Goal: Task Accomplishment & Management: Complete application form

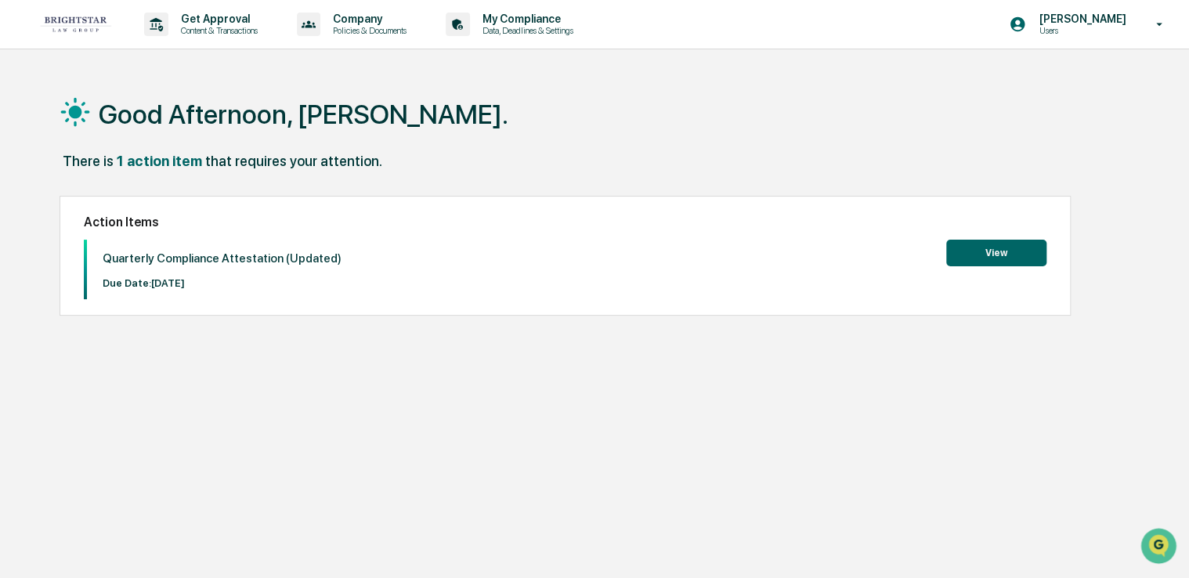
click at [1006, 257] on button "View" at bounding box center [996, 253] width 100 height 27
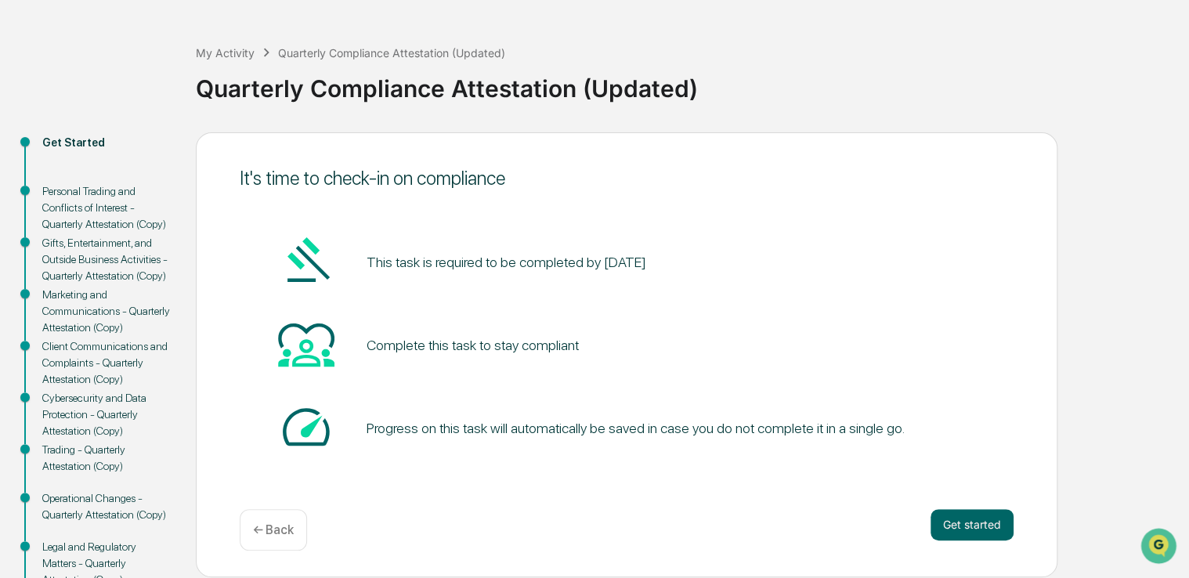
scroll to position [78, 0]
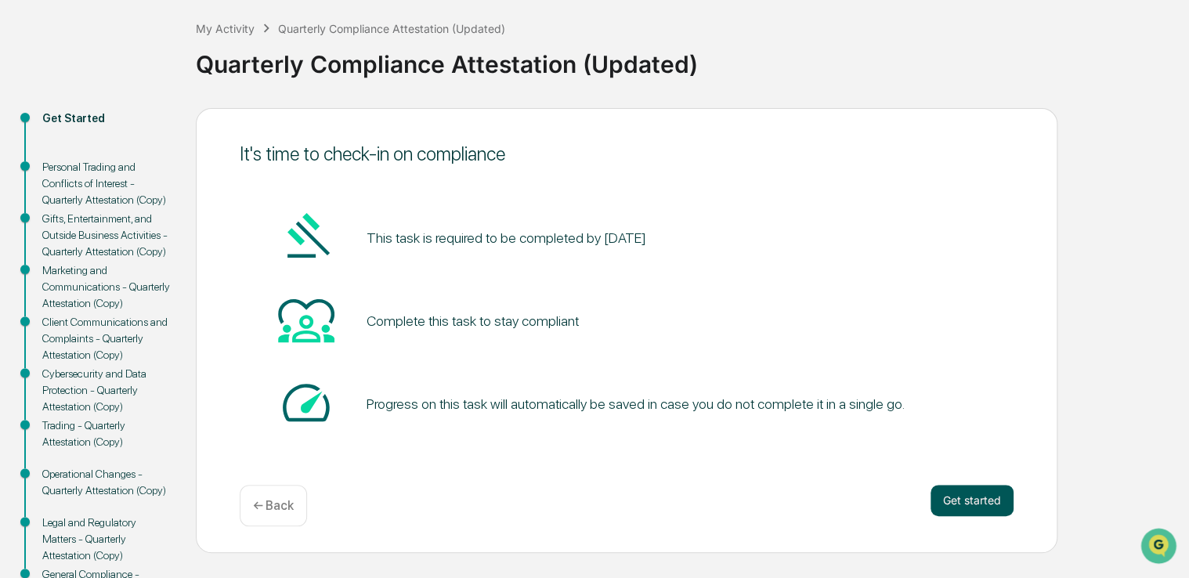
click at [985, 505] on button "Get started" at bounding box center [972, 500] width 83 height 31
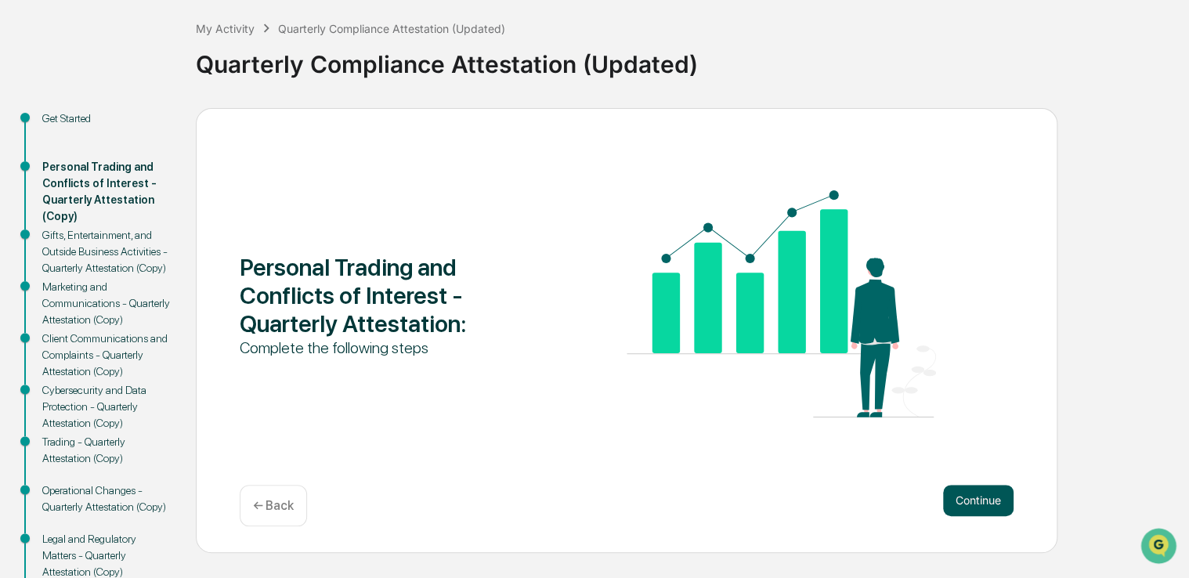
click at [999, 501] on button "Continue" at bounding box center [978, 500] width 70 height 31
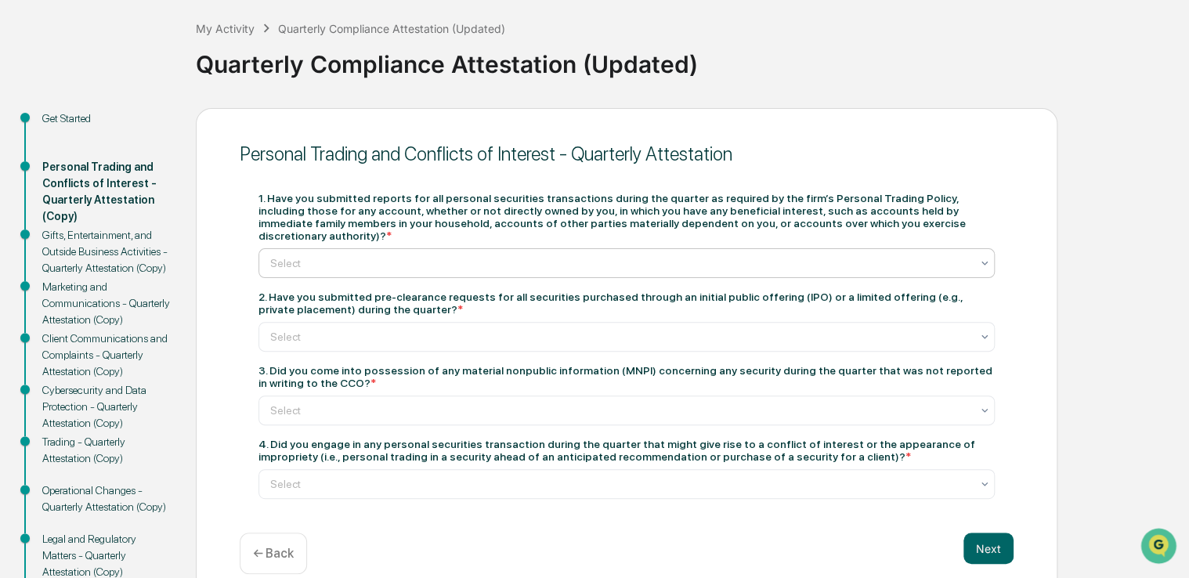
click at [486, 255] on div at bounding box center [620, 263] width 700 height 16
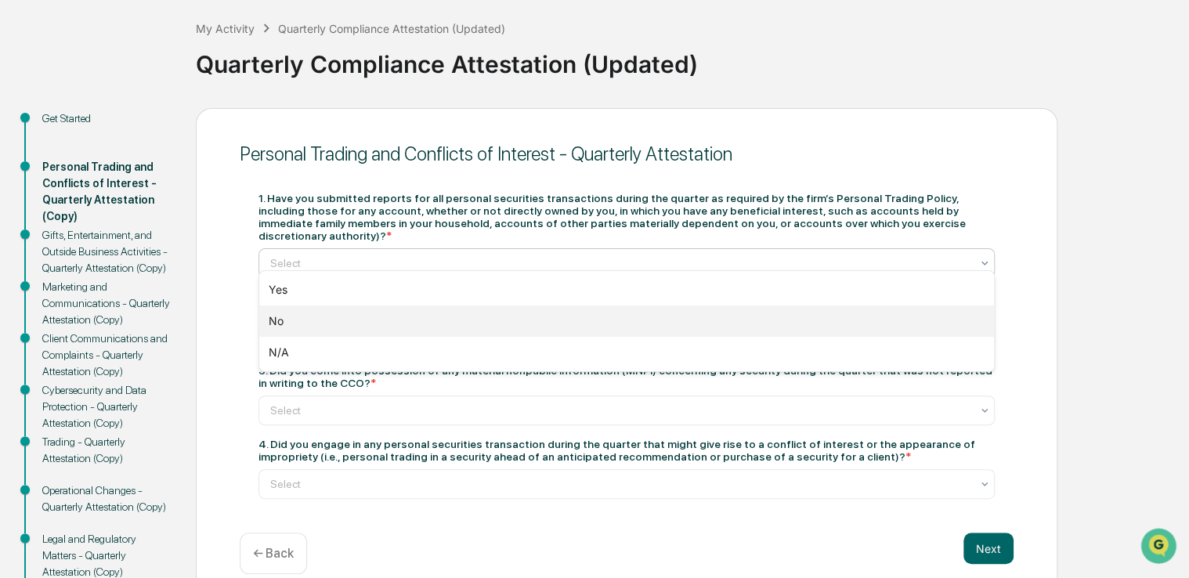
click at [405, 321] on div "No" at bounding box center [626, 320] width 735 height 31
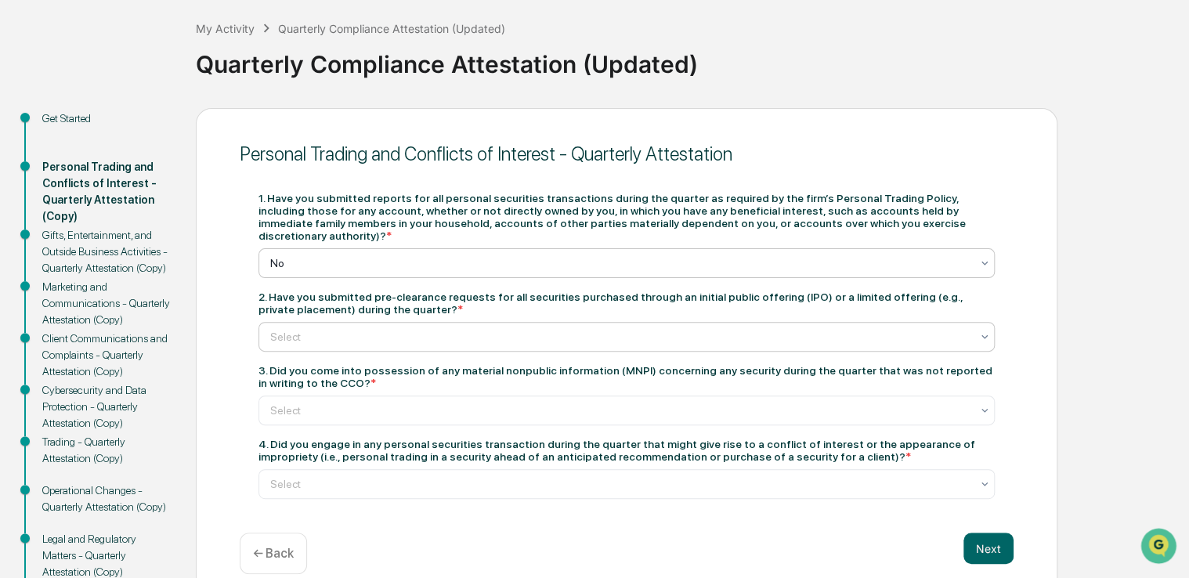
click at [479, 340] on div "Select" at bounding box center [626, 337] width 736 height 30
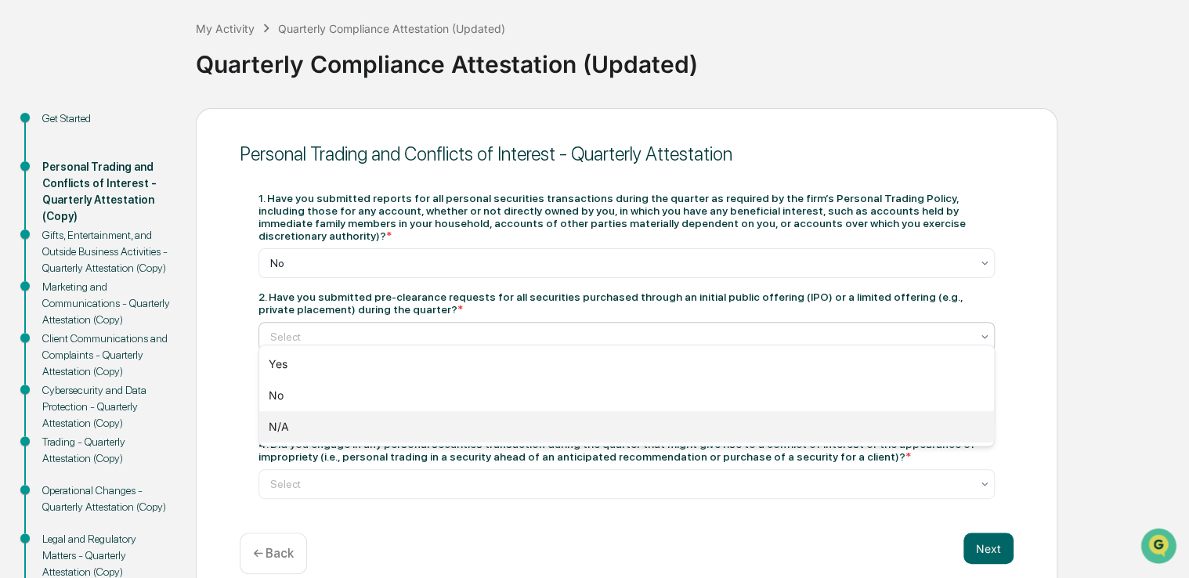
click at [323, 427] on div "N/A" at bounding box center [626, 426] width 735 height 31
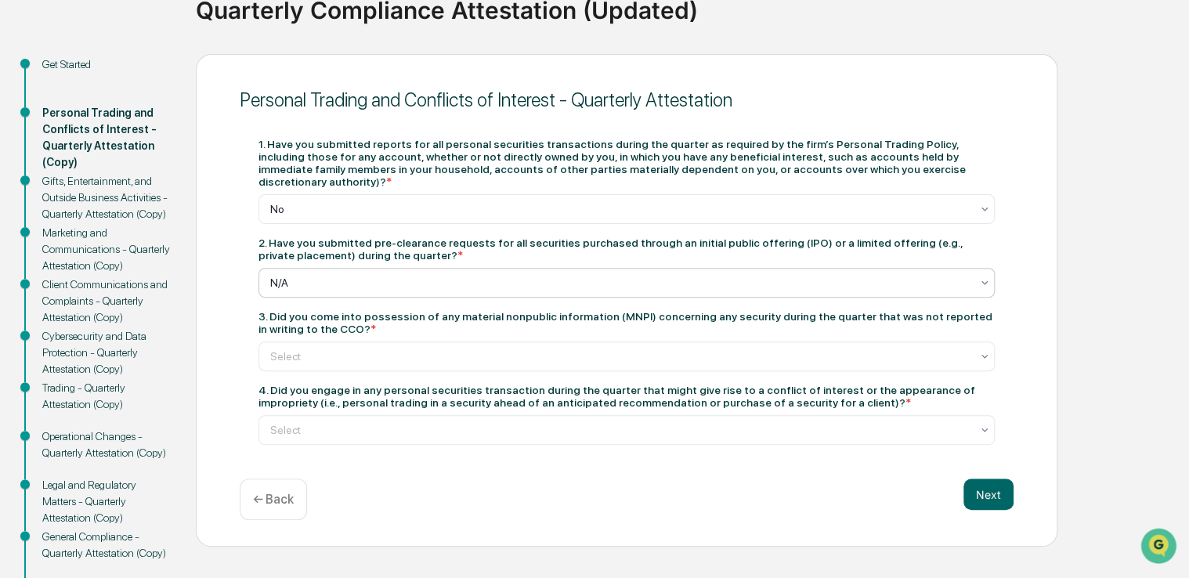
scroll to position [157, 0]
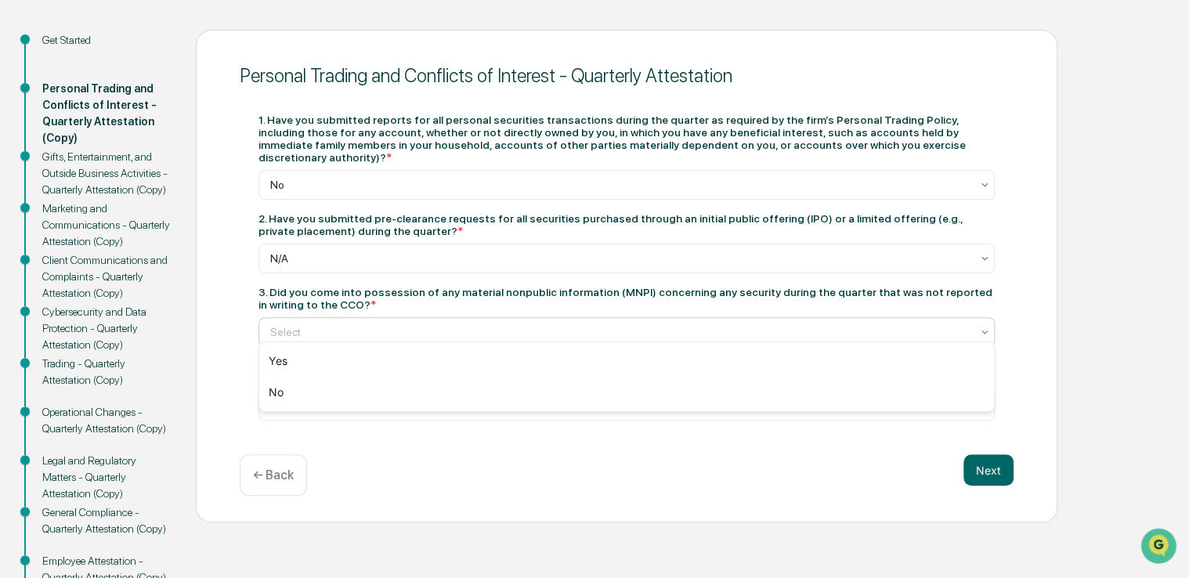
click at [670, 334] on div "Select" at bounding box center [620, 332] width 716 height 22
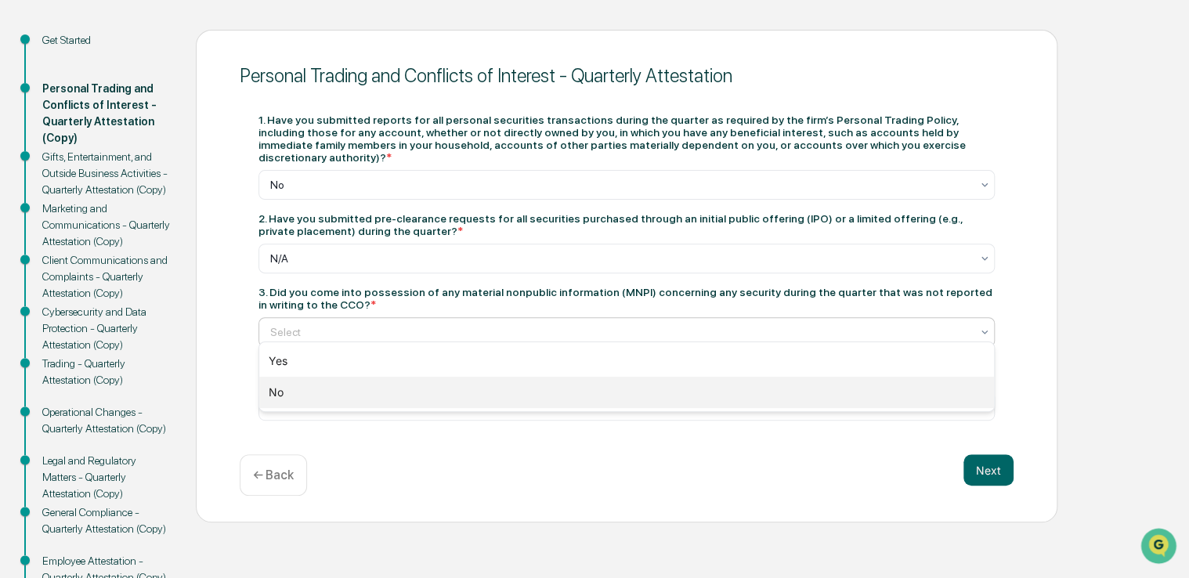
click at [486, 390] on div "No" at bounding box center [626, 392] width 735 height 31
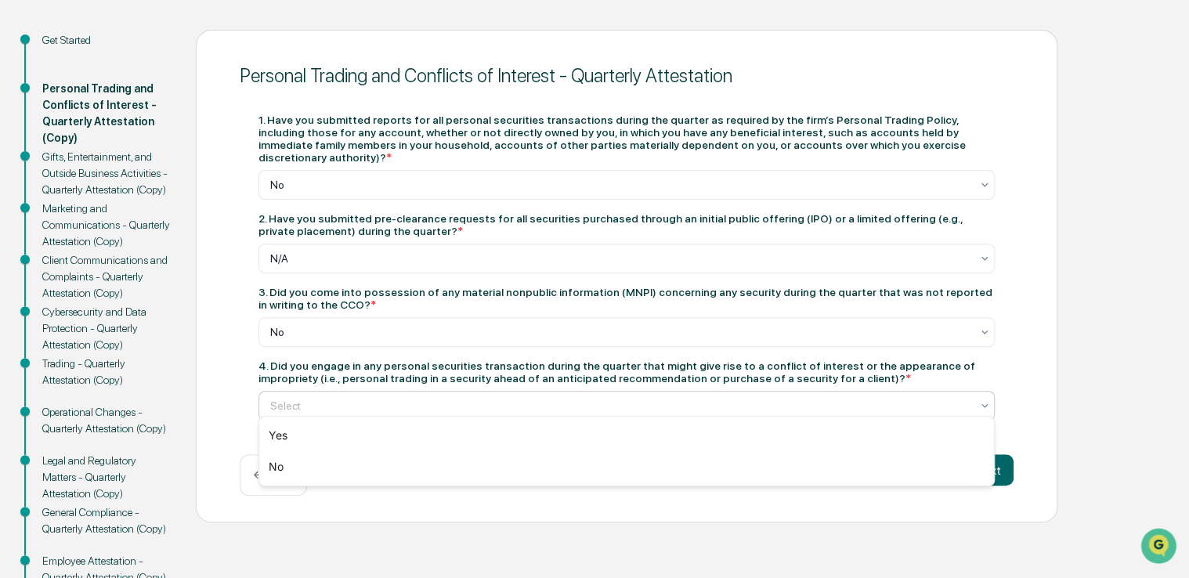
click at [729, 398] on div at bounding box center [620, 406] width 700 height 16
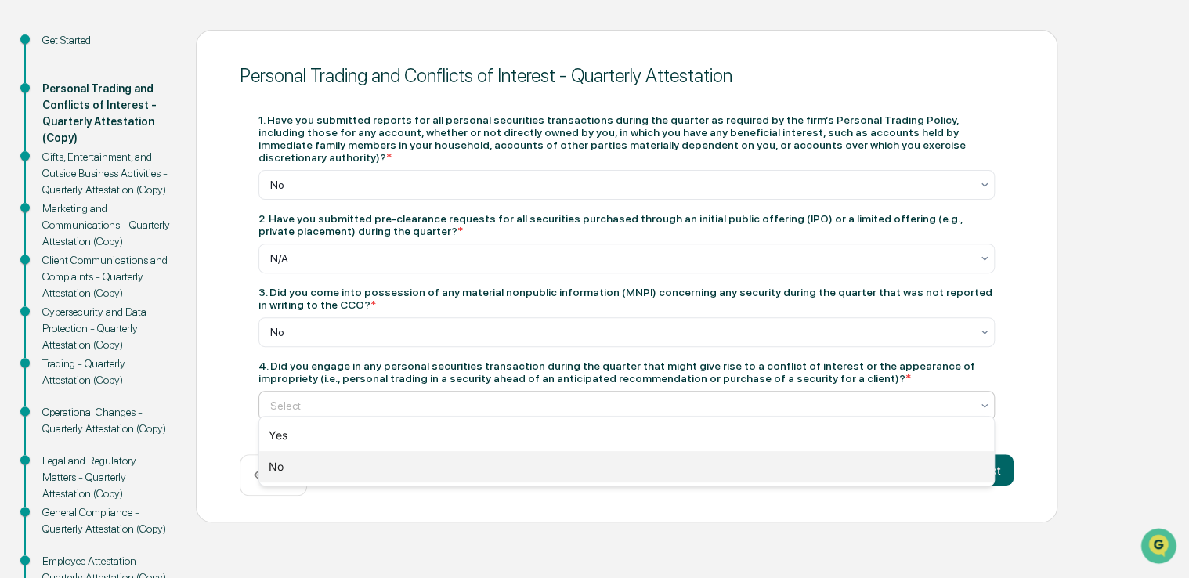
click at [420, 458] on div "No" at bounding box center [626, 466] width 735 height 31
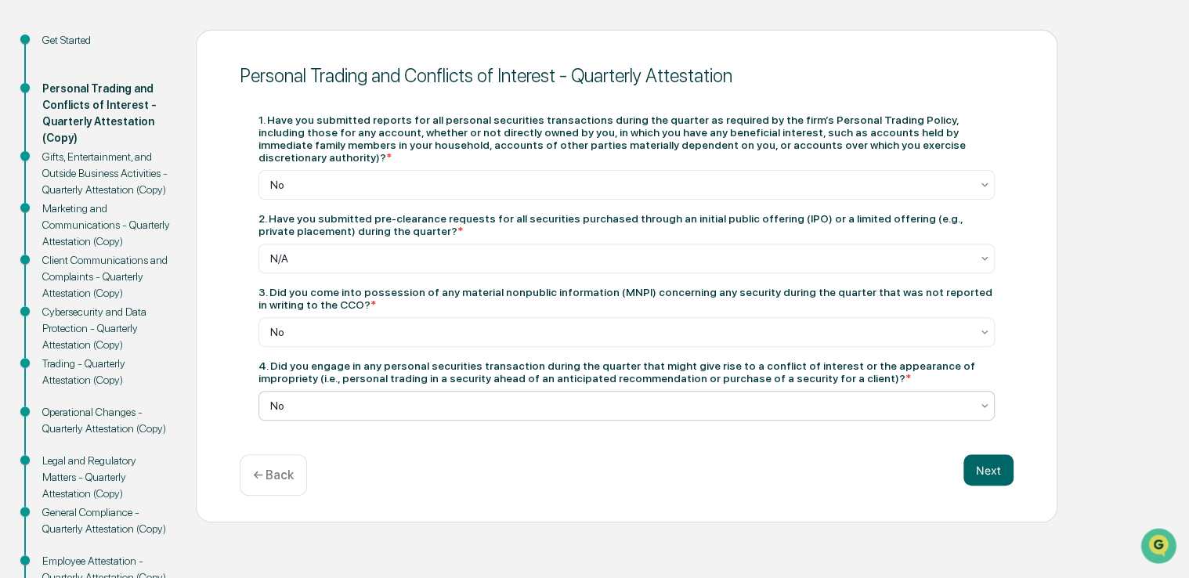
click at [1017, 450] on div "Personal Trading and Conflicts of Interest - Quarterly Attestation 1. Have you …" at bounding box center [627, 276] width 862 height 493
click at [1003, 454] on button "Next" at bounding box center [988, 469] width 50 height 31
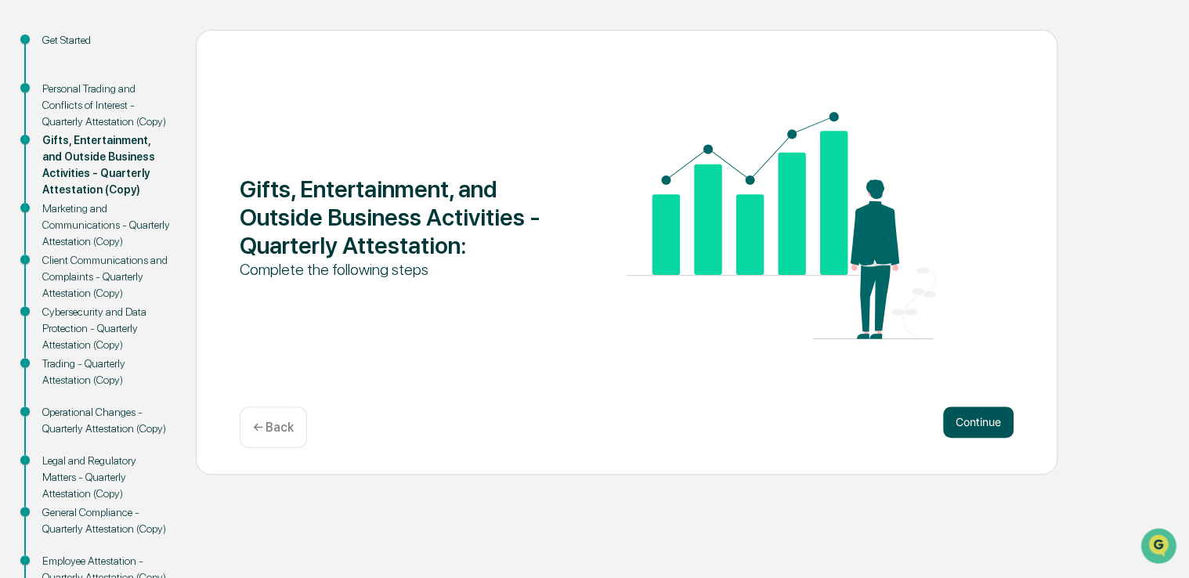
click at [981, 421] on button "Continue" at bounding box center [978, 422] width 70 height 31
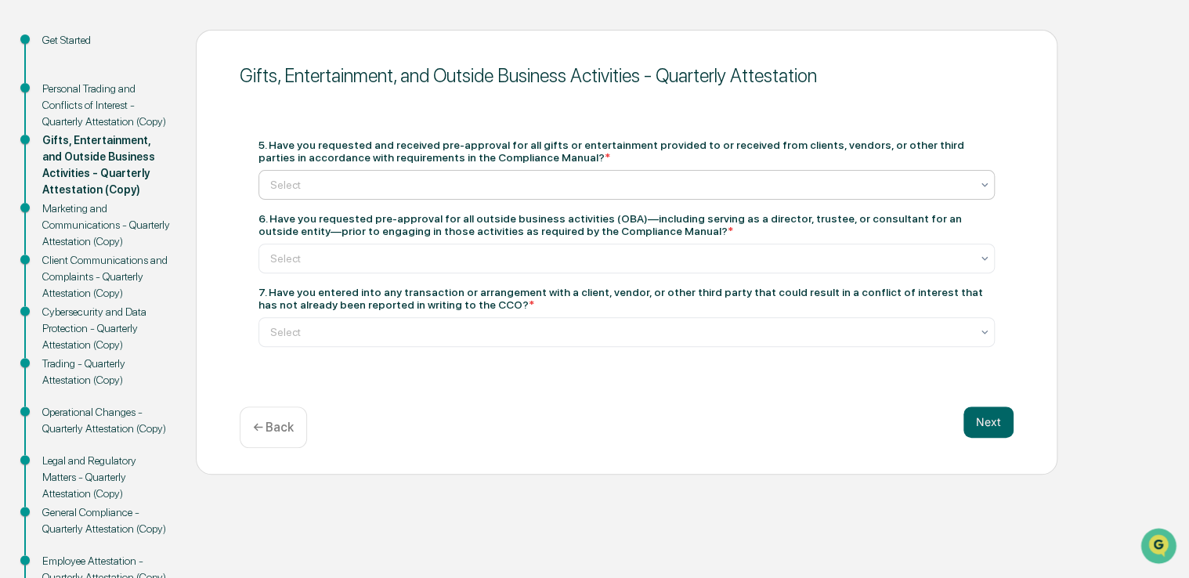
click at [426, 187] on div at bounding box center [620, 185] width 700 height 16
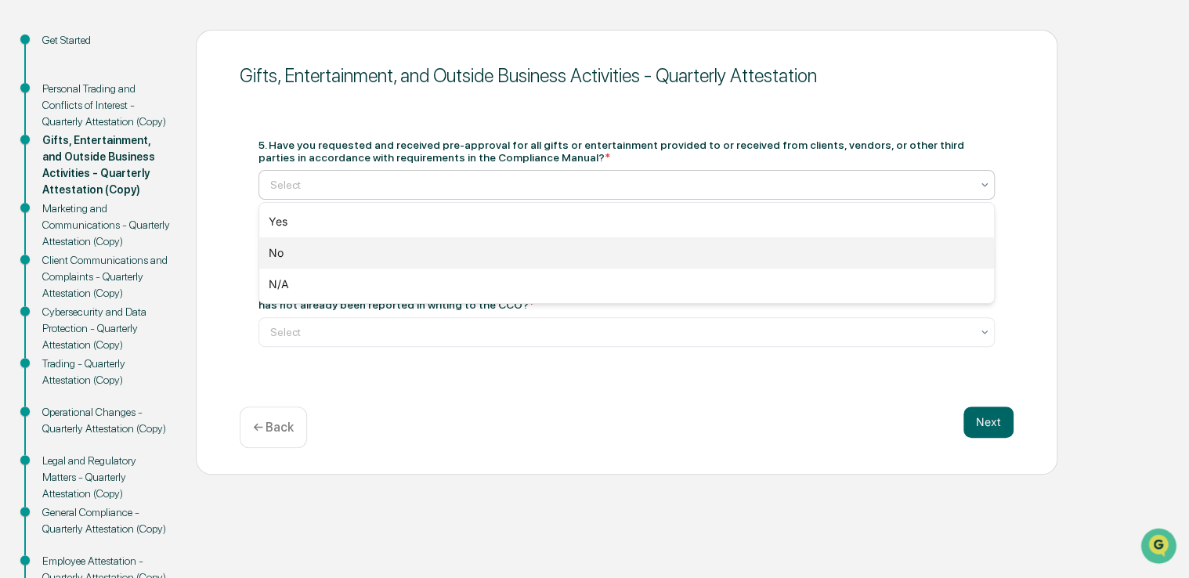
click at [369, 254] on div "No" at bounding box center [626, 252] width 735 height 31
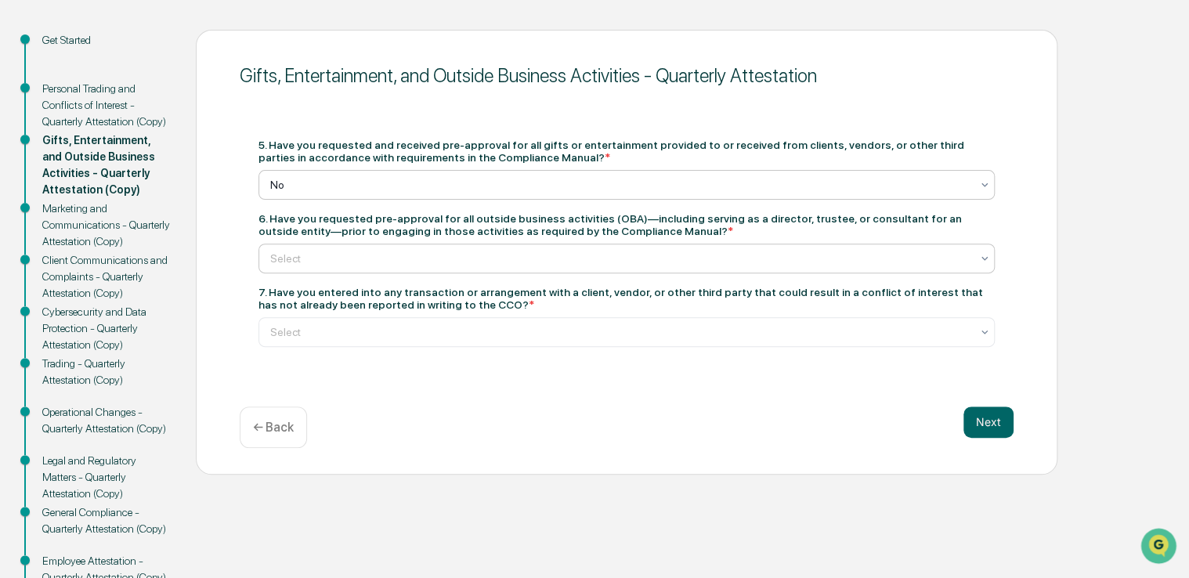
click at [330, 262] on div at bounding box center [620, 259] width 700 height 16
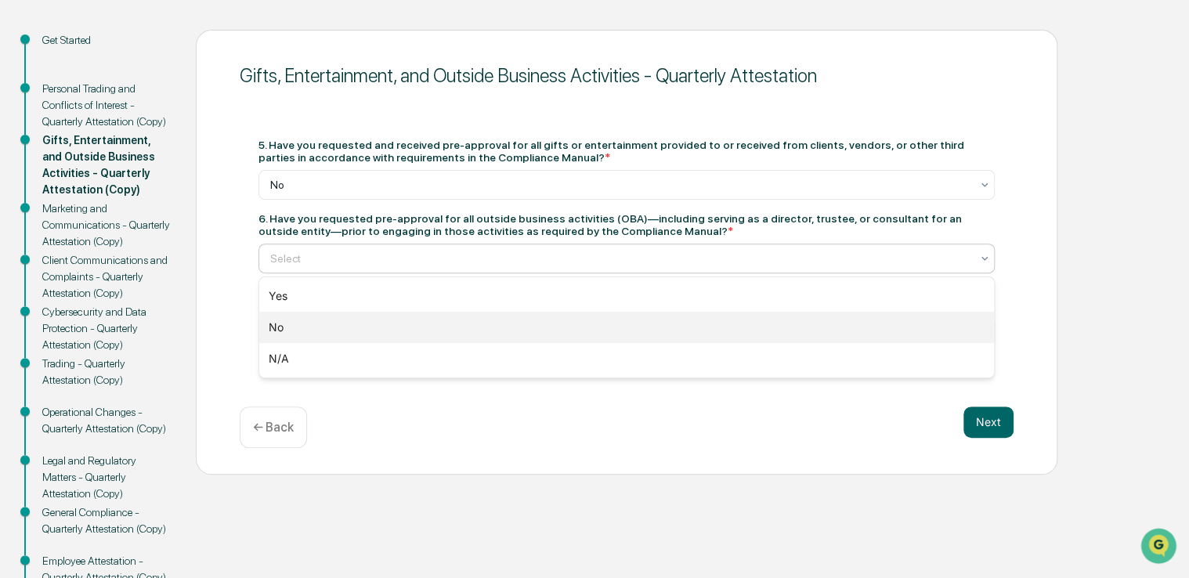
click at [338, 331] on div "No" at bounding box center [626, 327] width 735 height 31
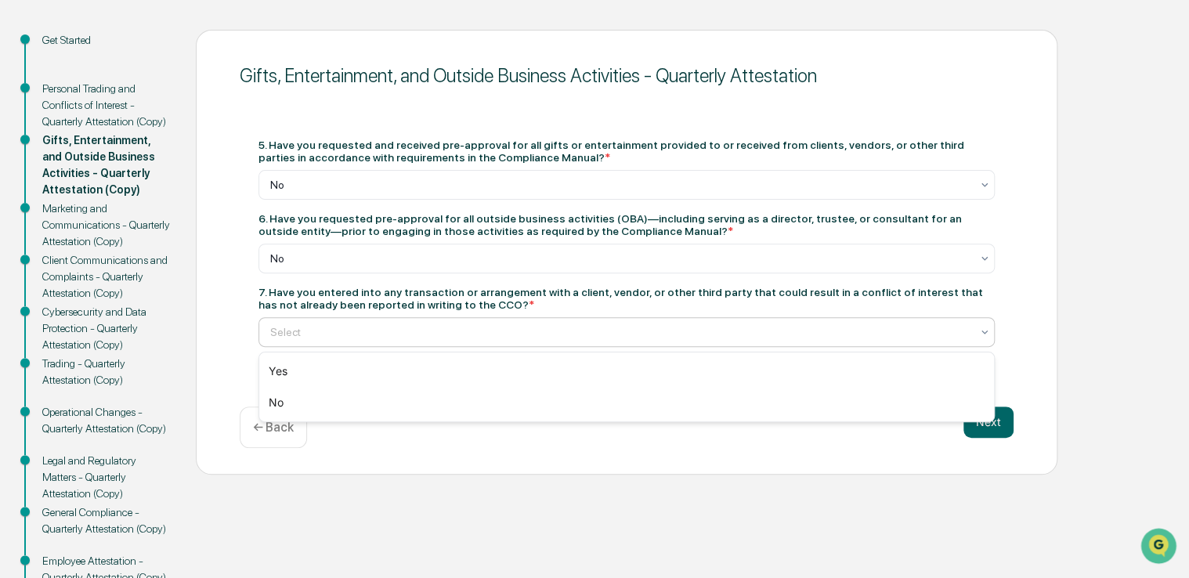
click at [349, 338] on div at bounding box center [620, 332] width 700 height 16
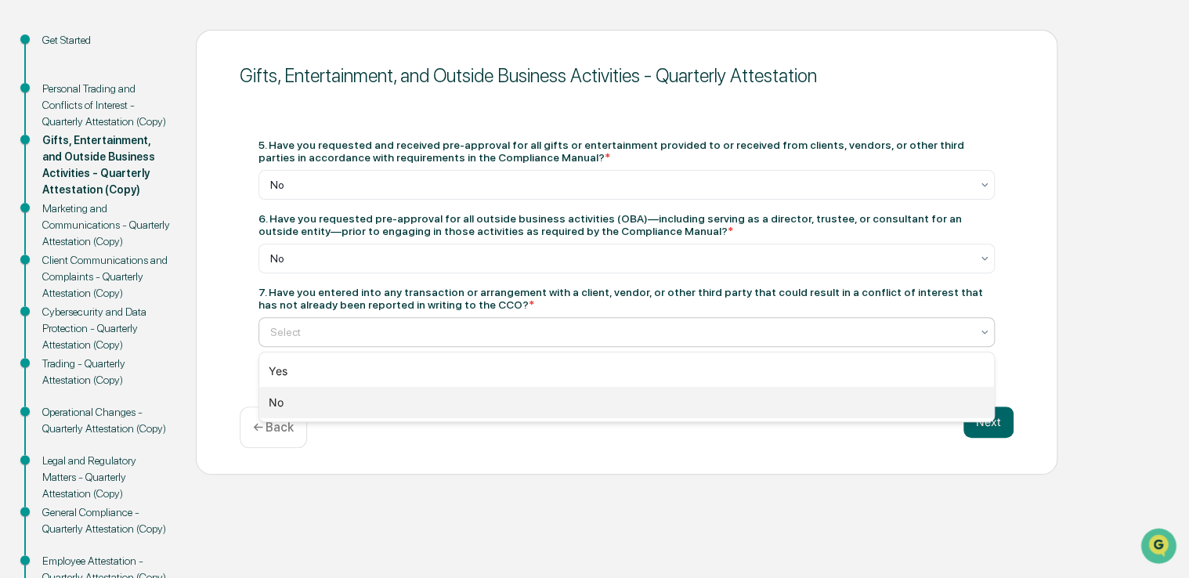
click at [335, 389] on div "No" at bounding box center [626, 402] width 735 height 31
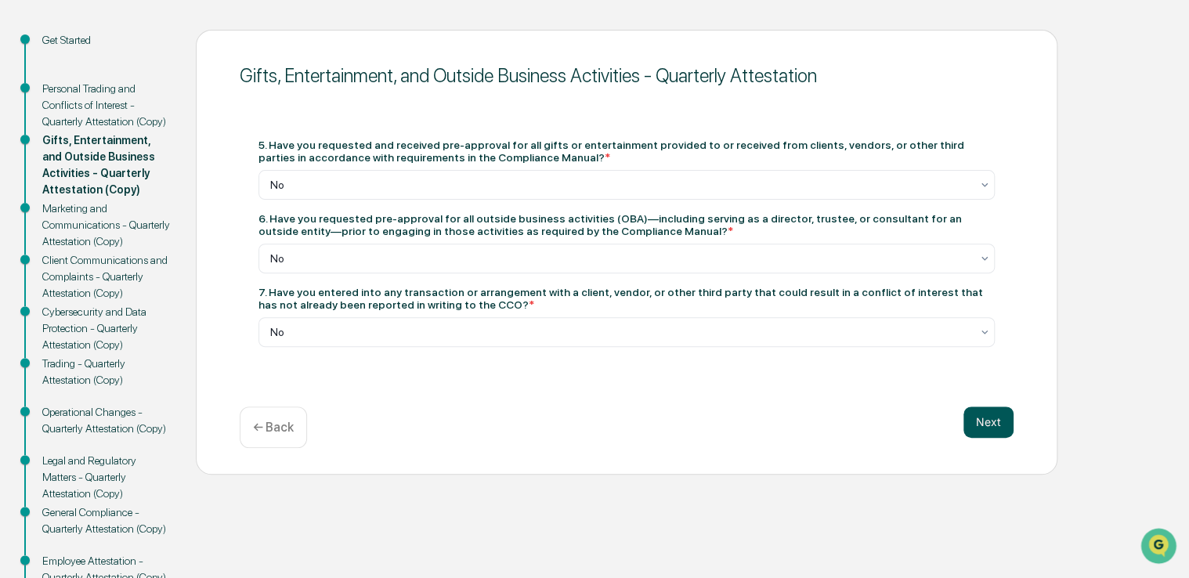
click at [994, 432] on button "Next" at bounding box center [988, 422] width 50 height 31
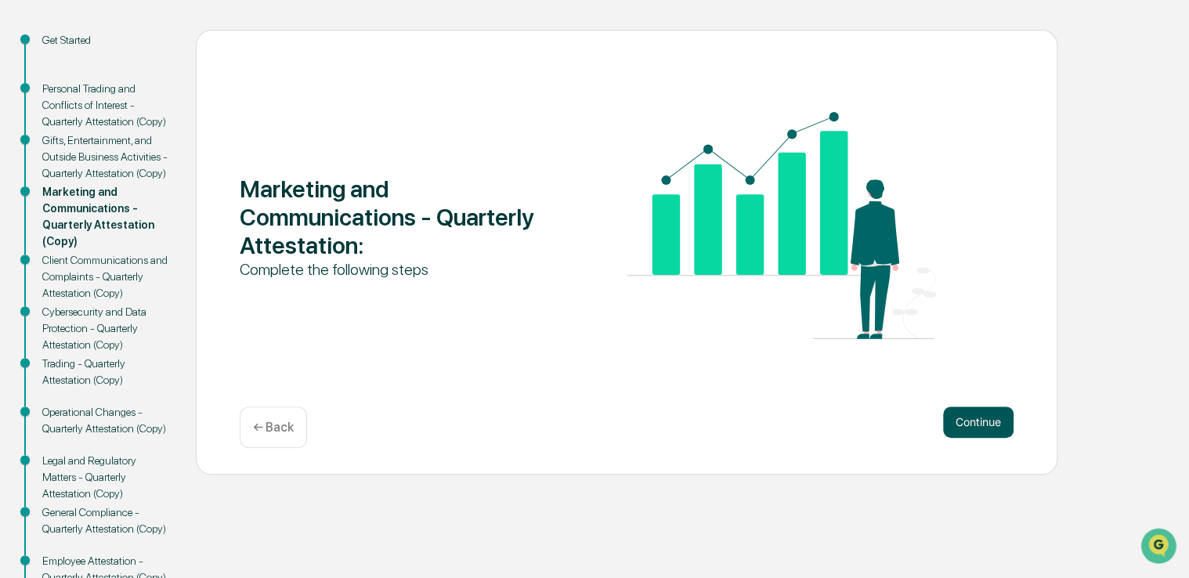
click at [978, 425] on button "Continue" at bounding box center [978, 422] width 70 height 31
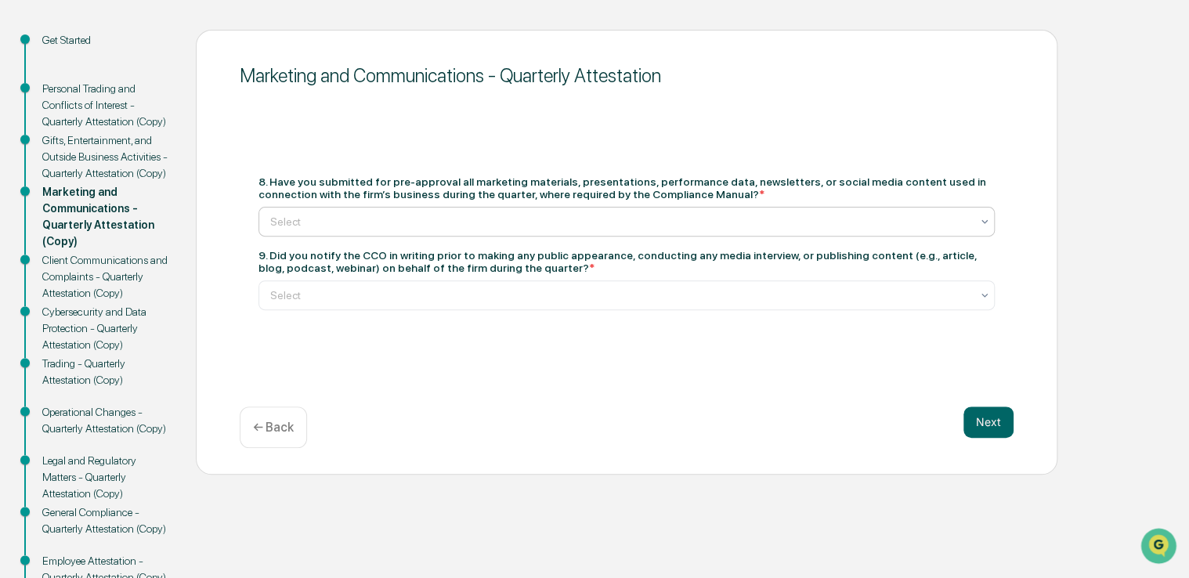
click at [432, 219] on div at bounding box center [620, 222] width 700 height 16
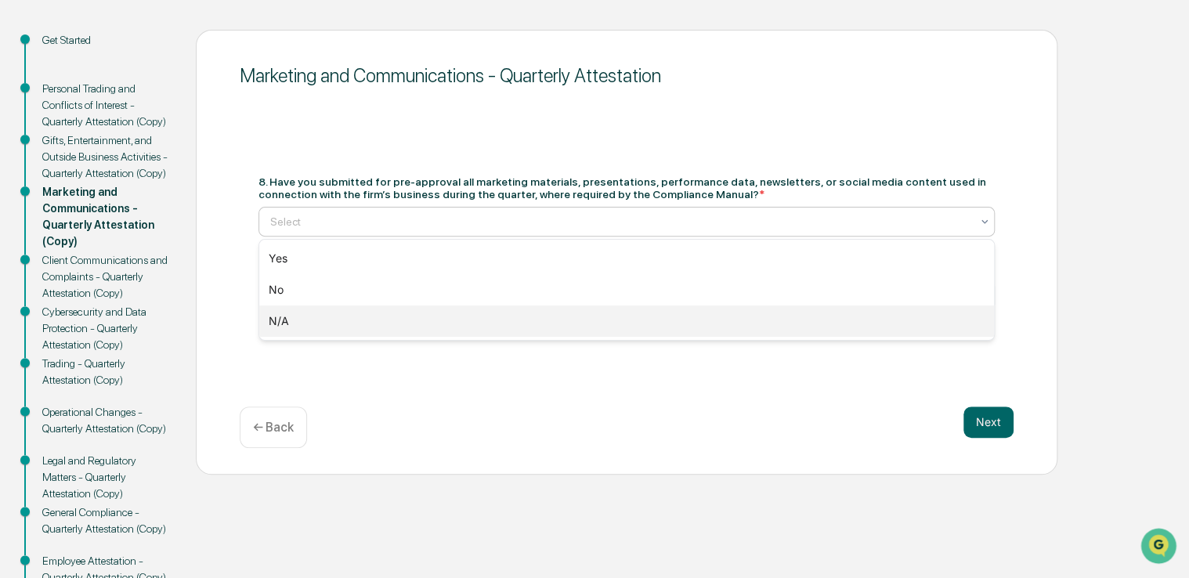
click at [391, 314] on div "N/A" at bounding box center [626, 320] width 735 height 31
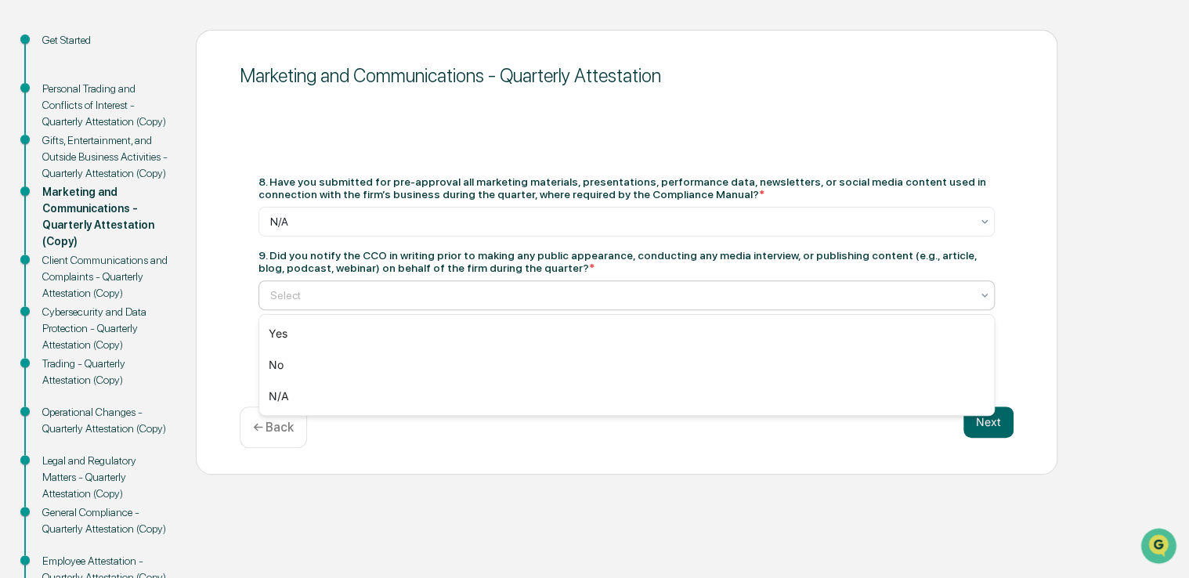
drag, startPoint x: 376, startPoint y: 305, endPoint x: 401, endPoint y: 313, distance: 26.5
click at [385, 309] on div "Select" at bounding box center [626, 295] width 736 height 30
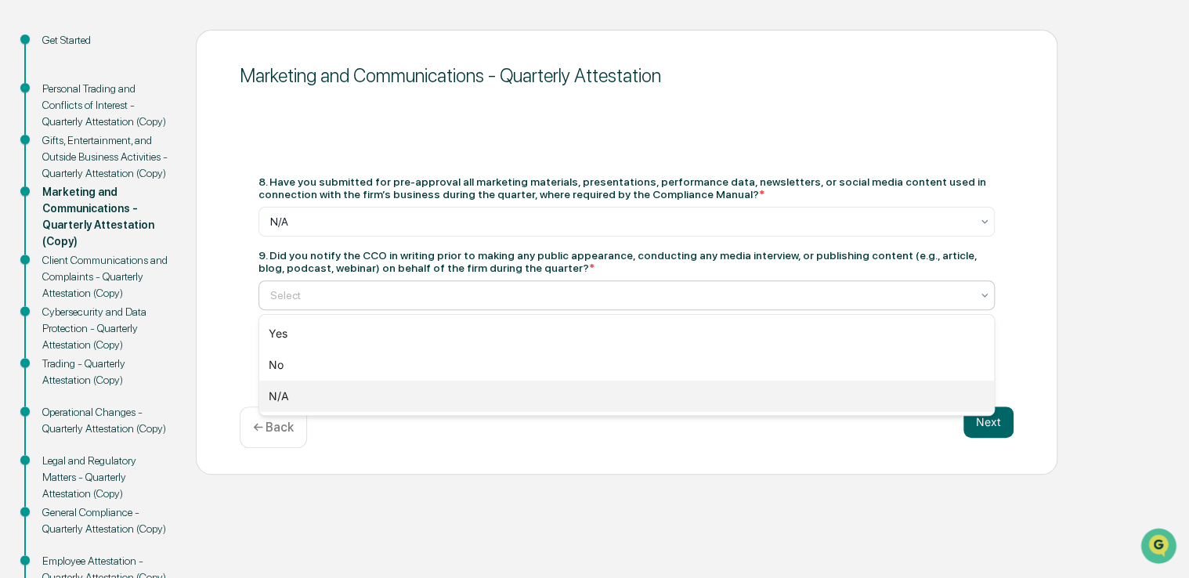
click at [370, 389] on div "N/A" at bounding box center [626, 396] width 735 height 31
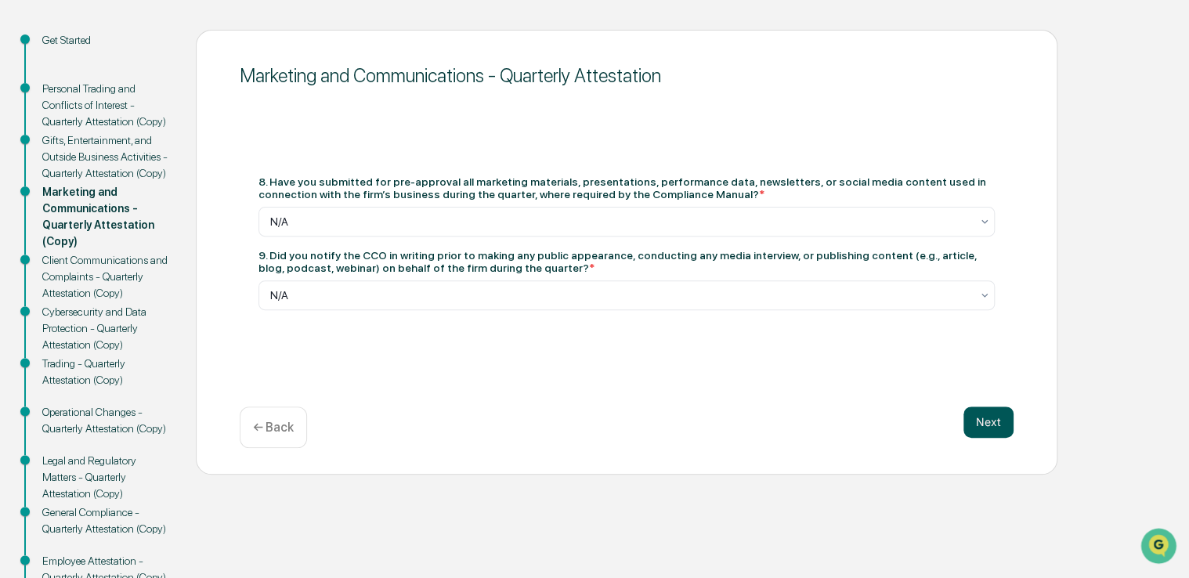
click at [981, 431] on button "Next" at bounding box center [988, 422] width 50 height 31
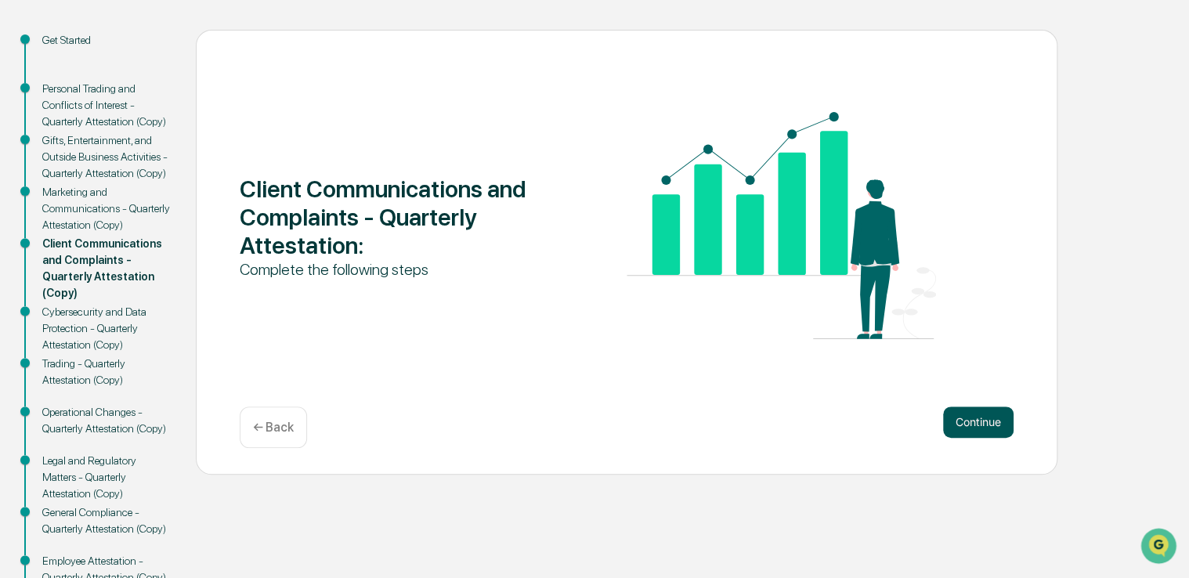
click at [970, 433] on button "Continue" at bounding box center [978, 422] width 70 height 31
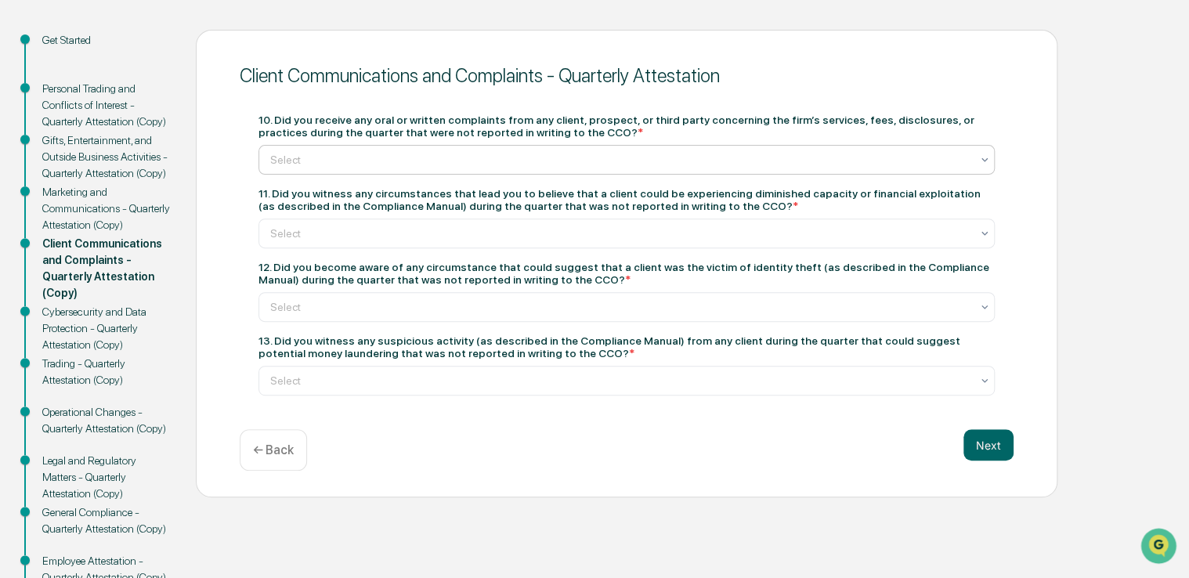
click at [356, 174] on div "Select" at bounding box center [626, 160] width 736 height 30
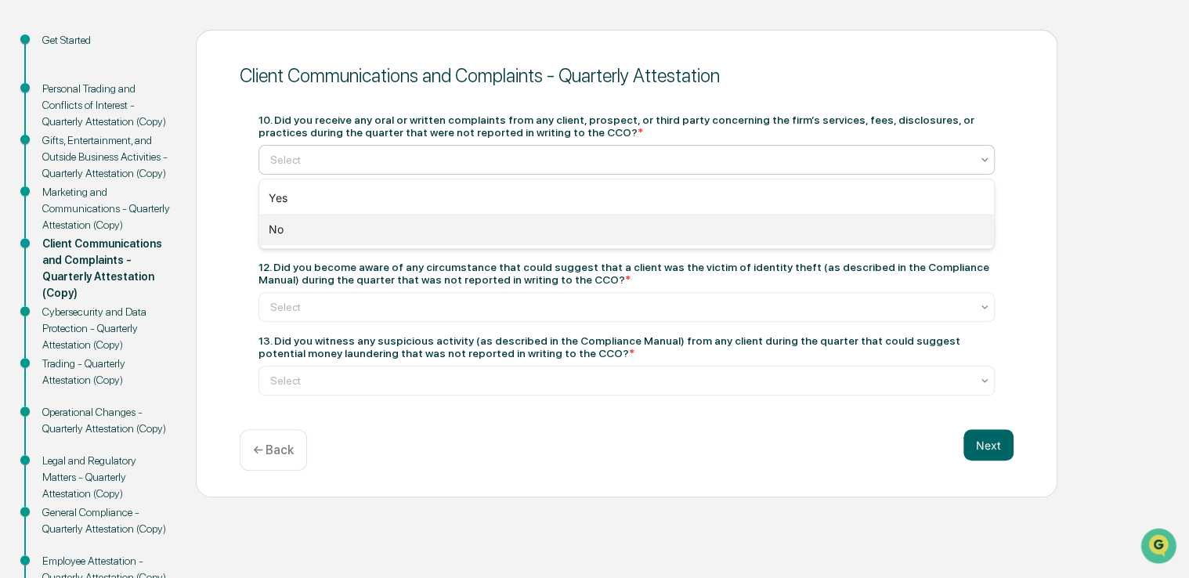
click at [329, 227] on div "No" at bounding box center [626, 229] width 735 height 31
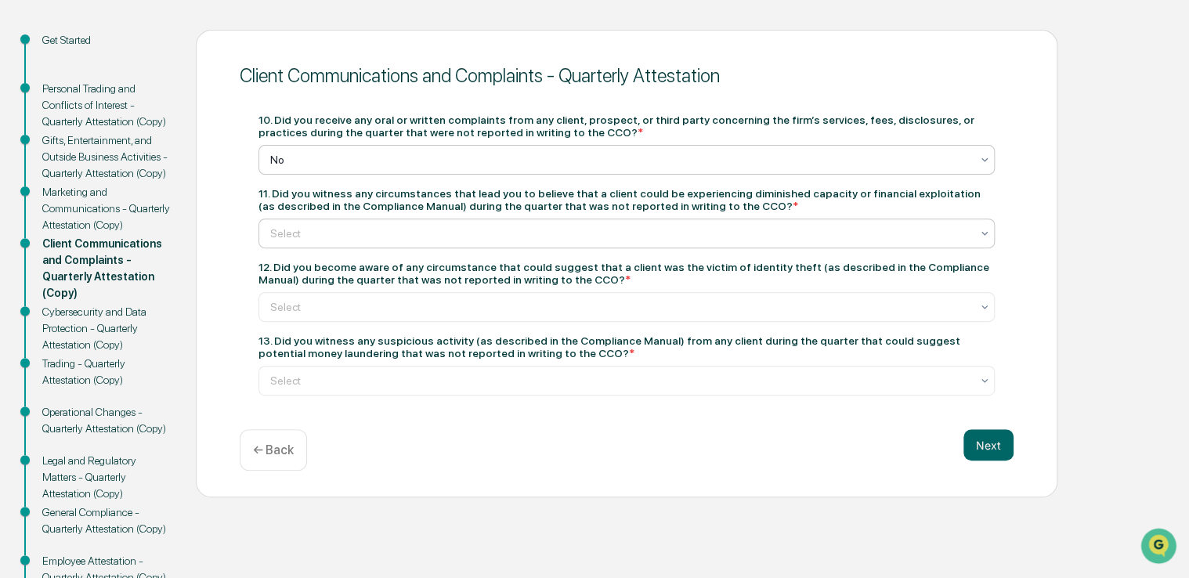
click at [659, 244] on div "Select" at bounding box center [620, 233] width 716 height 22
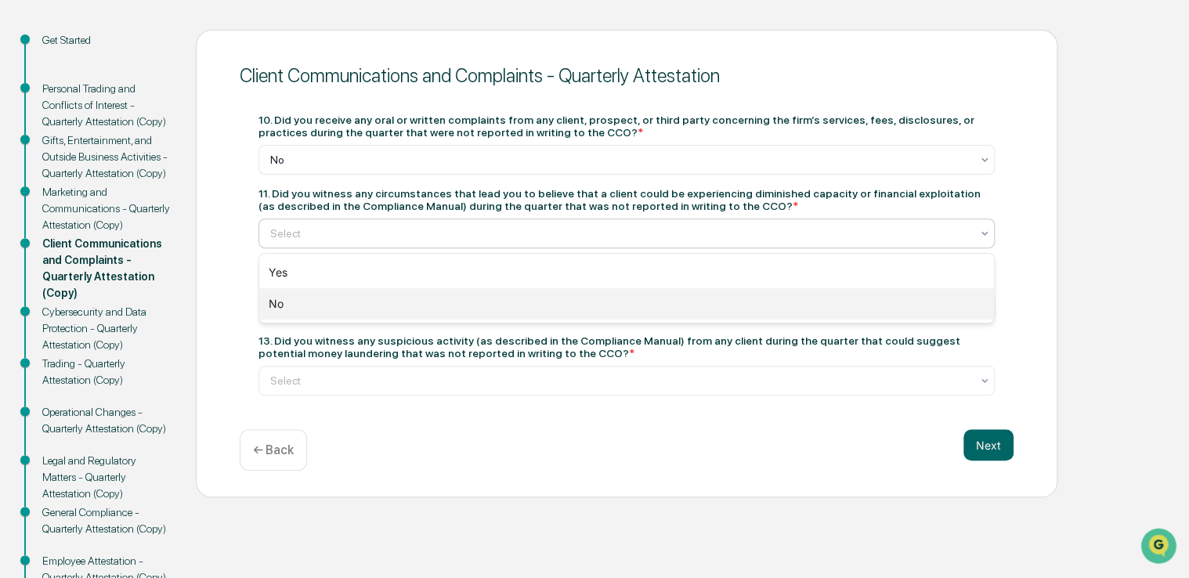
click at [387, 304] on div "No" at bounding box center [626, 303] width 735 height 31
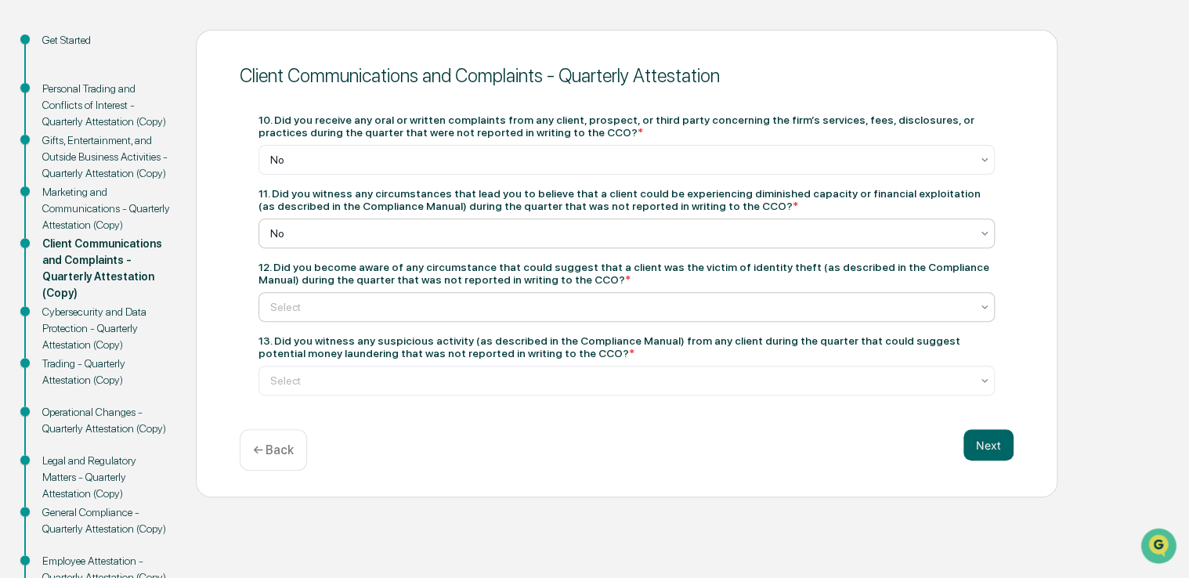
click at [479, 312] on div at bounding box center [620, 307] width 700 height 16
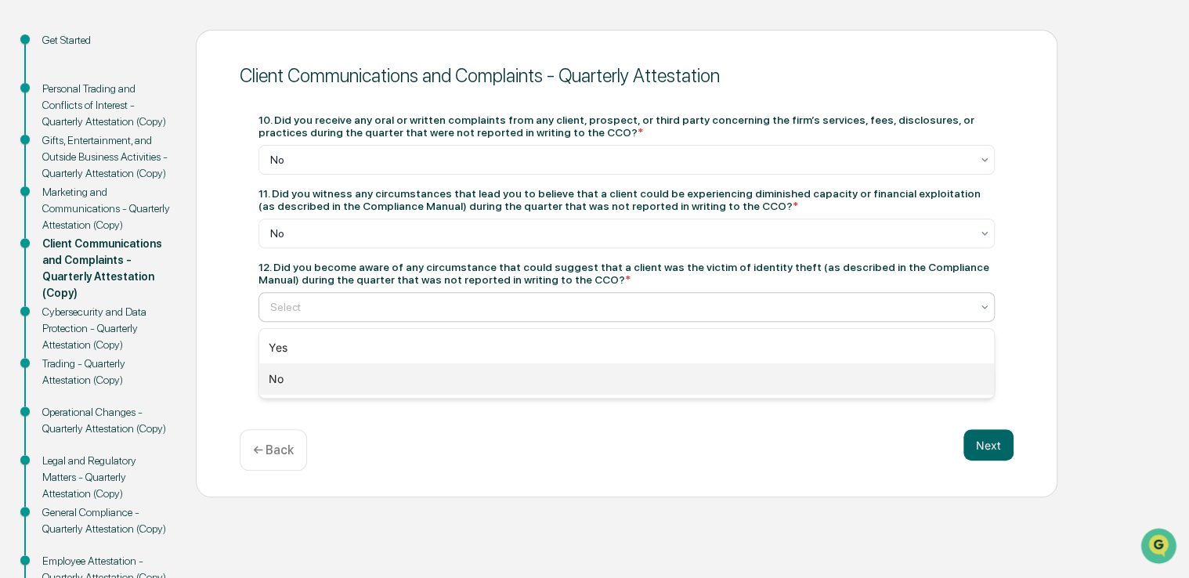
click at [453, 367] on div "No" at bounding box center [626, 378] width 735 height 31
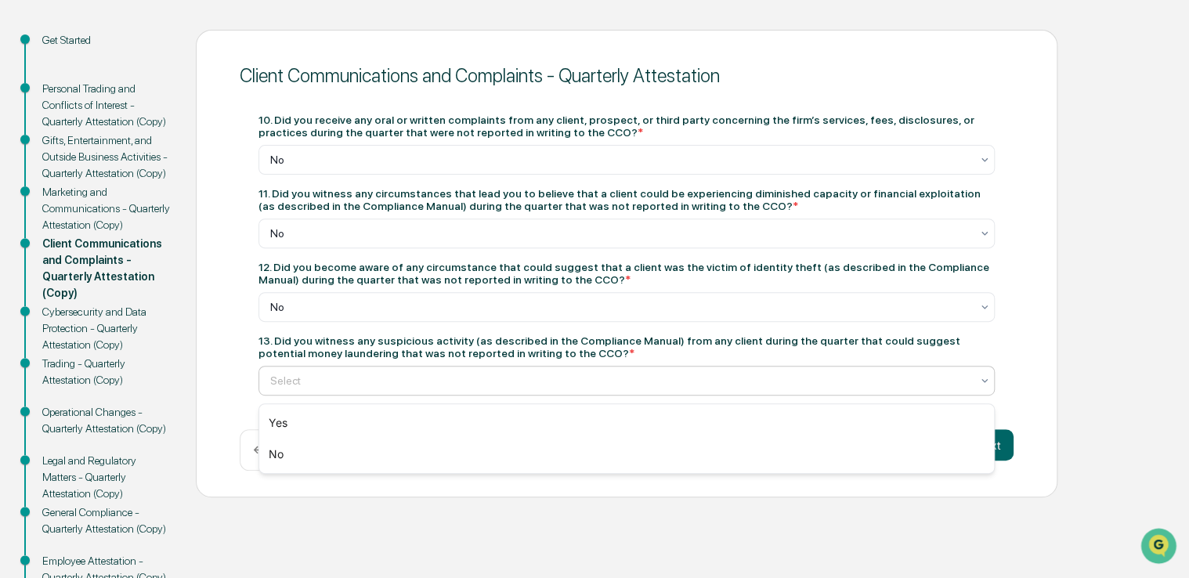
click at [549, 389] on div at bounding box center [620, 381] width 700 height 16
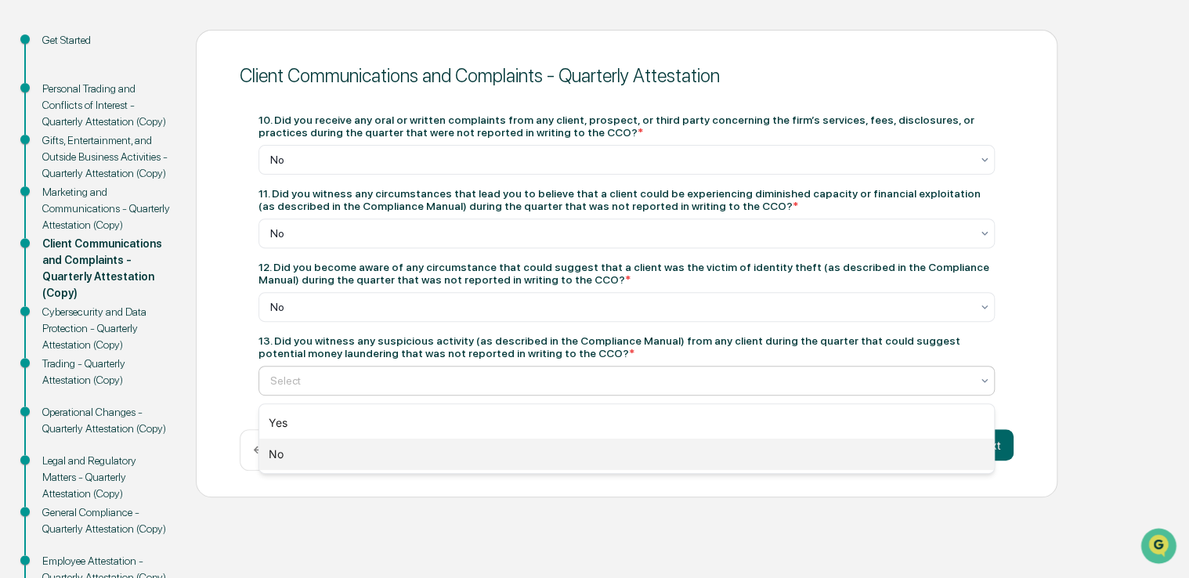
click at [472, 452] on div "No" at bounding box center [626, 454] width 735 height 31
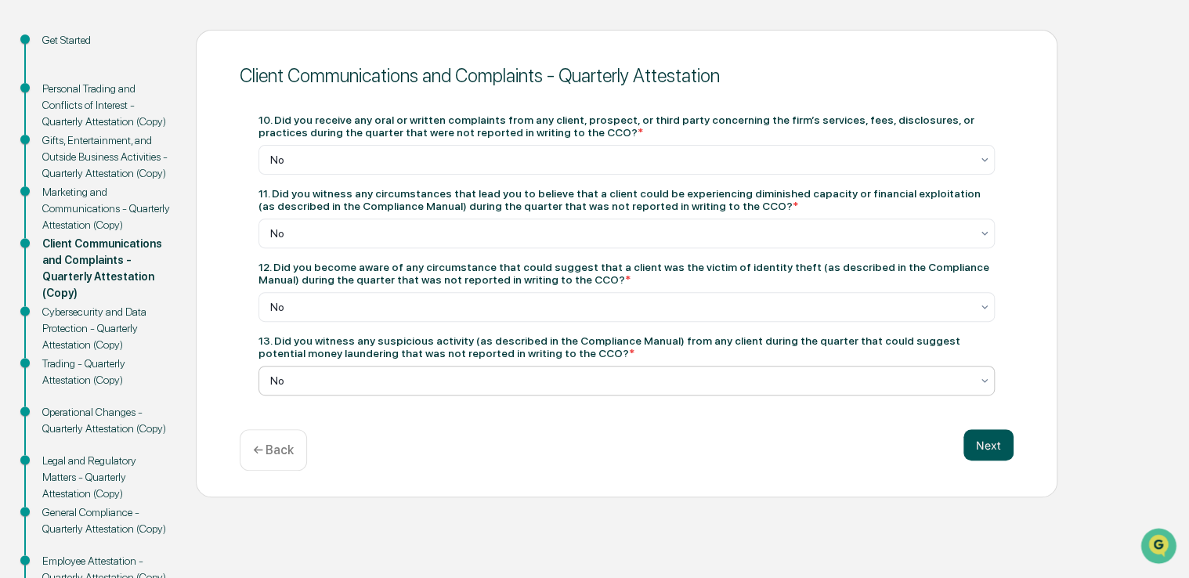
click at [987, 443] on button "Next" at bounding box center [988, 444] width 50 height 31
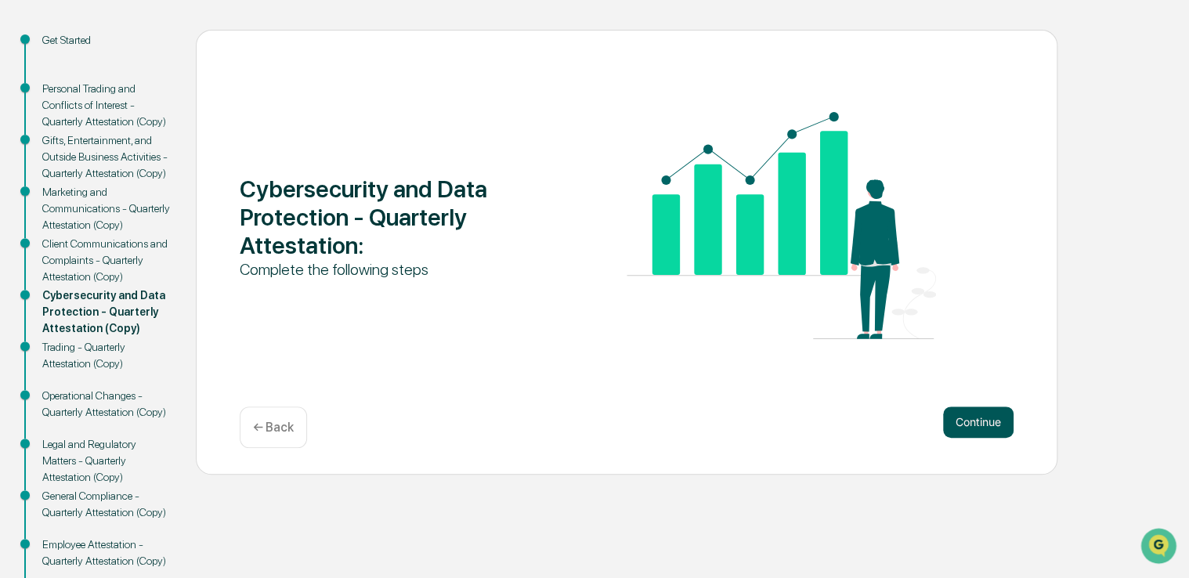
click at [987, 431] on button "Continue" at bounding box center [978, 422] width 70 height 31
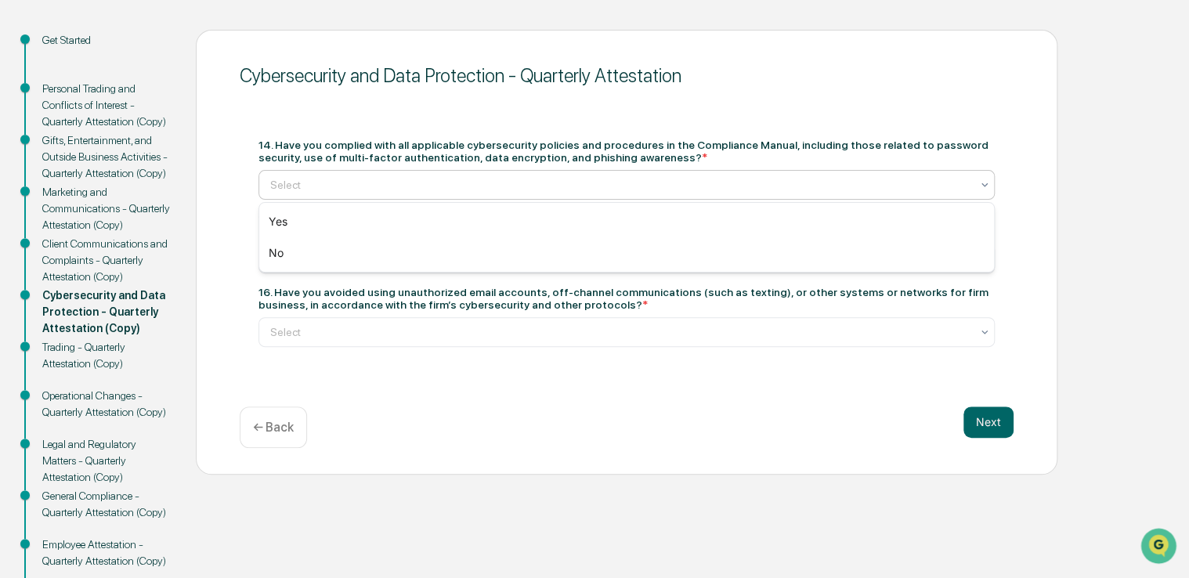
click at [443, 183] on div at bounding box center [620, 185] width 700 height 16
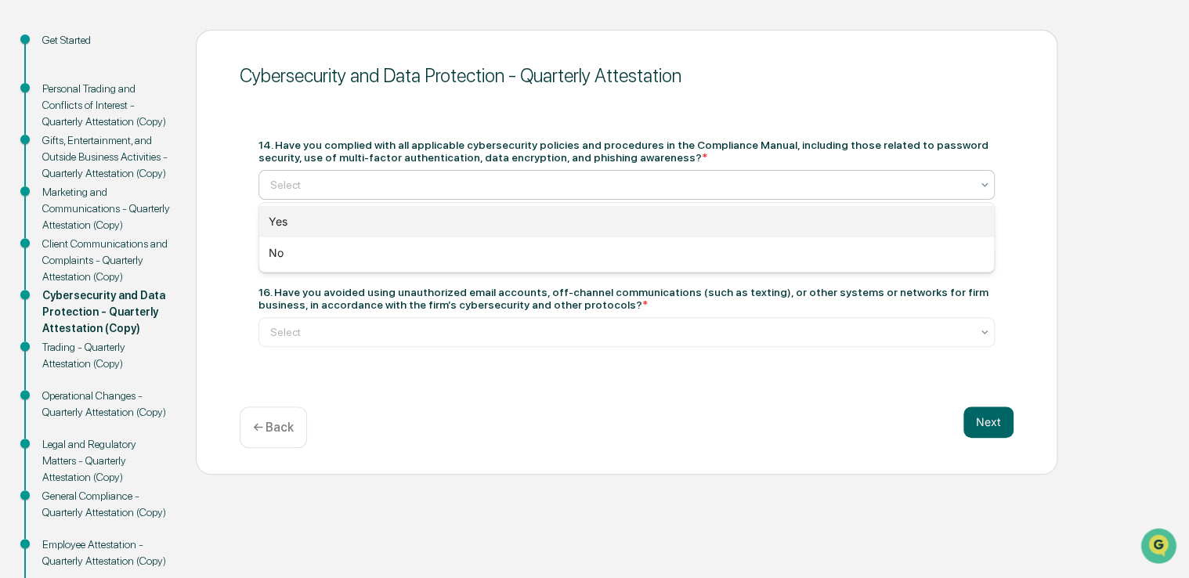
click at [444, 233] on div "Yes" at bounding box center [626, 221] width 735 height 31
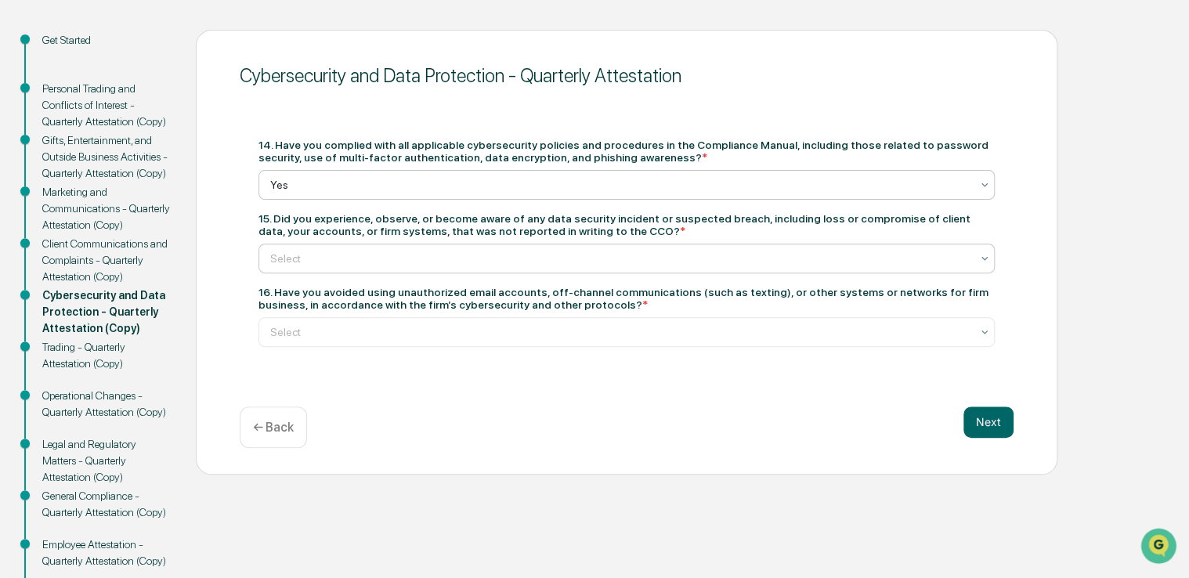
click at [587, 268] on div "Select" at bounding box center [620, 259] width 716 height 22
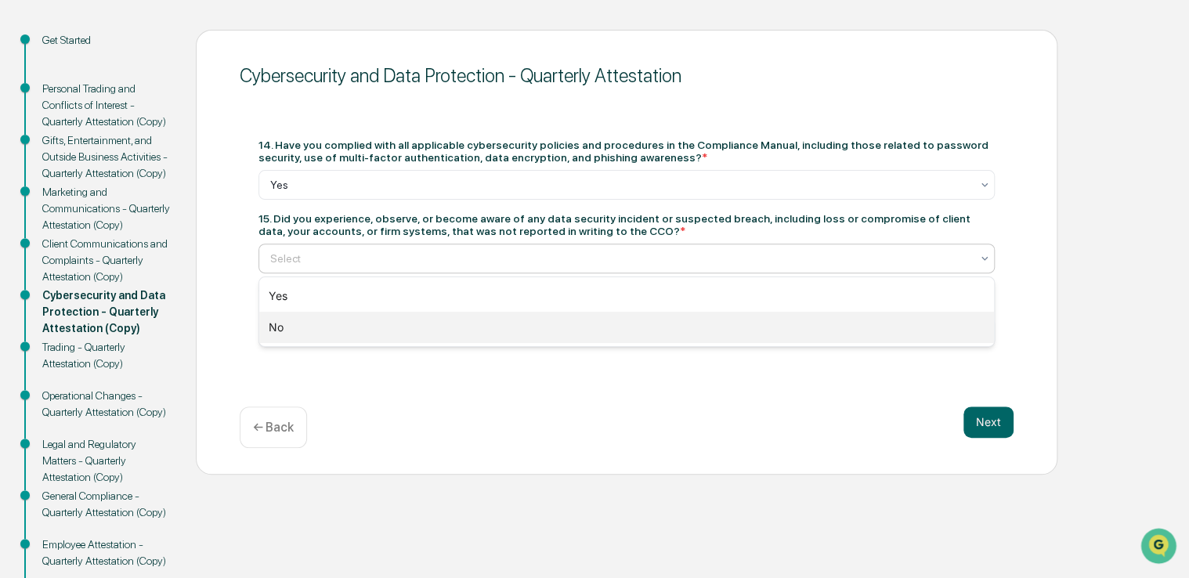
click at [569, 327] on div "No" at bounding box center [626, 327] width 735 height 31
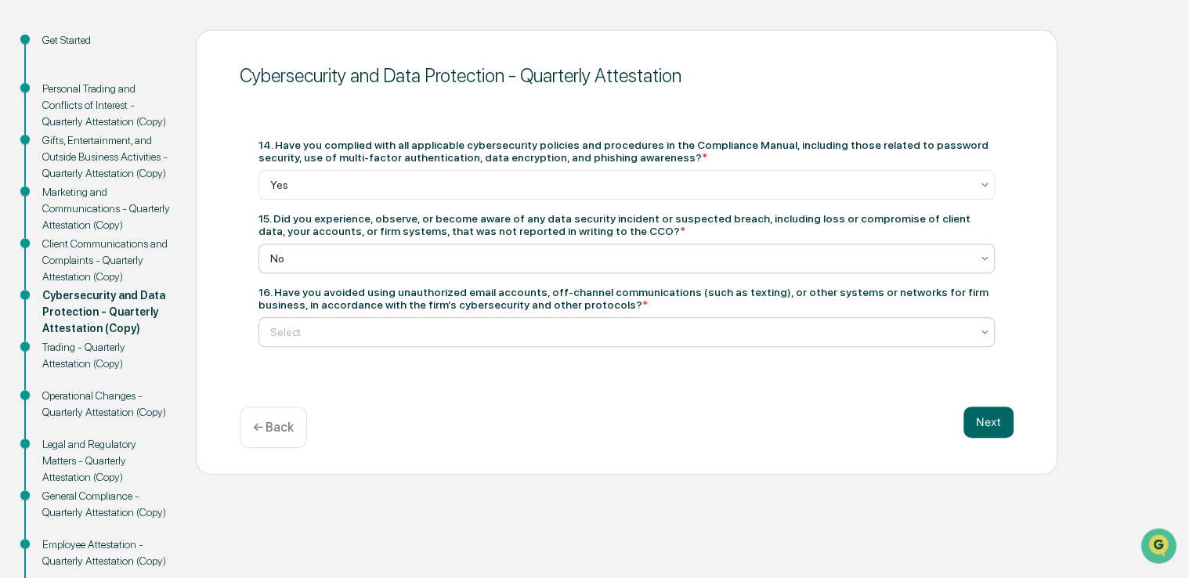
click at [410, 334] on div at bounding box center [620, 332] width 700 height 16
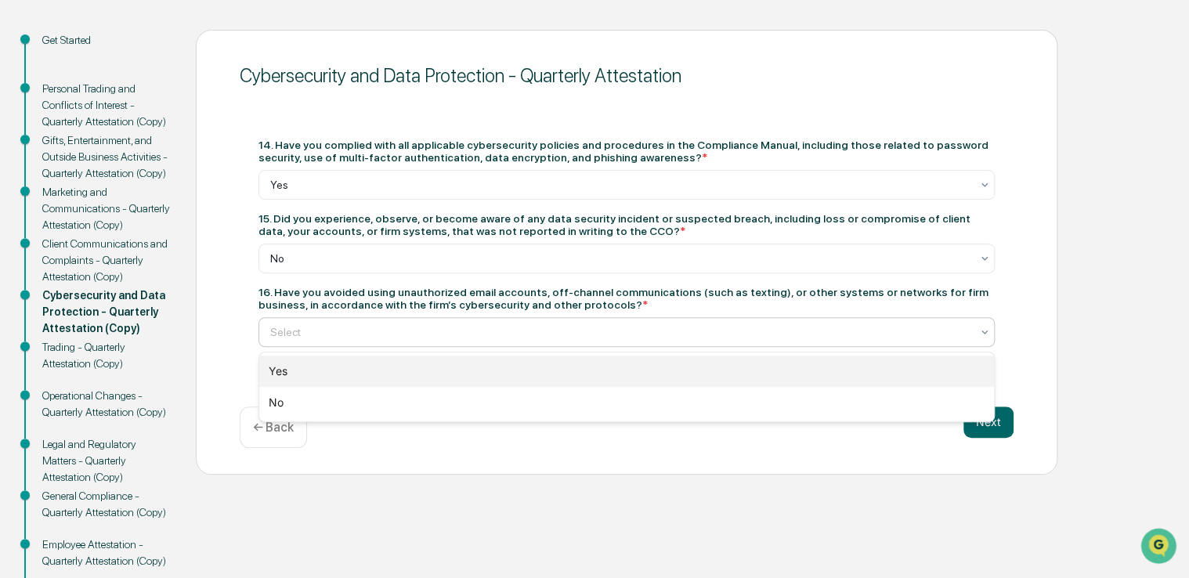
click at [433, 372] on div "Yes" at bounding box center [626, 371] width 735 height 31
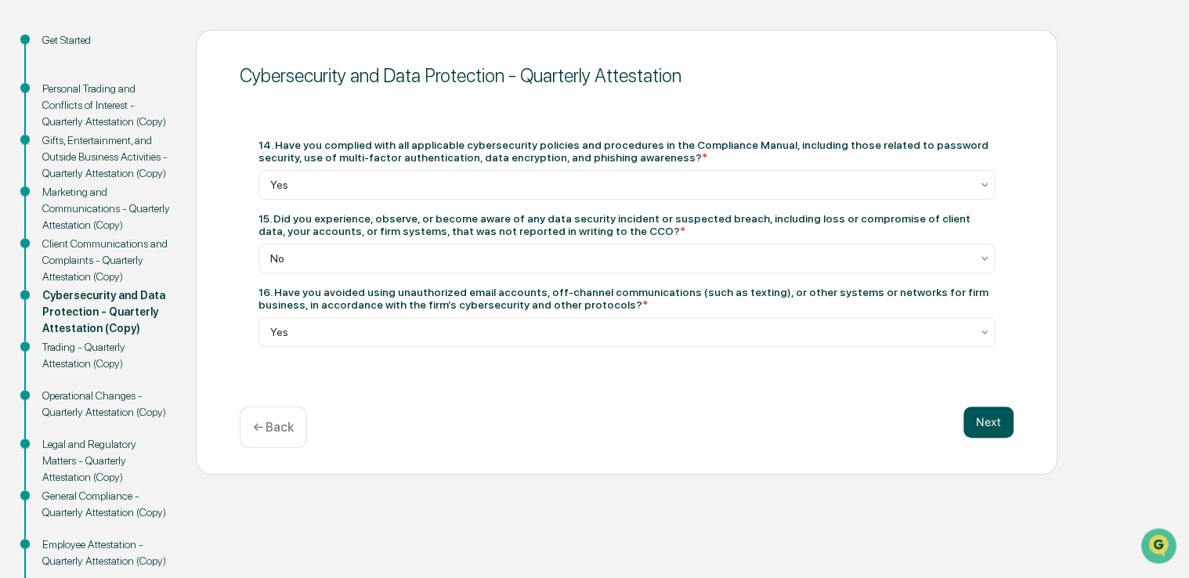
click at [998, 428] on button "Next" at bounding box center [988, 422] width 50 height 31
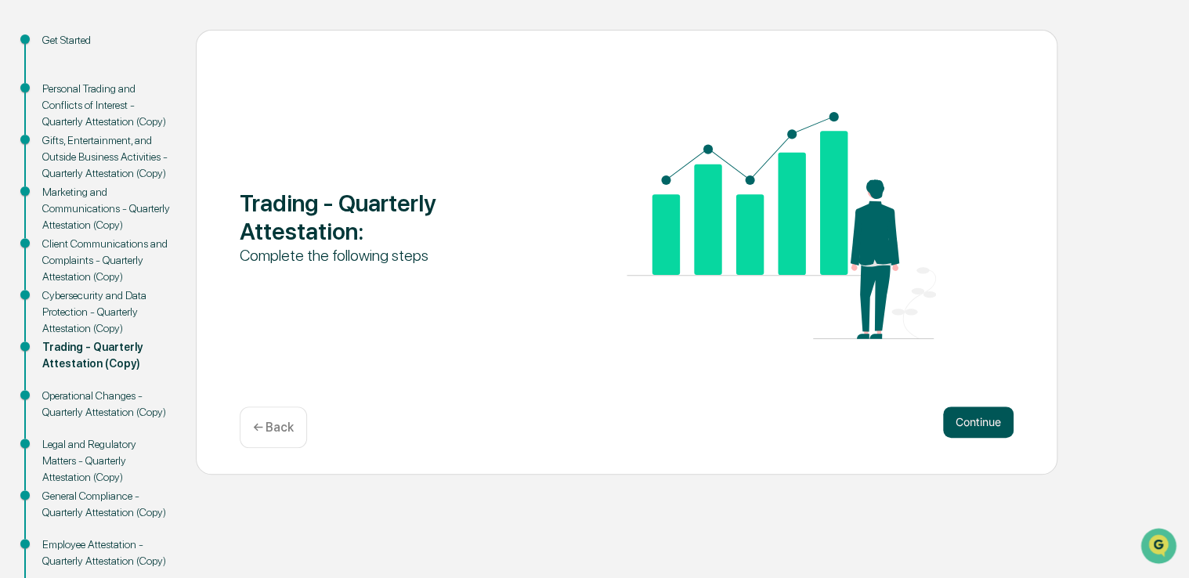
click at [961, 414] on button "Continue" at bounding box center [978, 422] width 70 height 31
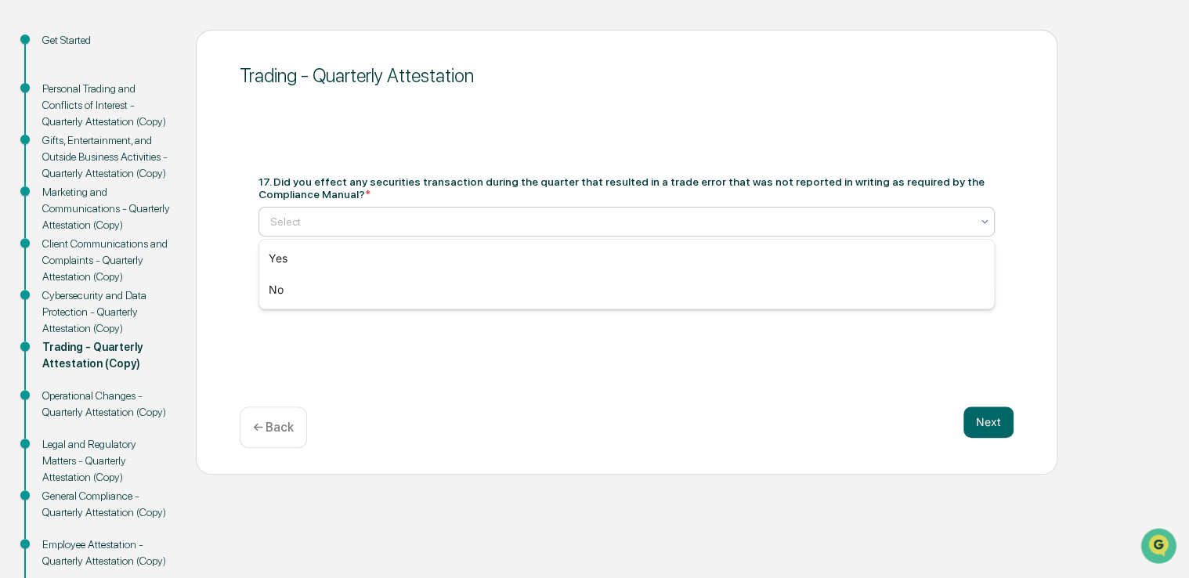
click at [414, 214] on div at bounding box center [620, 222] width 700 height 16
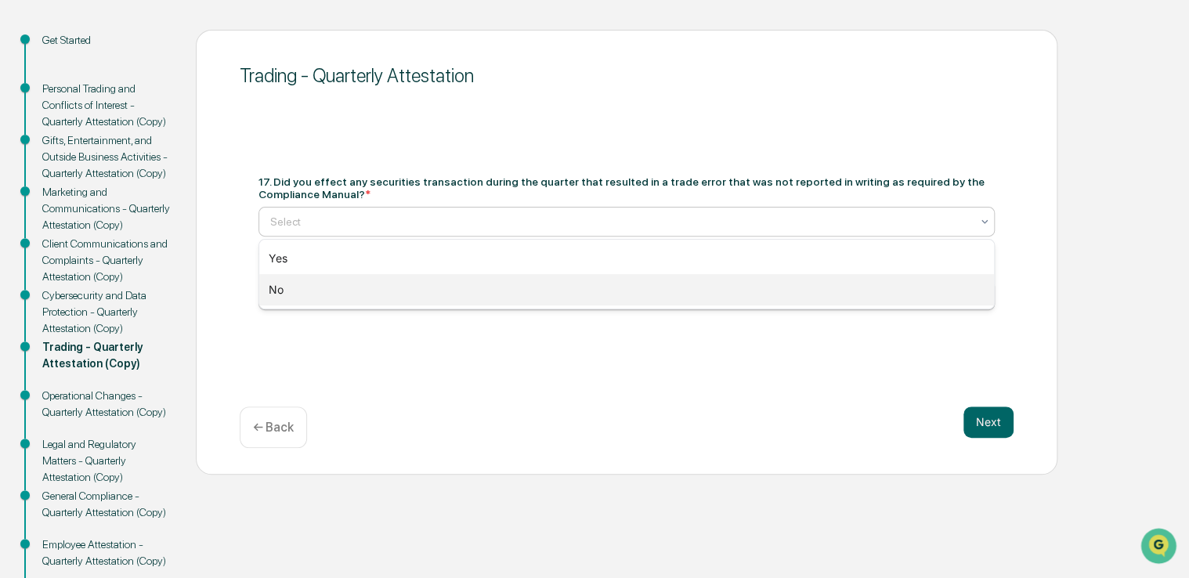
click at [387, 287] on div "No" at bounding box center [626, 289] width 735 height 31
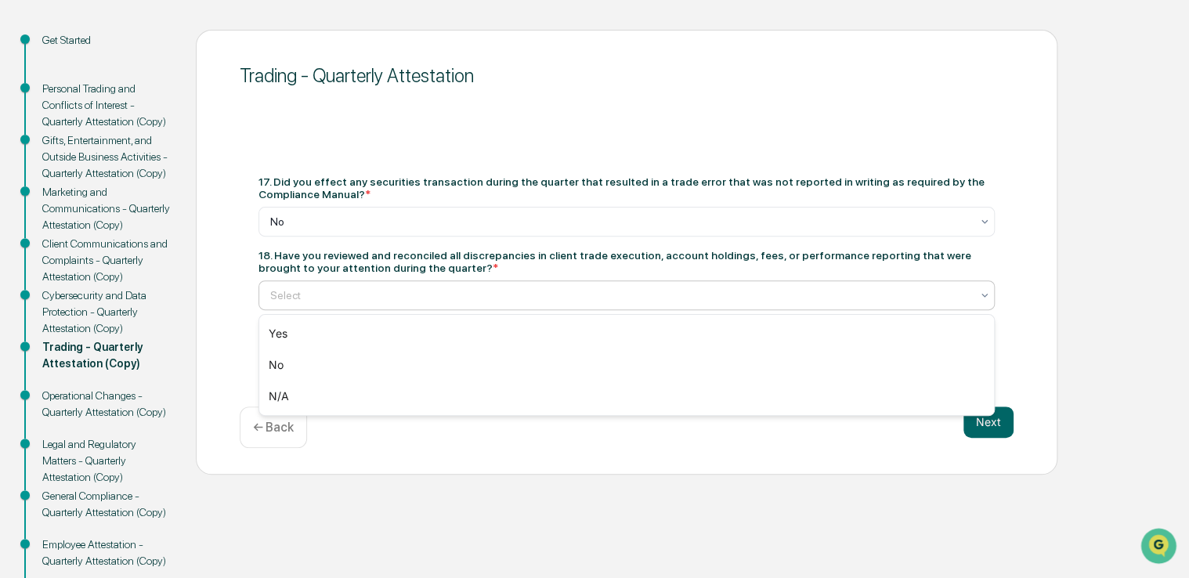
click at [504, 295] on div at bounding box center [620, 295] width 700 height 16
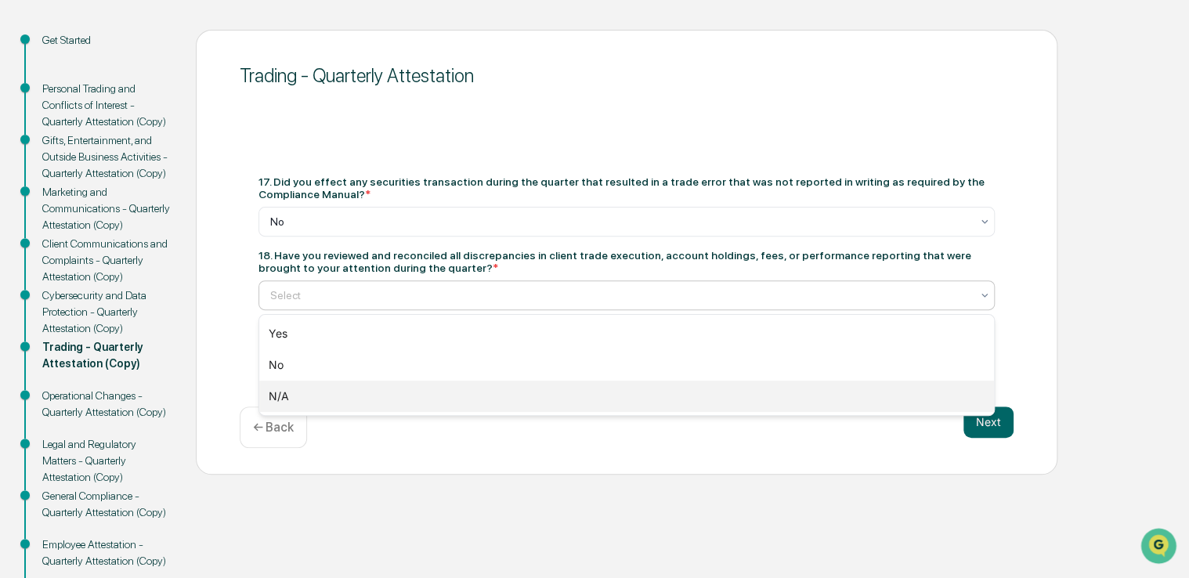
click at [374, 397] on div "N/A" at bounding box center [626, 396] width 735 height 31
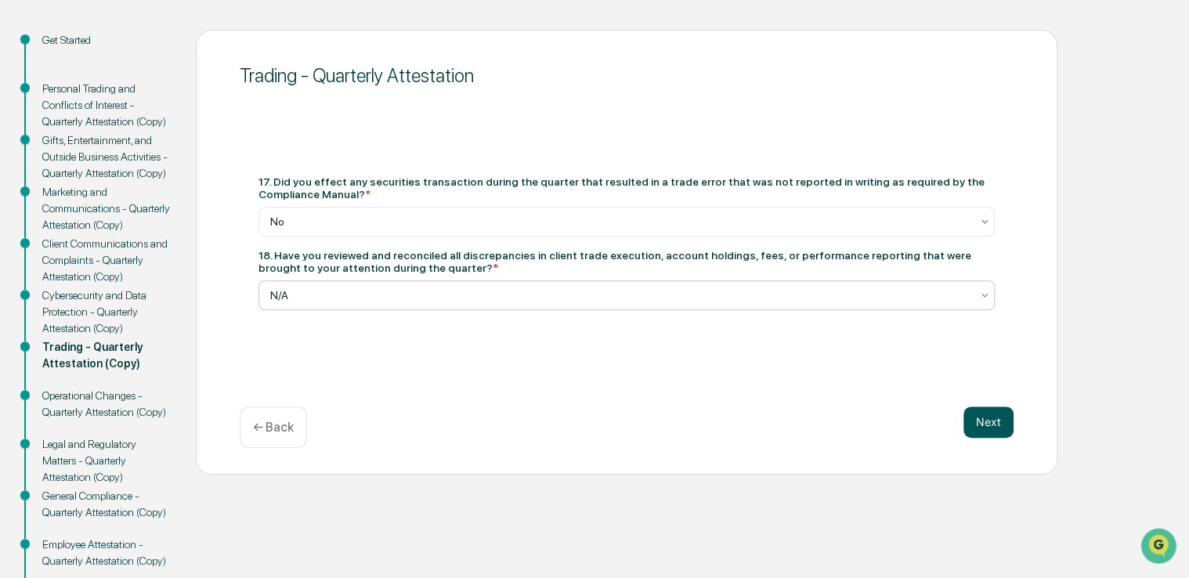
click at [987, 425] on button "Next" at bounding box center [988, 422] width 50 height 31
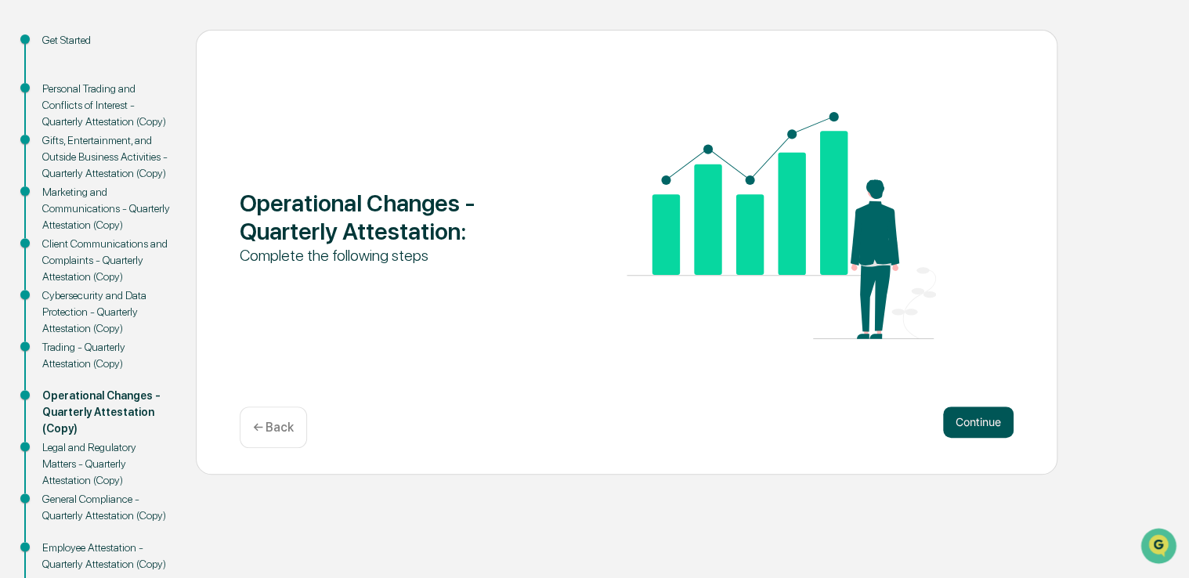
click at [971, 415] on button "Continue" at bounding box center [978, 422] width 70 height 31
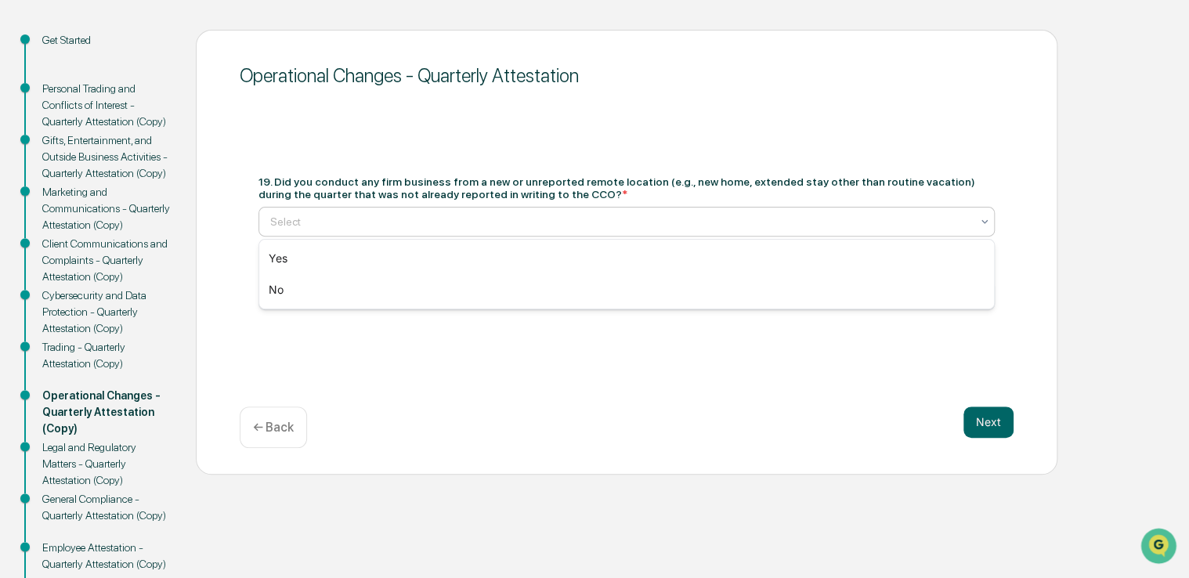
click at [353, 226] on div at bounding box center [620, 222] width 700 height 16
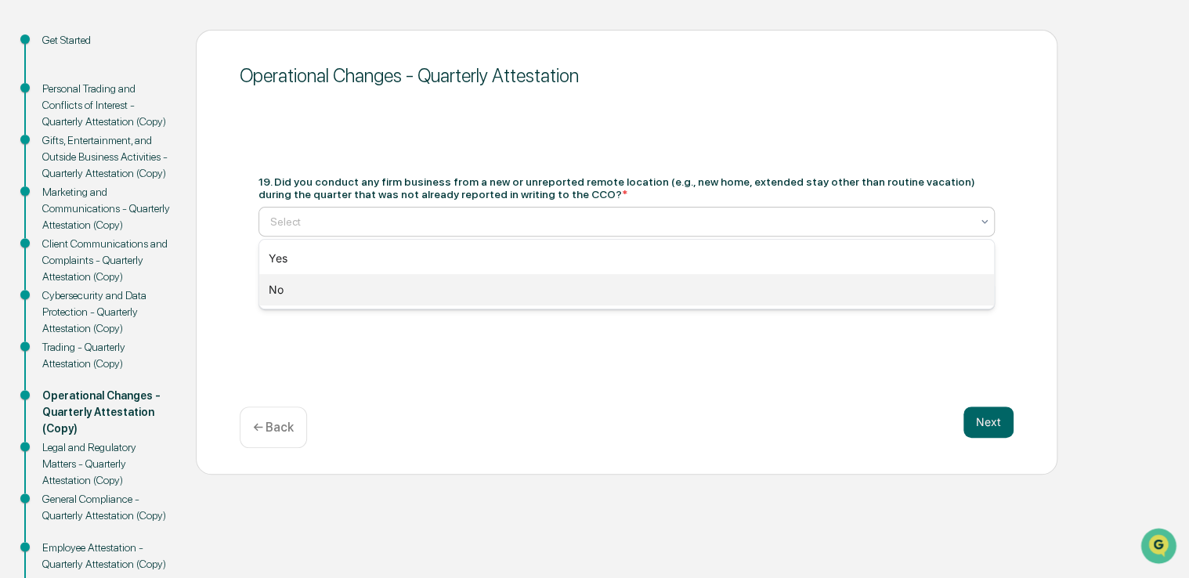
click at [331, 300] on div "No" at bounding box center [626, 289] width 735 height 31
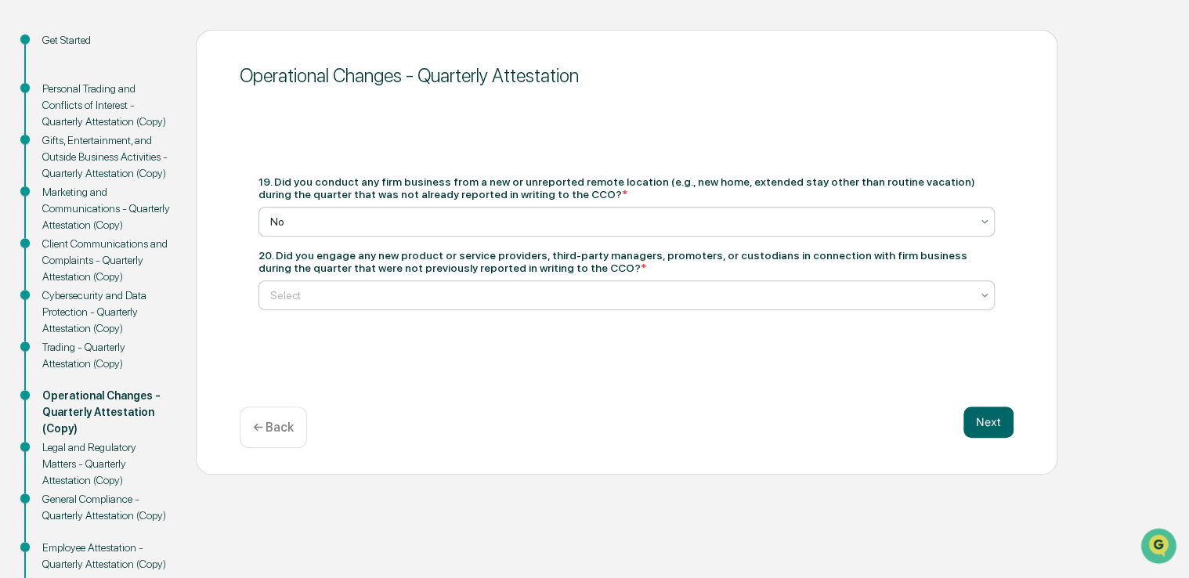
click at [487, 297] on div at bounding box center [620, 295] width 700 height 16
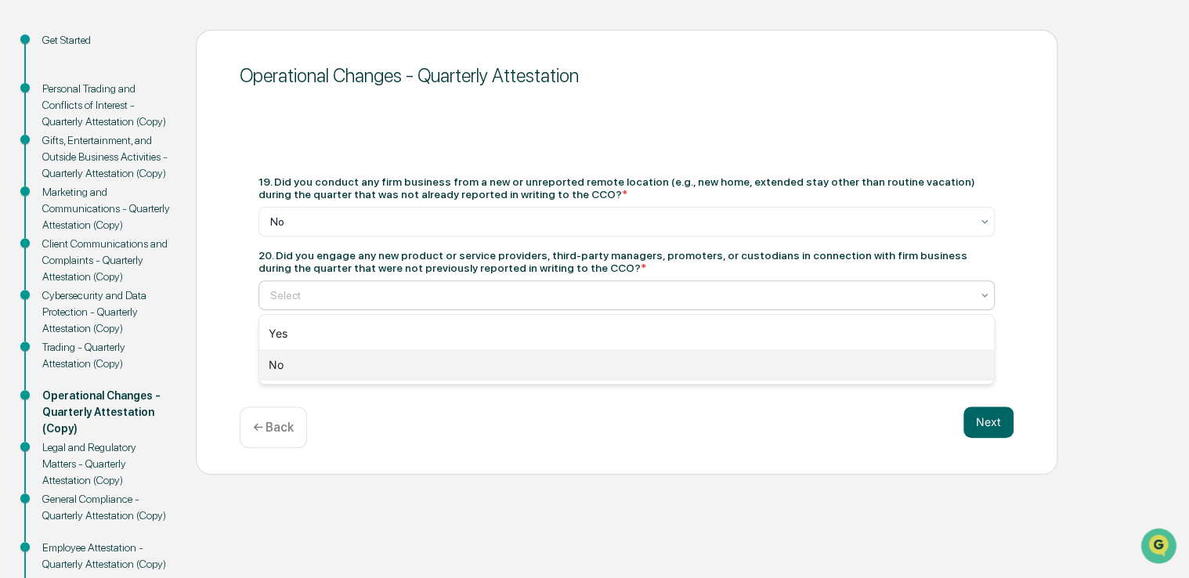
click at [448, 353] on div "No" at bounding box center [626, 364] width 735 height 31
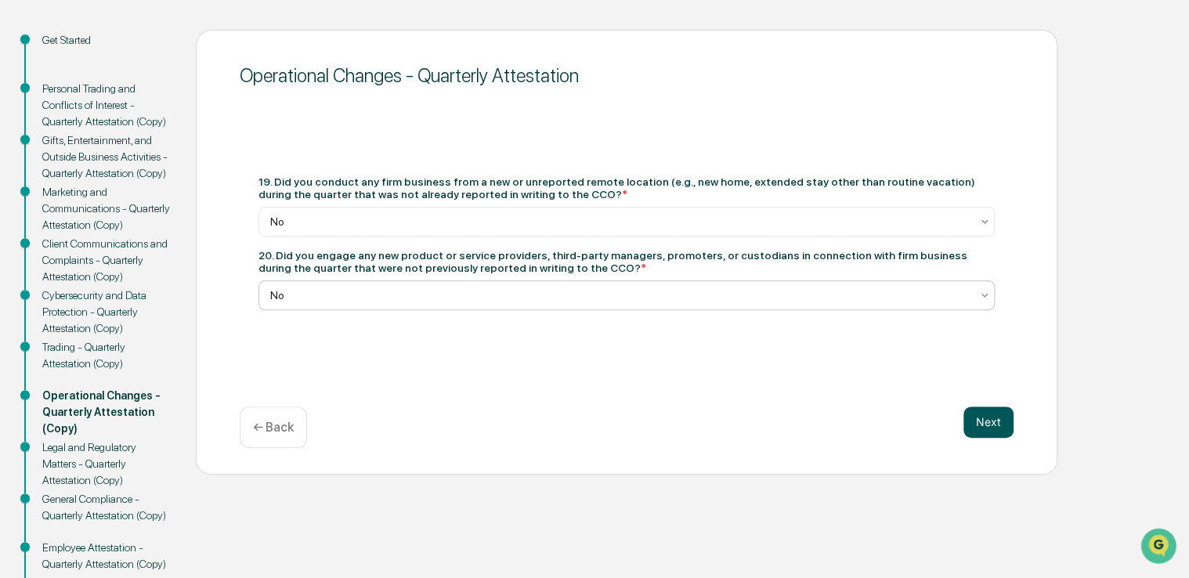
click at [999, 421] on button "Next" at bounding box center [988, 422] width 50 height 31
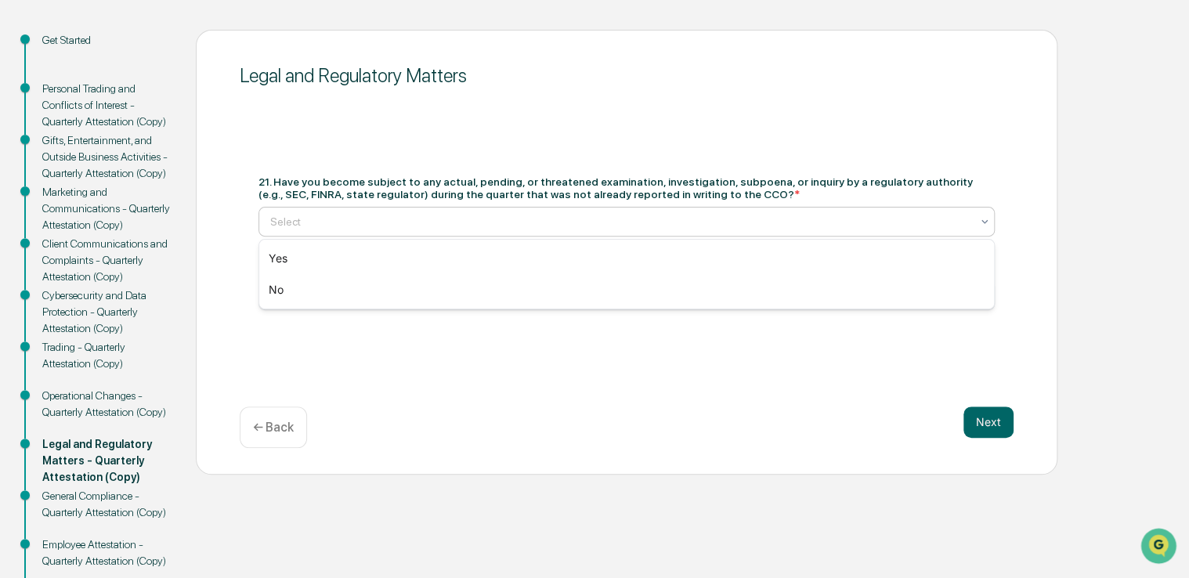
click at [466, 215] on div at bounding box center [620, 222] width 700 height 16
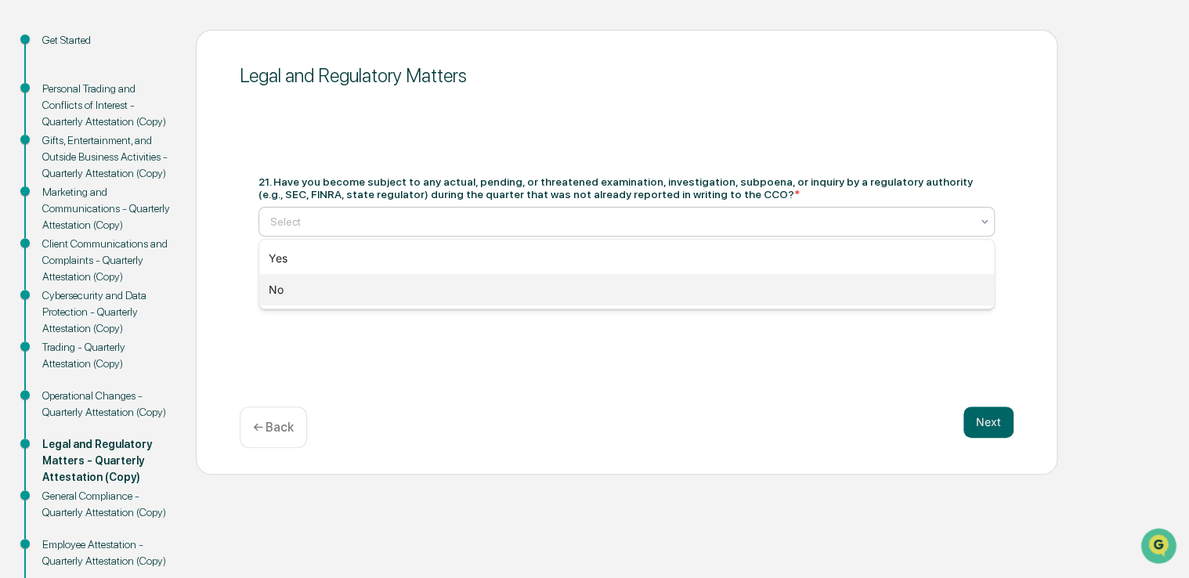
click at [428, 278] on div "No" at bounding box center [626, 289] width 735 height 31
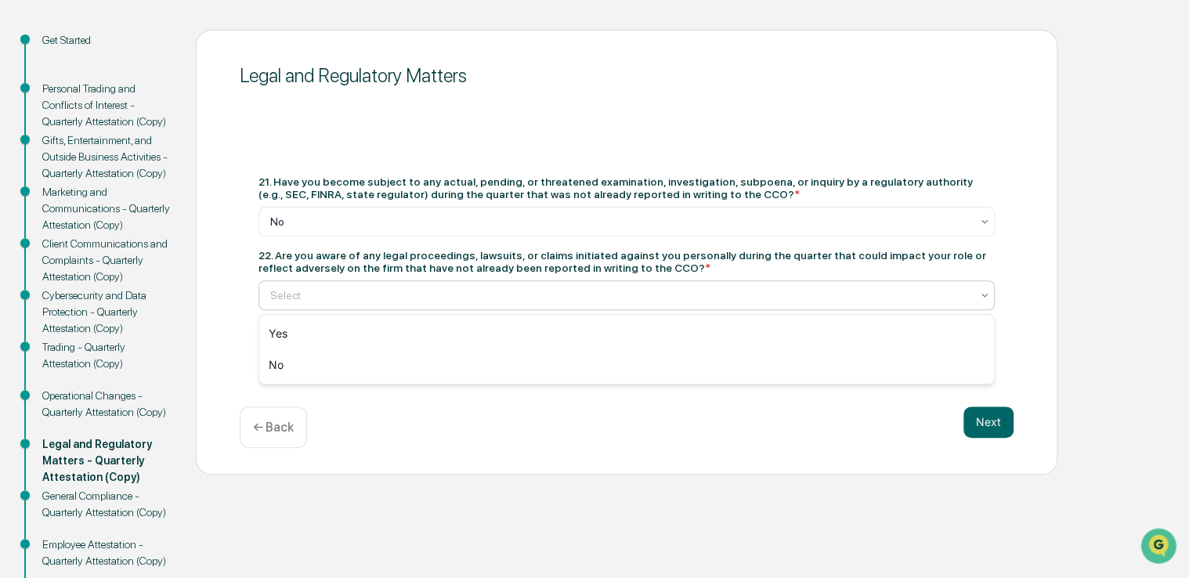
click at [458, 292] on div at bounding box center [620, 295] width 700 height 16
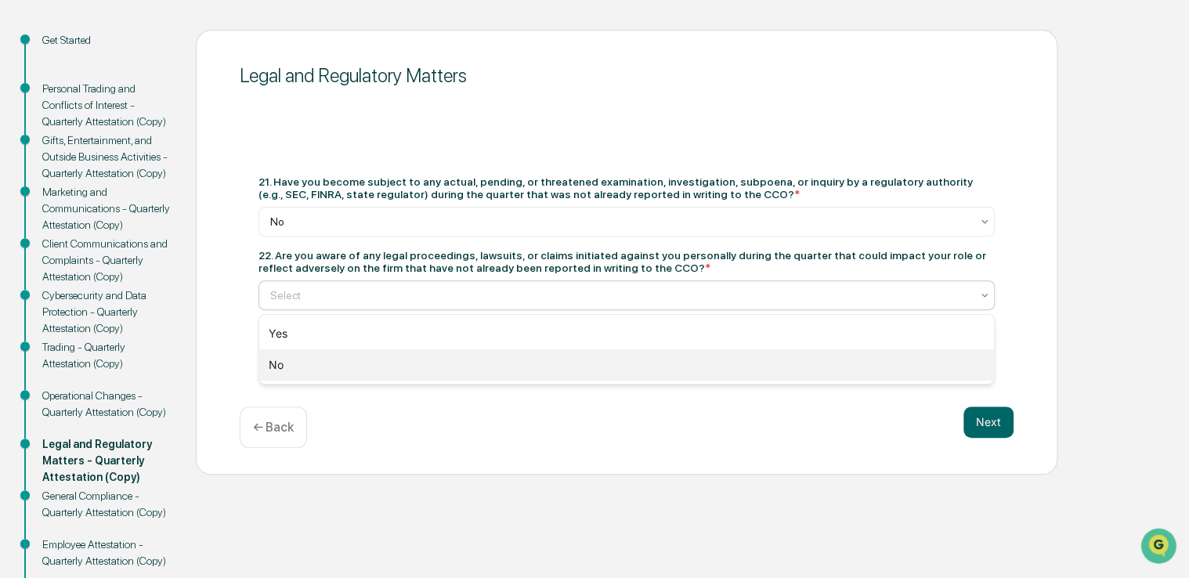
click at [334, 363] on div "No" at bounding box center [626, 364] width 735 height 31
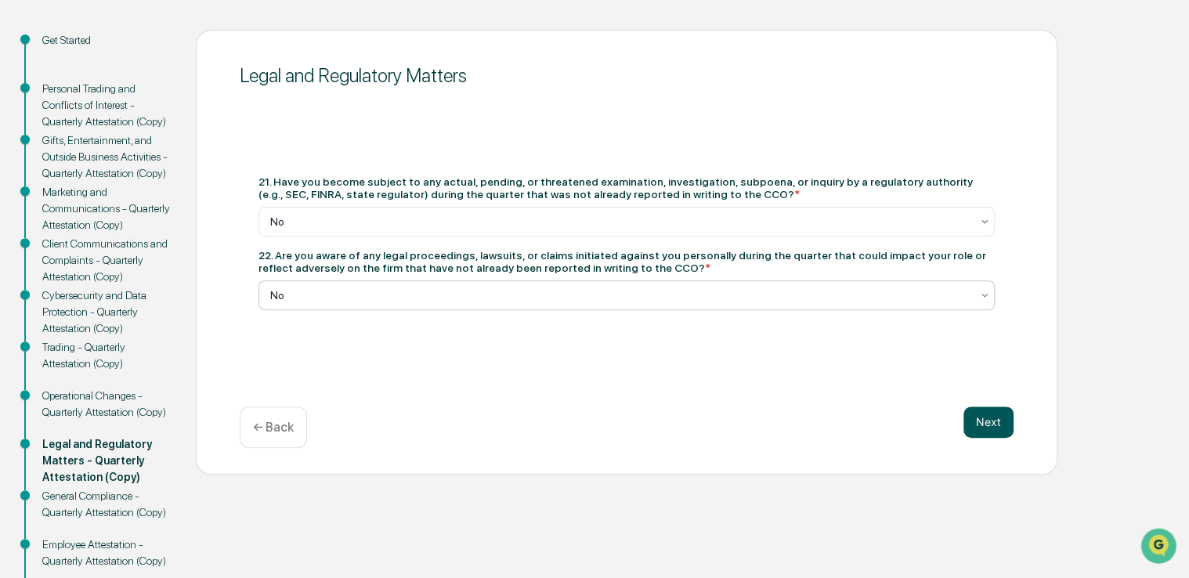
click at [981, 425] on button "Next" at bounding box center [988, 422] width 50 height 31
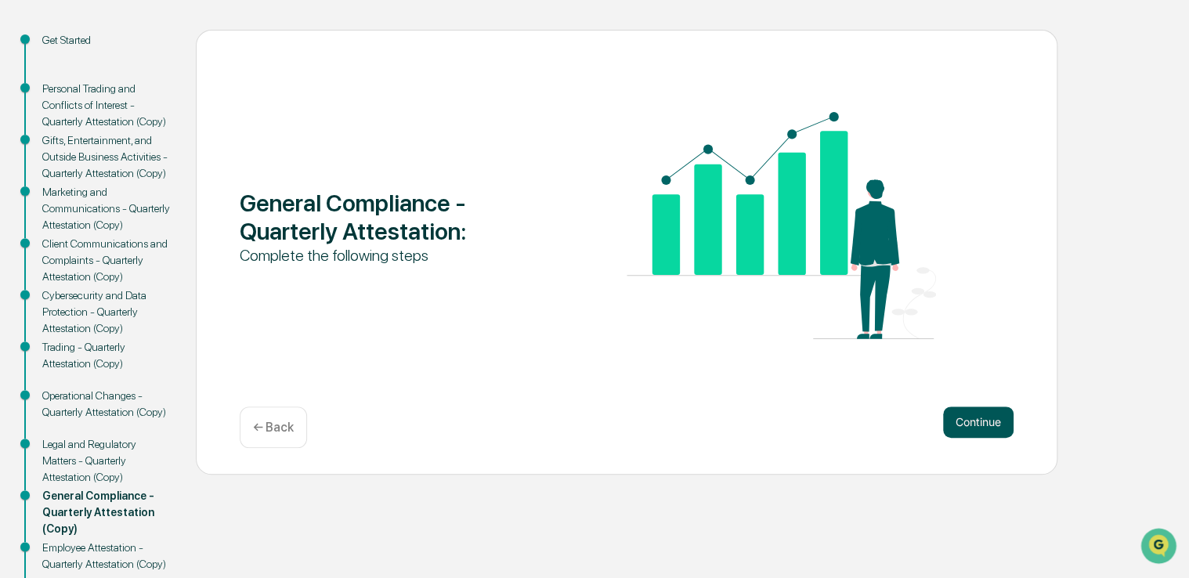
click at [979, 420] on button "Continue" at bounding box center [978, 422] width 70 height 31
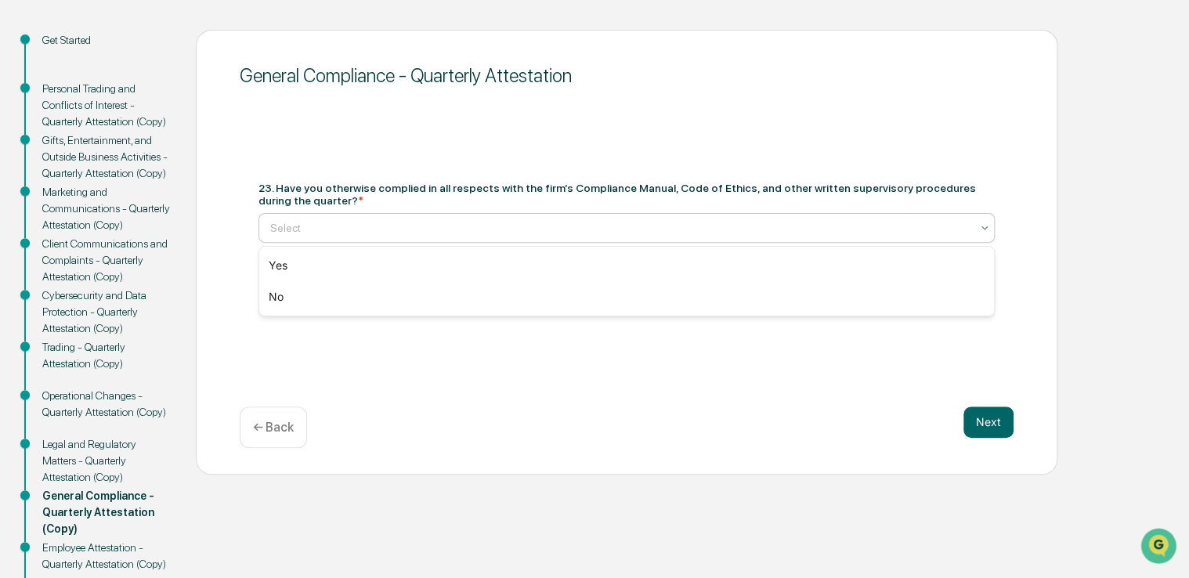
click at [363, 225] on div at bounding box center [620, 228] width 700 height 16
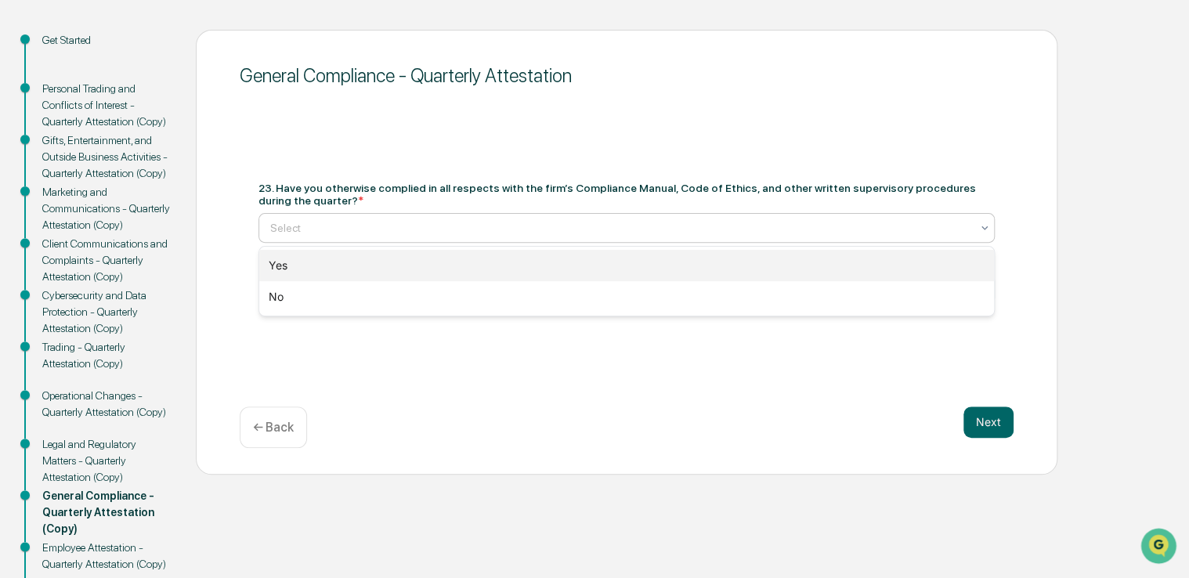
click at [361, 267] on div "Yes" at bounding box center [626, 265] width 735 height 31
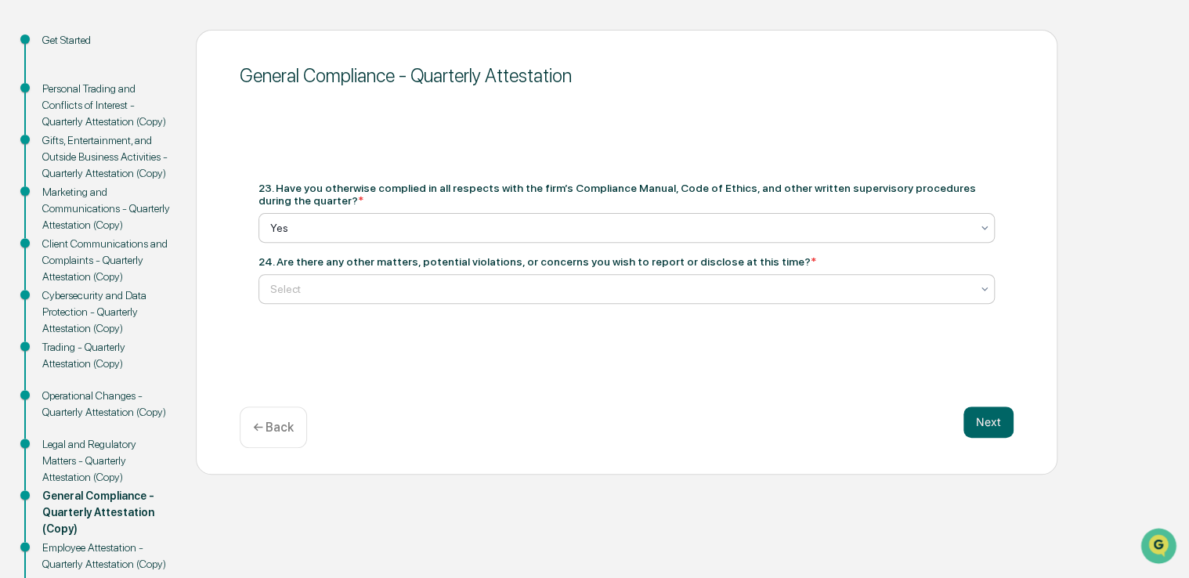
click at [405, 289] on div at bounding box center [620, 289] width 700 height 16
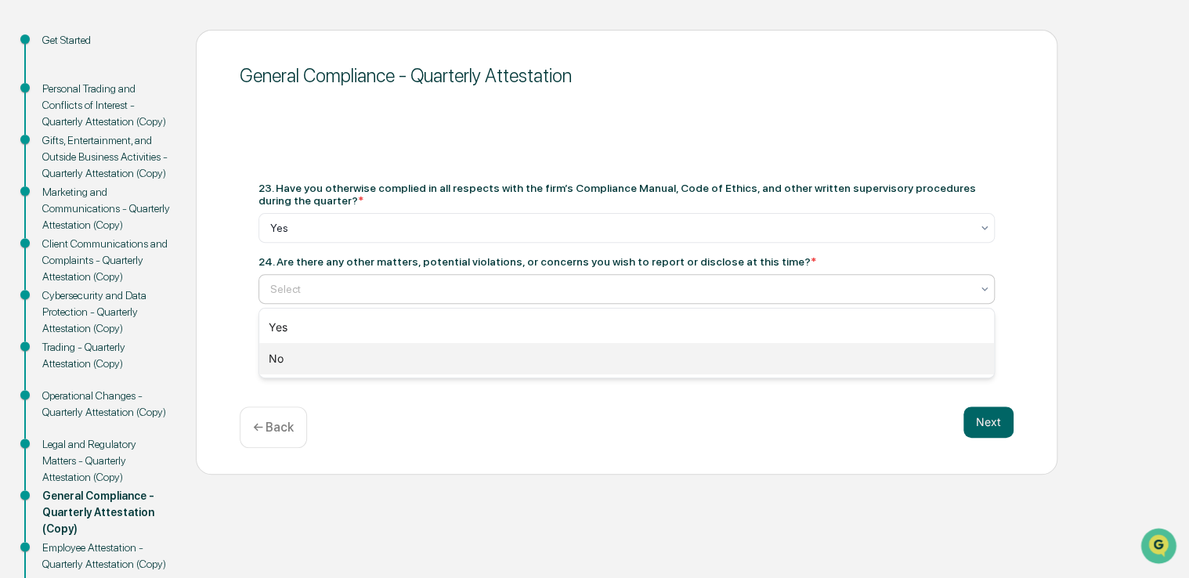
click at [387, 361] on div "No" at bounding box center [626, 358] width 735 height 31
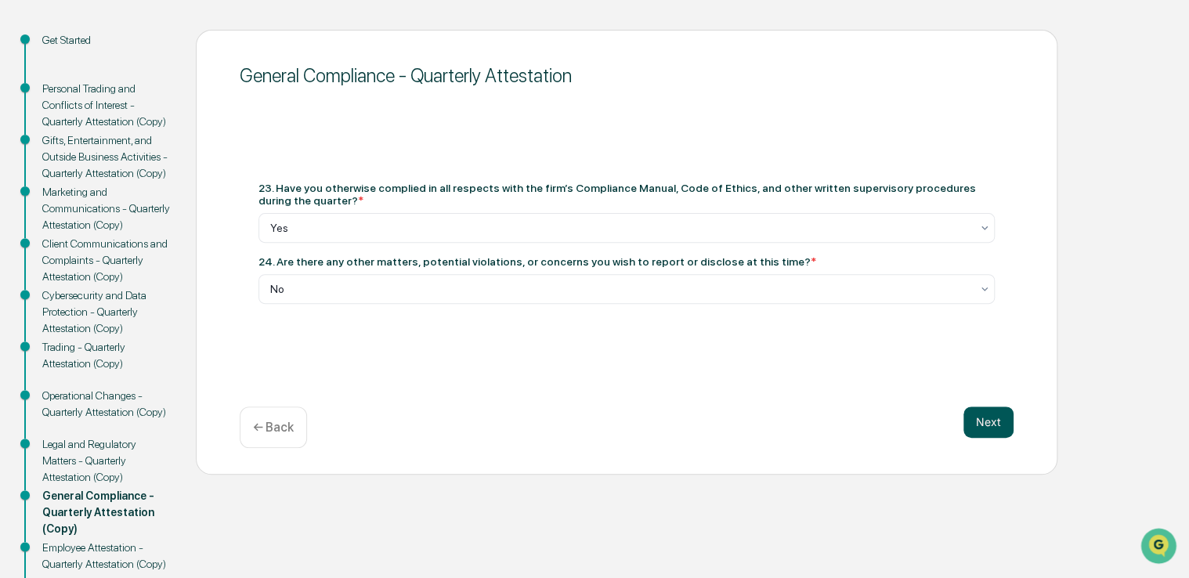
click at [979, 417] on button "Next" at bounding box center [988, 422] width 50 height 31
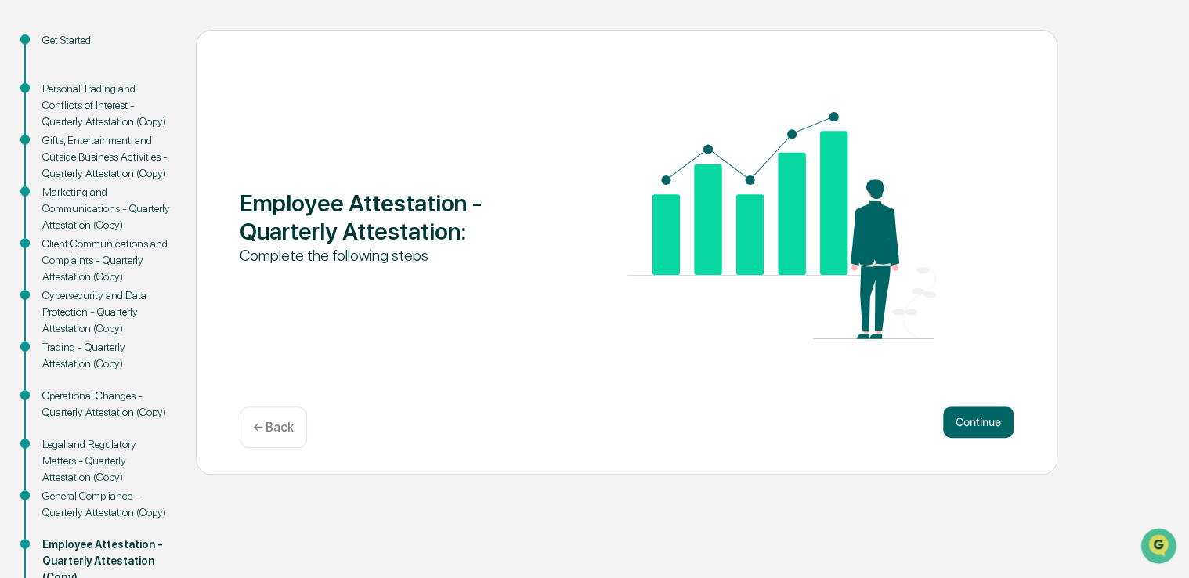
click at [979, 417] on button "Continue" at bounding box center [978, 422] width 70 height 31
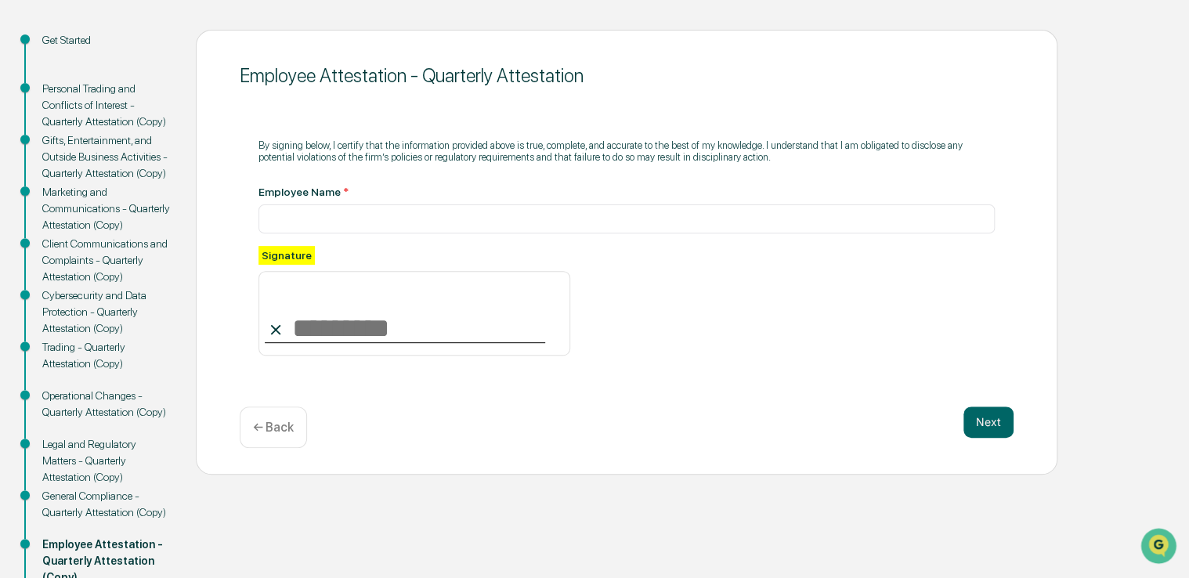
click at [309, 334] on input at bounding box center [414, 313] width 312 height 85
type input "**********"
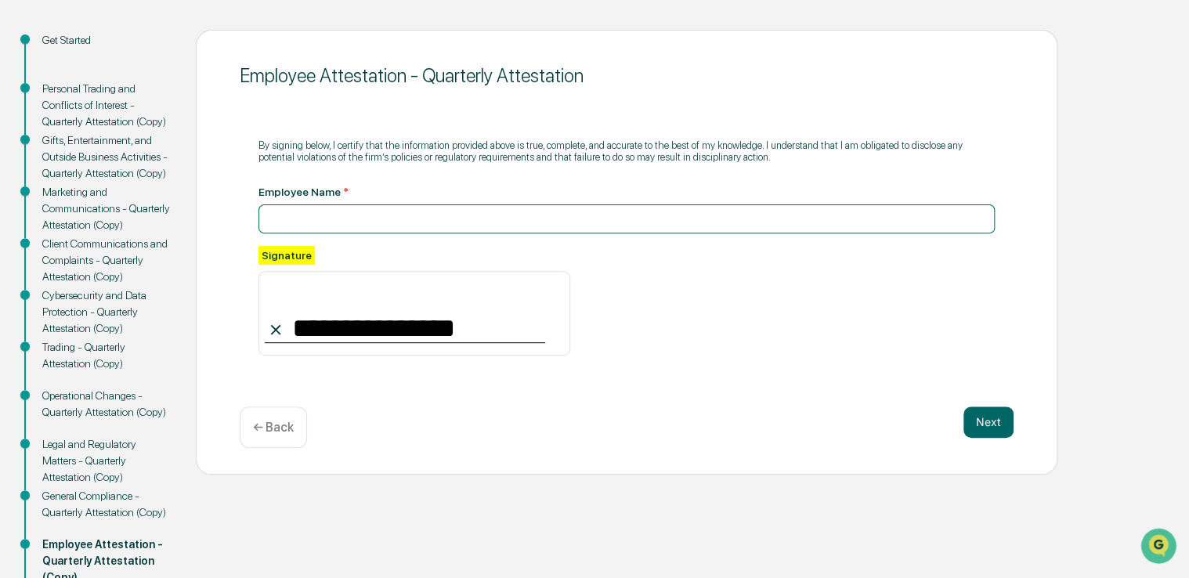
click at [284, 216] on input at bounding box center [626, 218] width 736 height 29
type input "******"
type input "*"
click at [308, 211] on input "******" at bounding box center [626, 218] width 736 height 29
type input "**********"
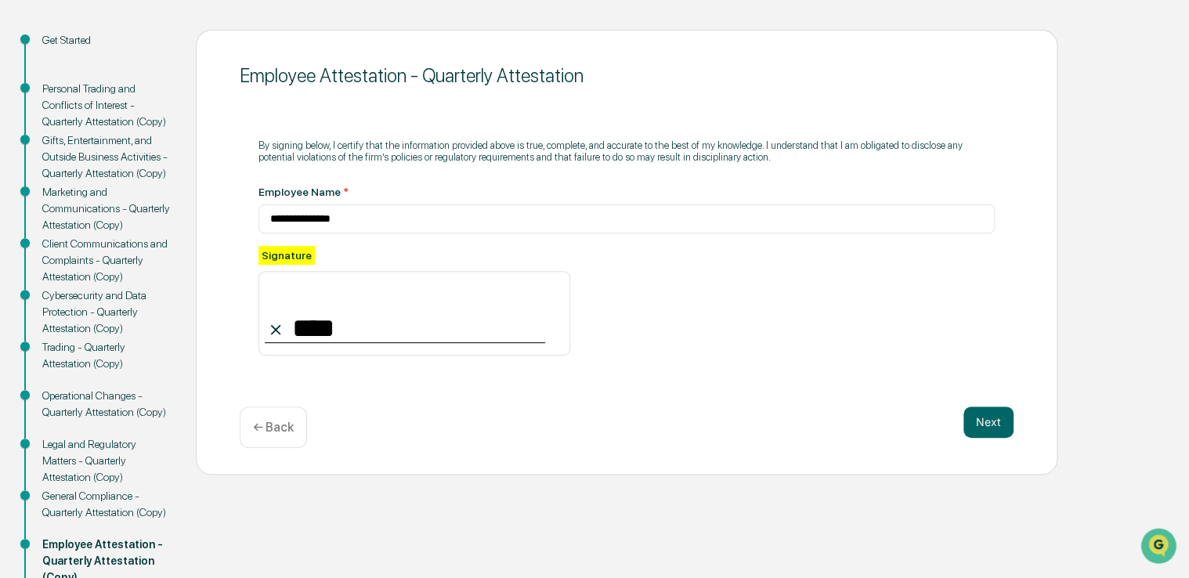
type input "**********"
click at [992, 430] on button "Next" at bounding box center [988, 422] width 50 height 31
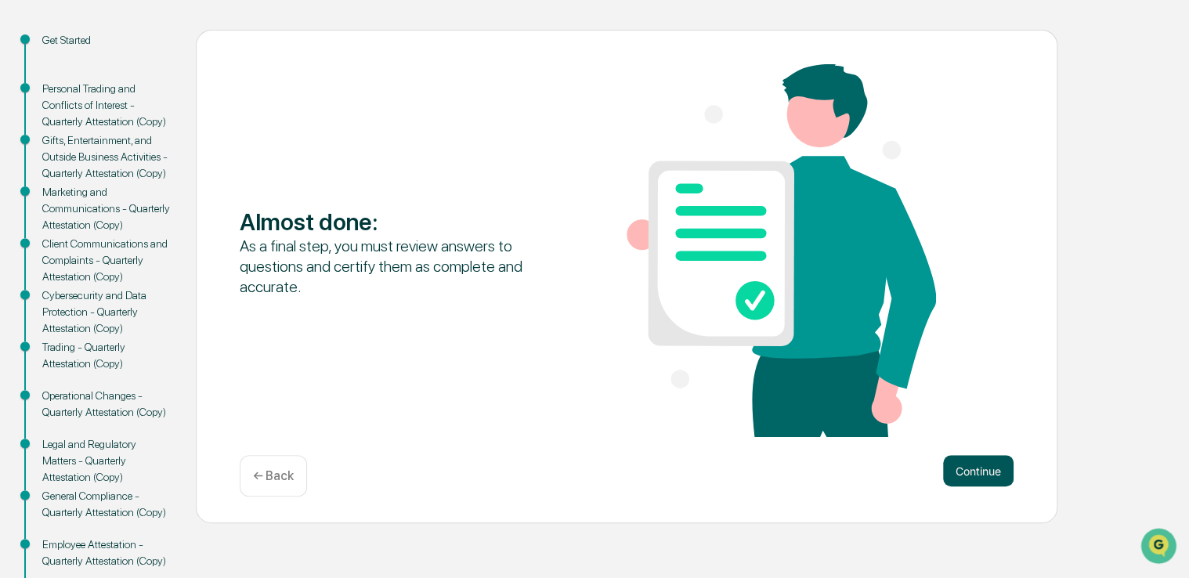
click at [998, 464] on button "Continue" at bounding box center [978, 470] width 70 height 31
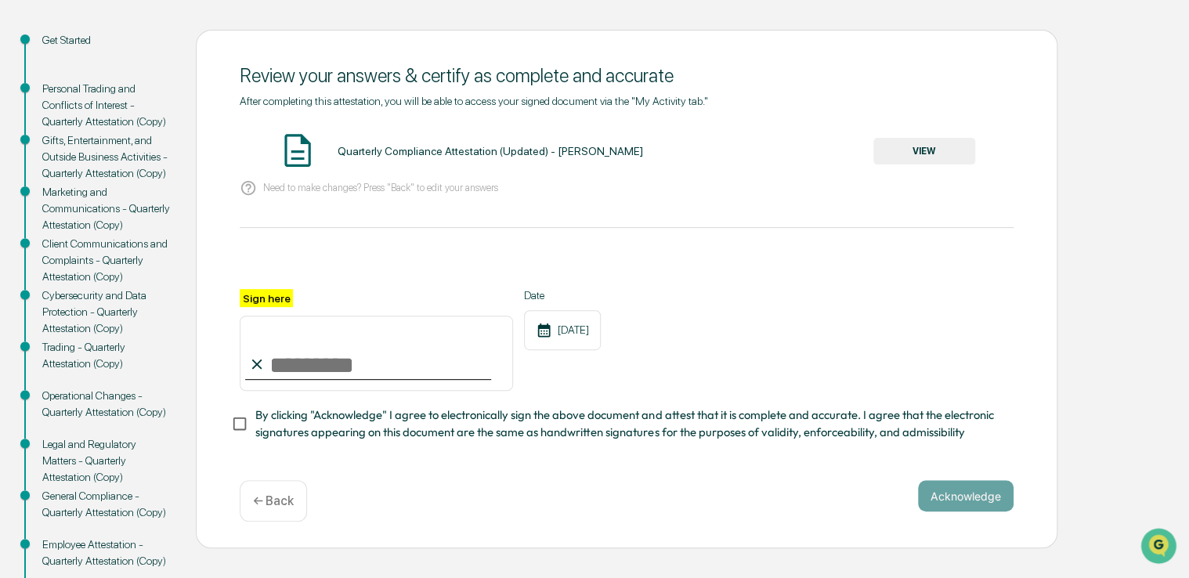
click at [301, 363] on input "Sign here" at bounding box center [376, 353] width 273 height 75
type input "**********"
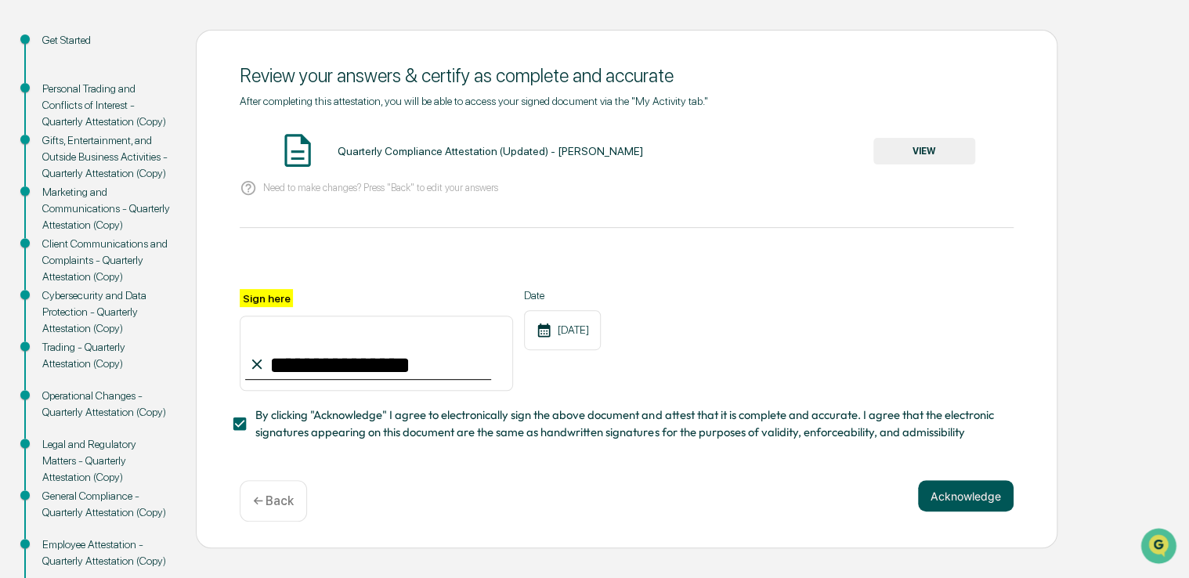
click at [960, 497] on button "Acknowledge" at bounding box center [966, 495] width 96 height 31
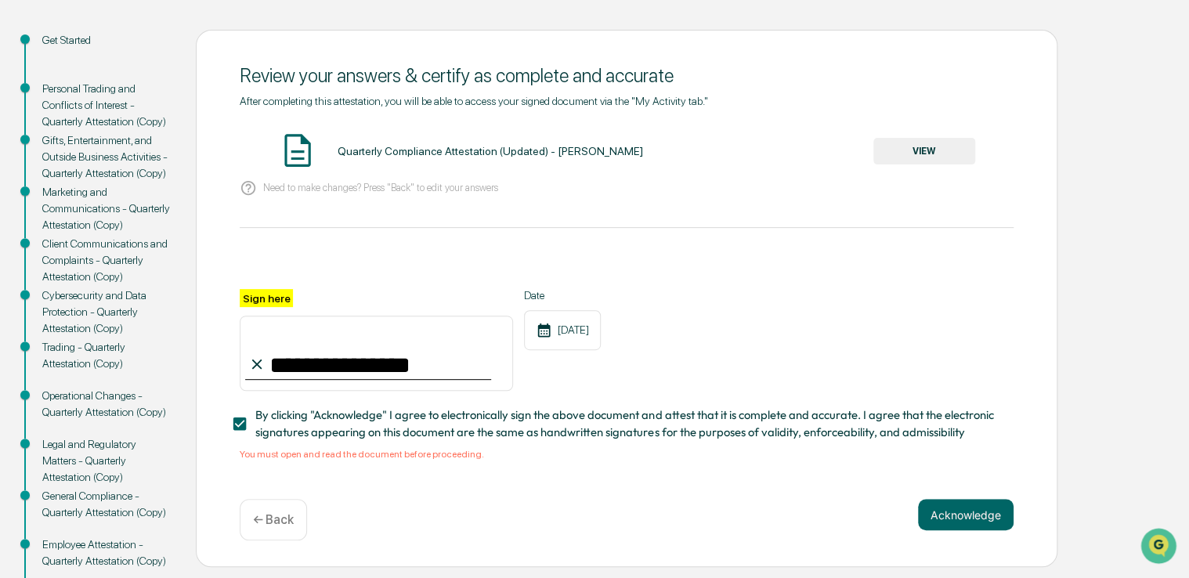
click at [924, 150] on button "VIEW" at bounding box center [924, 151] width 102 height 27
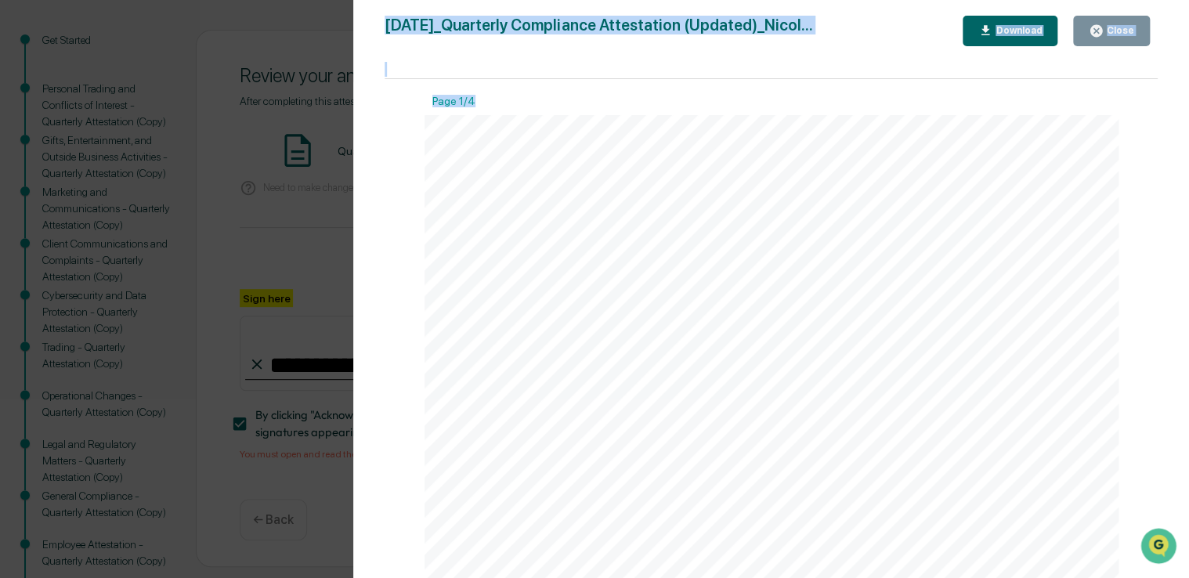
drag, startPoint x: 1148, startPoint y: 101, endPoint x: 1169, endPoint y: 221, distance: 121.7
click at [1169, 221] on div "Version History [DATE] 05:51 PM [PERSON_NAME] [DATE]_Quarterly Compliance Attes…" at bounding box center [771, 304] width 836 height 609
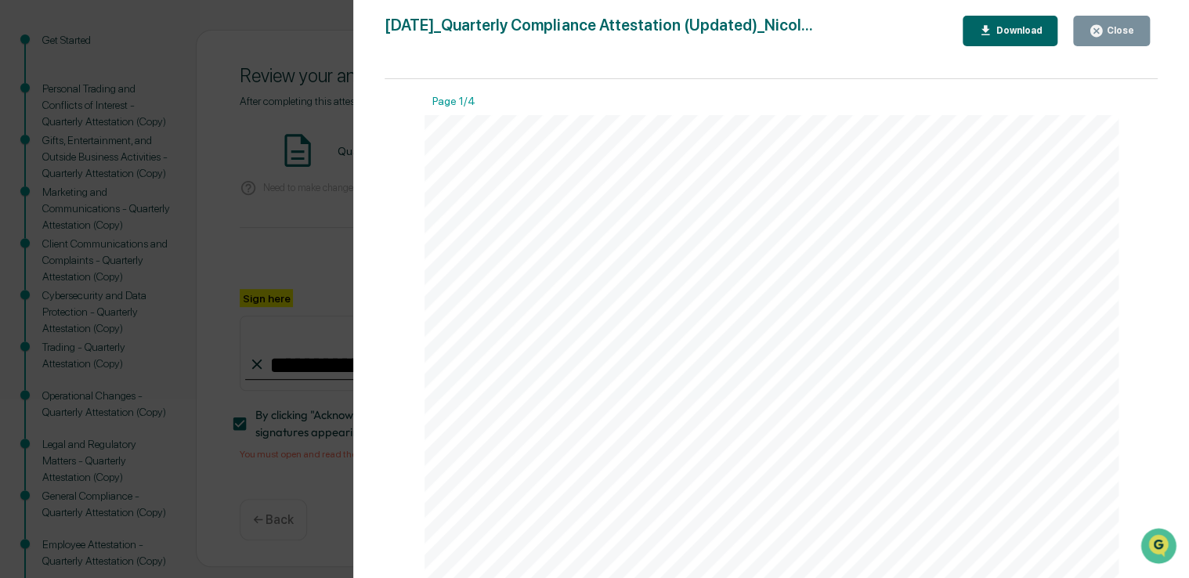
drag, startPoint x: 1169, startPoint y: 221, endPoint x: 1126, endPoint y: 228, distance: 42.9
click at [1126, 228] on div "Page 1/4 [DATE] [PERSON_NAME] & Associates Quarterly Compliance Attestation (Up…" at bounding box center [771, 336] width 773 height 515
click at [1111, 37] on div "Close" at bounding box center [1111, 30] width 45 height 15
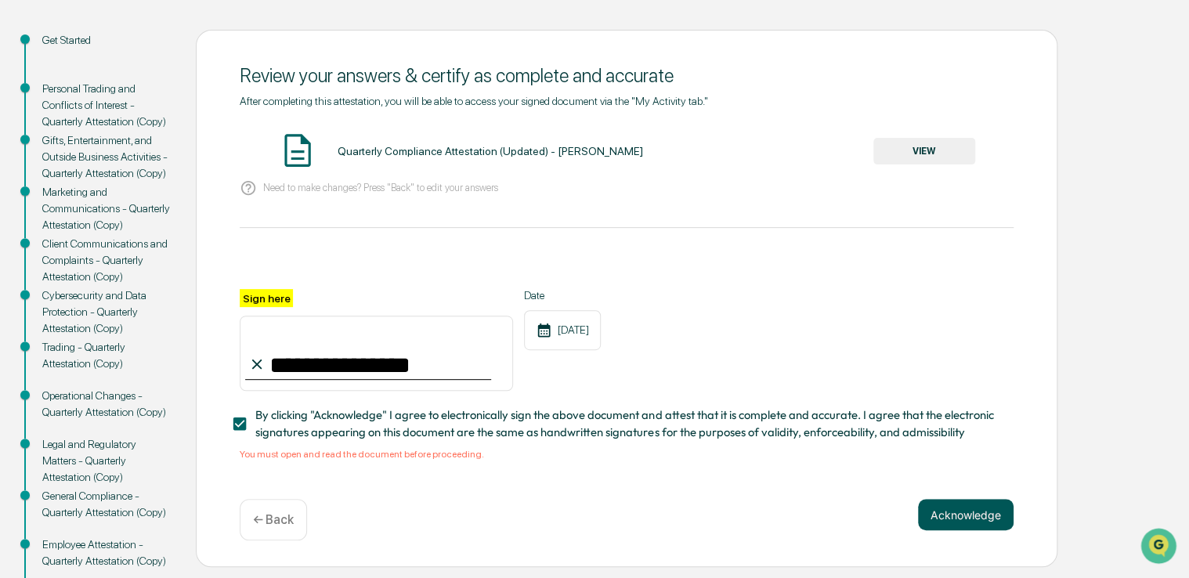
click at [974, 516] on button "Acknowledge" at bounding box center [966, 514] width 96 height 31
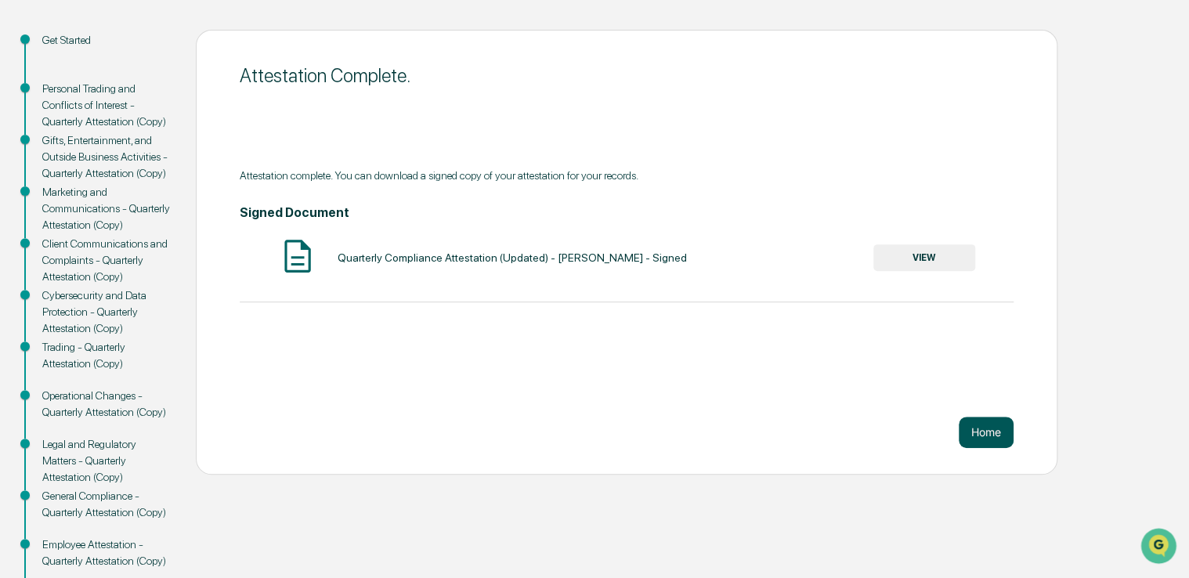
click at [996, 440] on button "Home" at bounding box center [986, 432] width 55 height 31
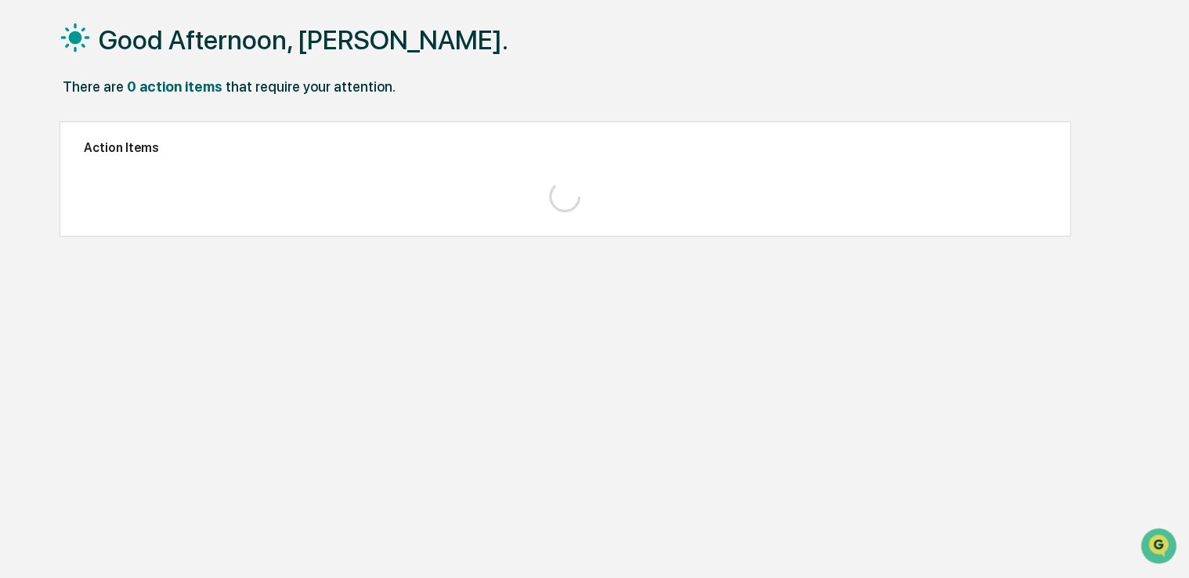
scroll to position [74, 0]
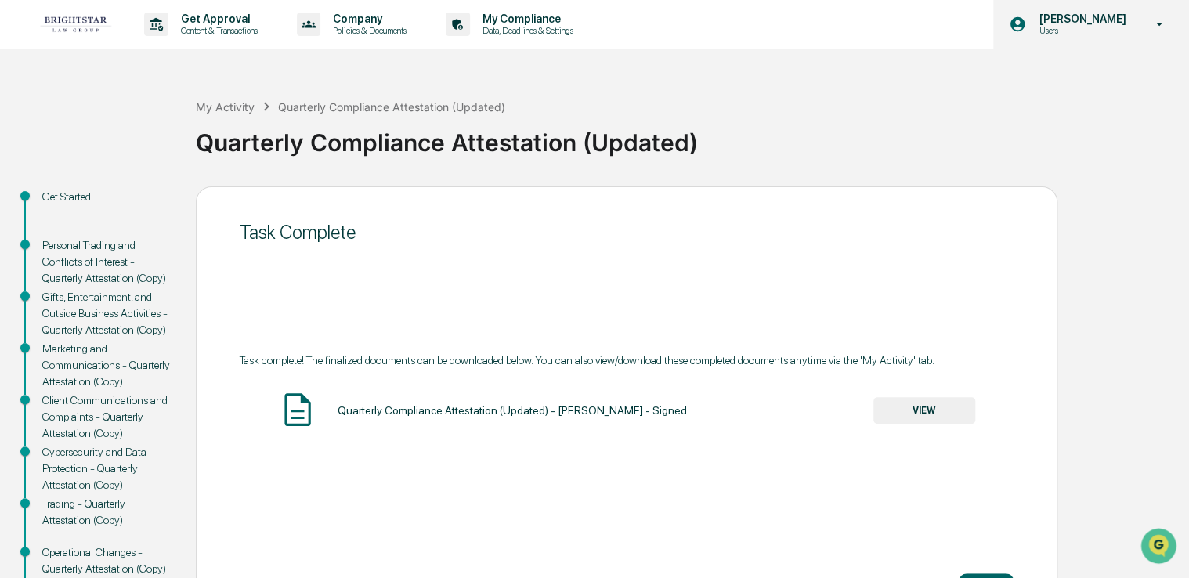
click at [1108, 19] on p "[PERSON_NAME]" at bounding box center [1079, 19] width 107 height 13
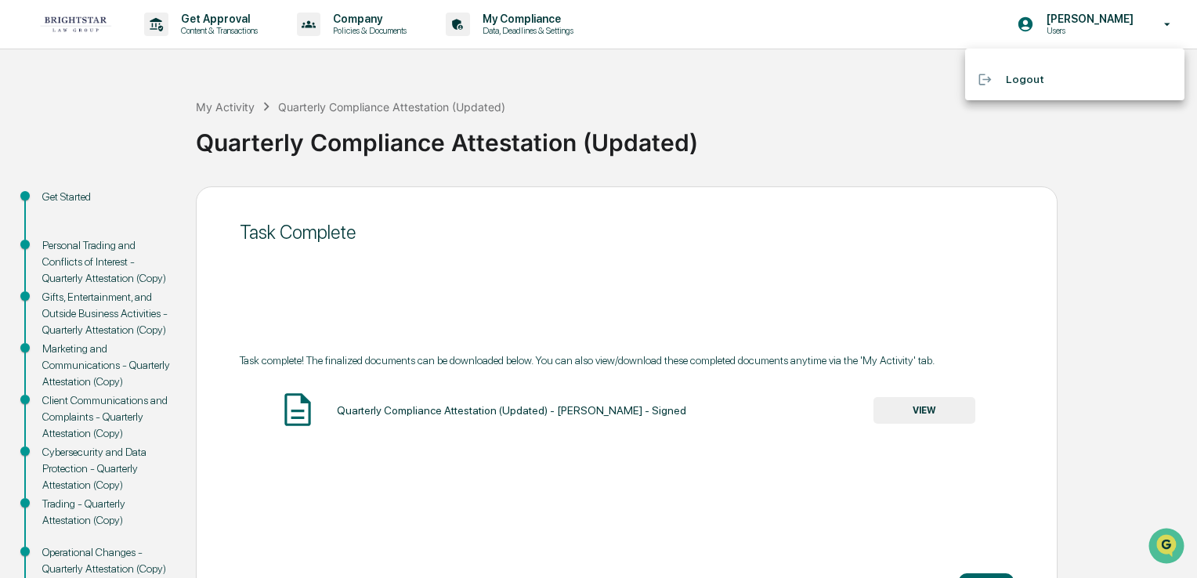
click at [714, 146] on div at bounding box center [598, 289] width 1197 height 578
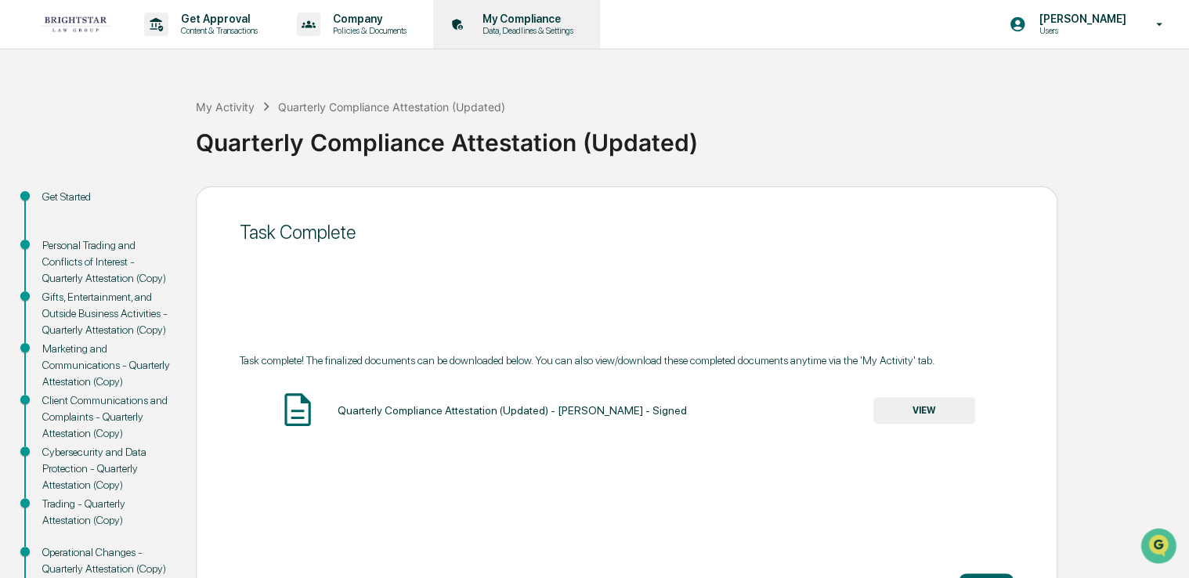
click at [526, 14] on p "My Compliance" at bounding box center [525, 19] width 111 height 13
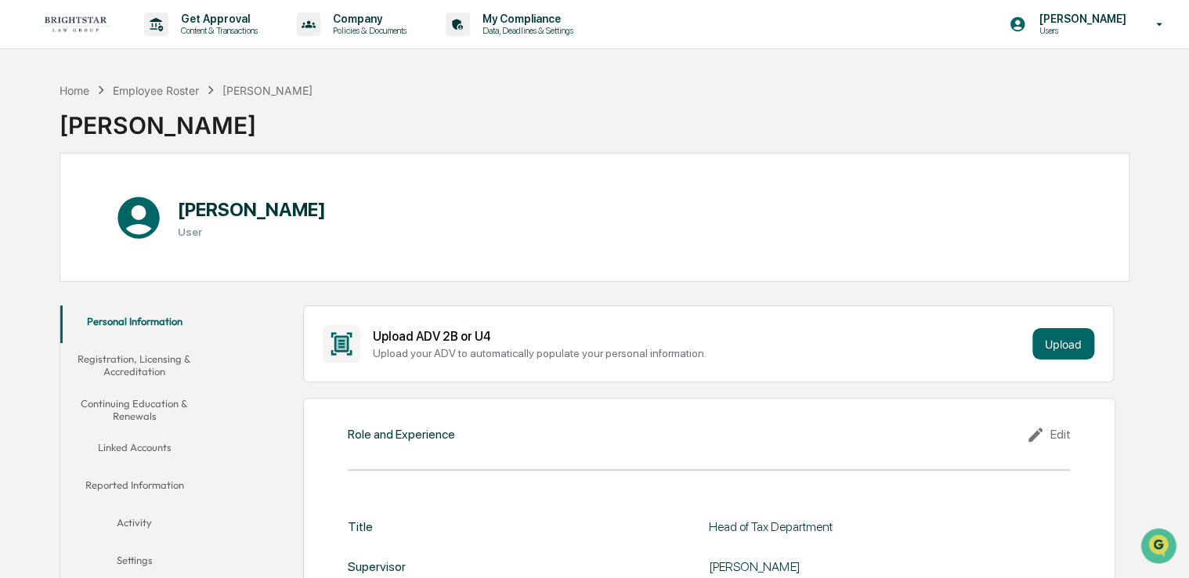
click at [139, 452] on button "Linked Accounts" at bounding box center [134, 451] width 149 height 38
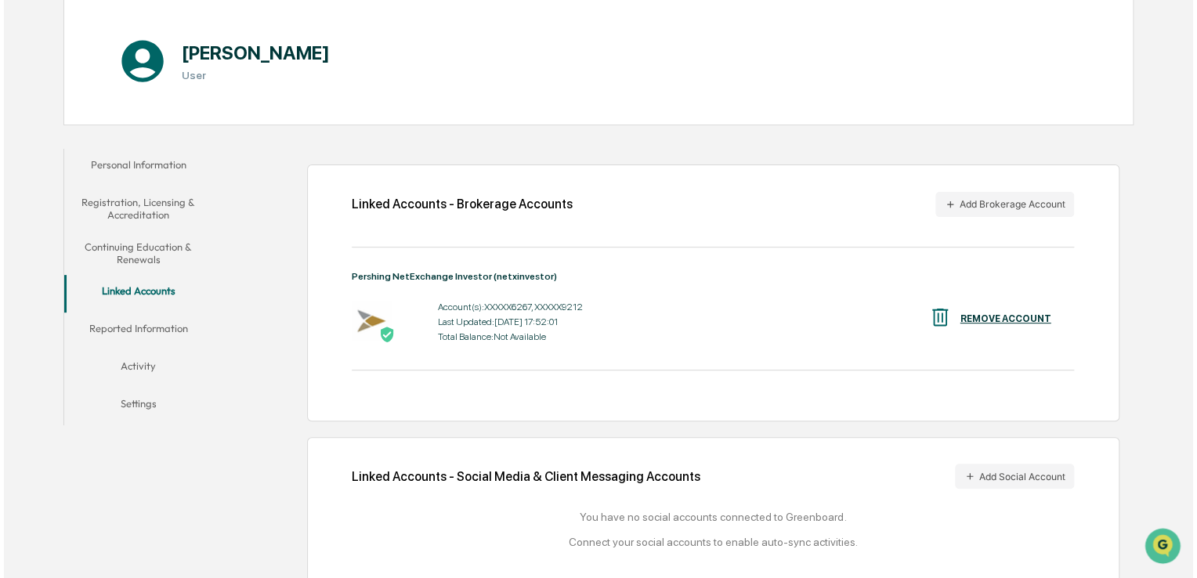
scroll to position [179, 0]
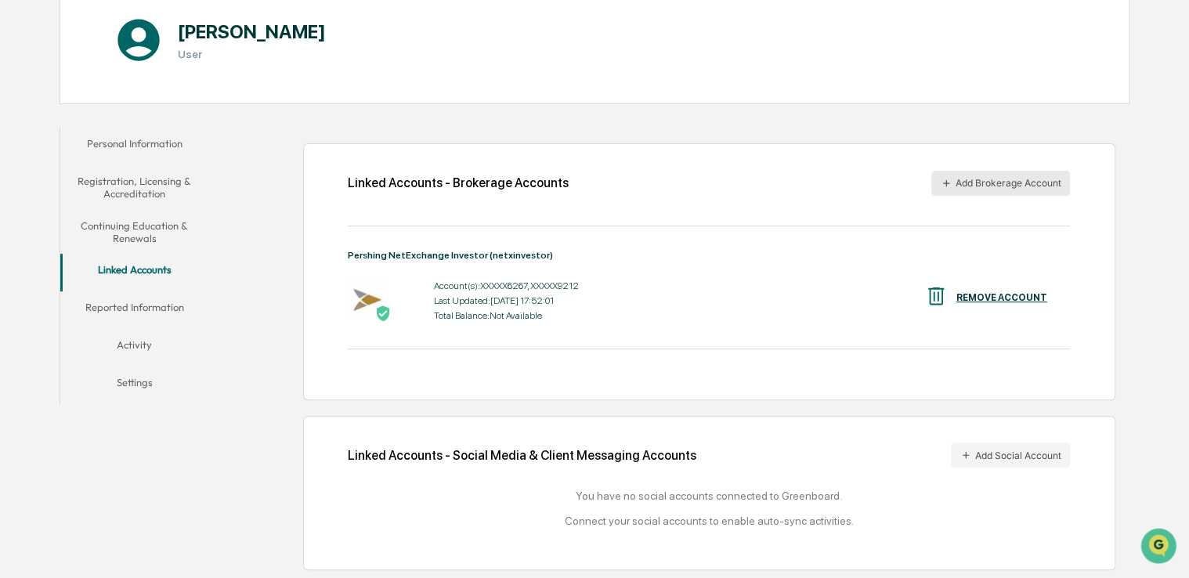
click at [978, 177] on button "Add Brokerage Account" at bounding box center [1000, 183] width 139 height 25
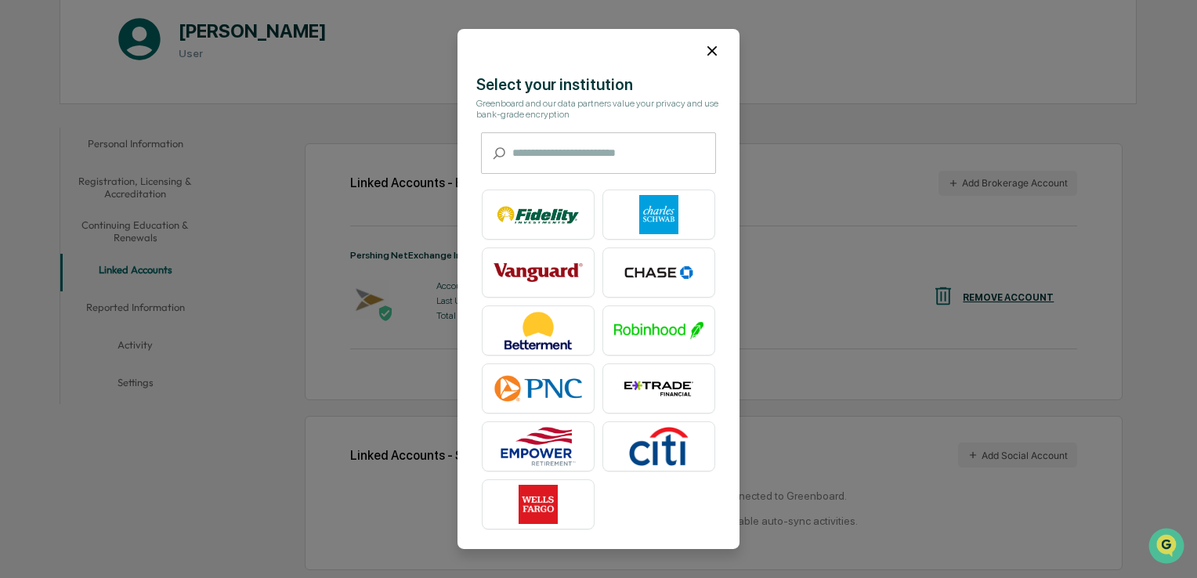
scroll to position [0, 0]
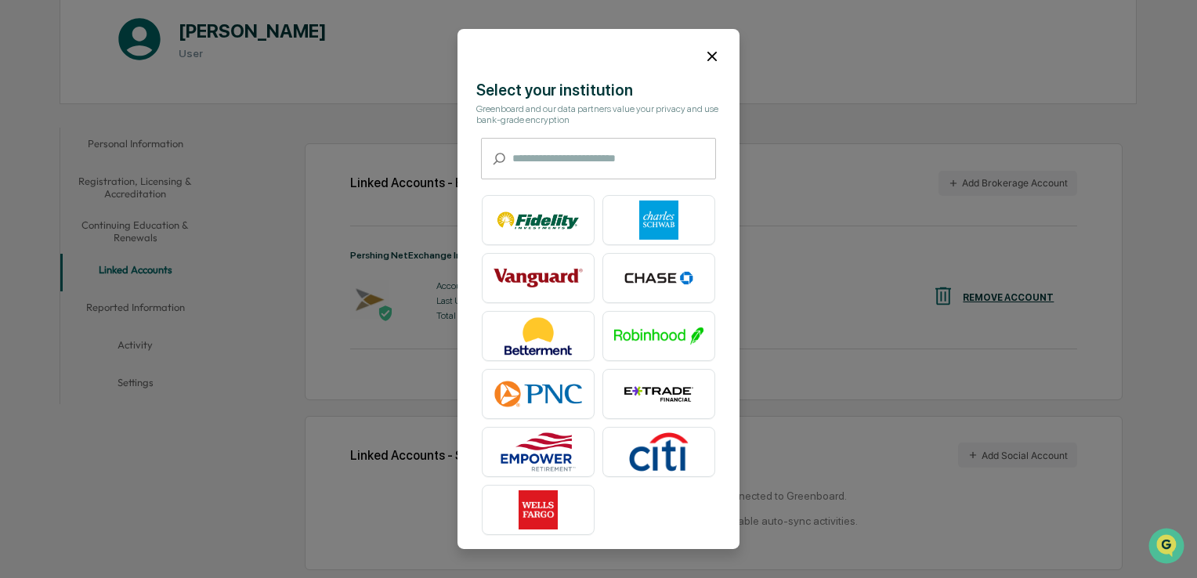
click at [542, 159] on input "text" at bounding box center [614, 159] width 204 height 42
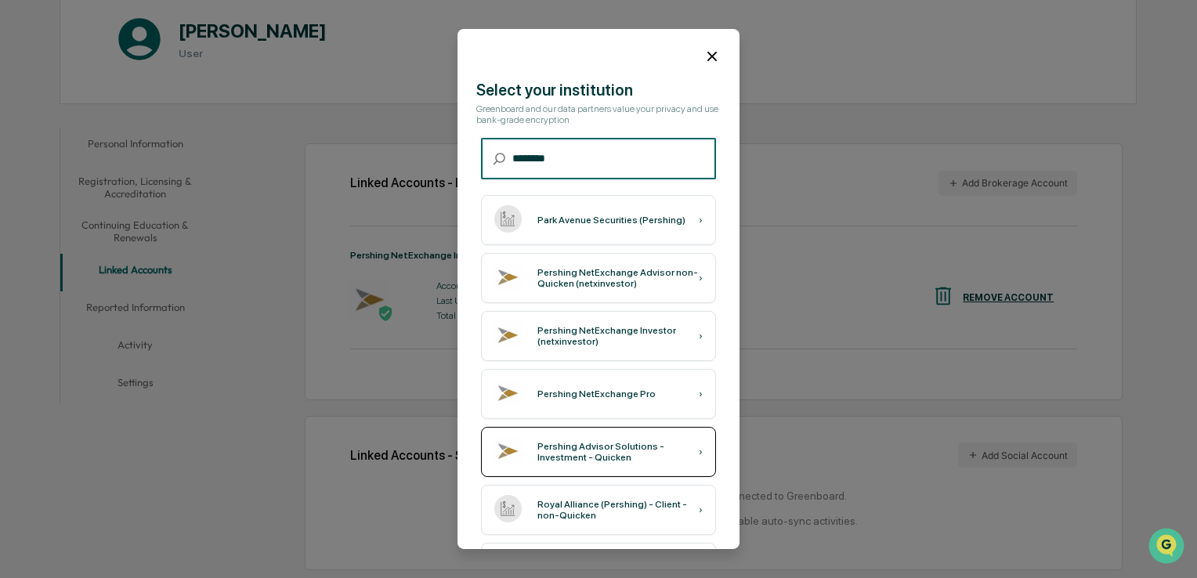
type input "********"
click at [582, 445] on div "Pershing Advisor Solutions - Investment - Quicken" at bounding box center [617, 452] width 161 height 22
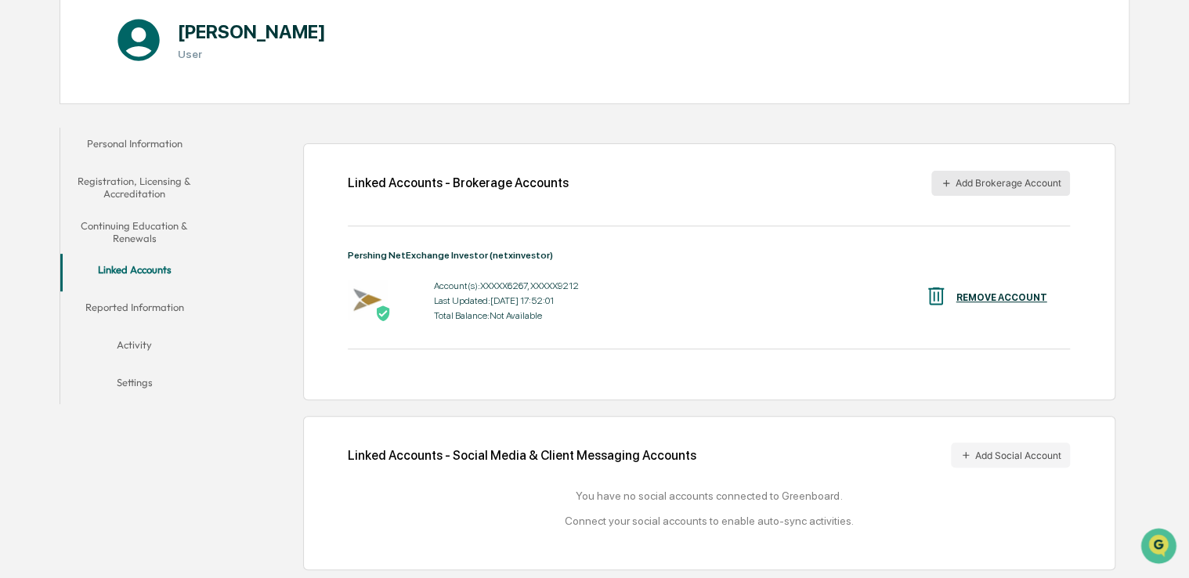
click at [990, 186] on button "Add Brokerage Account" at bounding box center [1000, 183] width 139 height 25
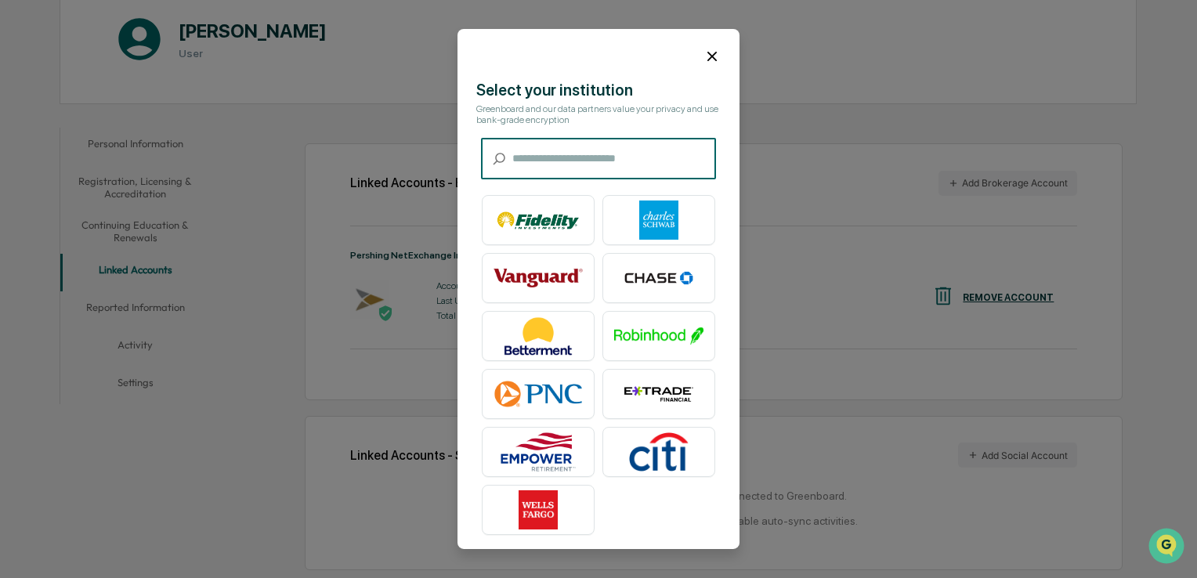
click at [707, 54] on icon at bounding box center [711, 56] width 9 height 9
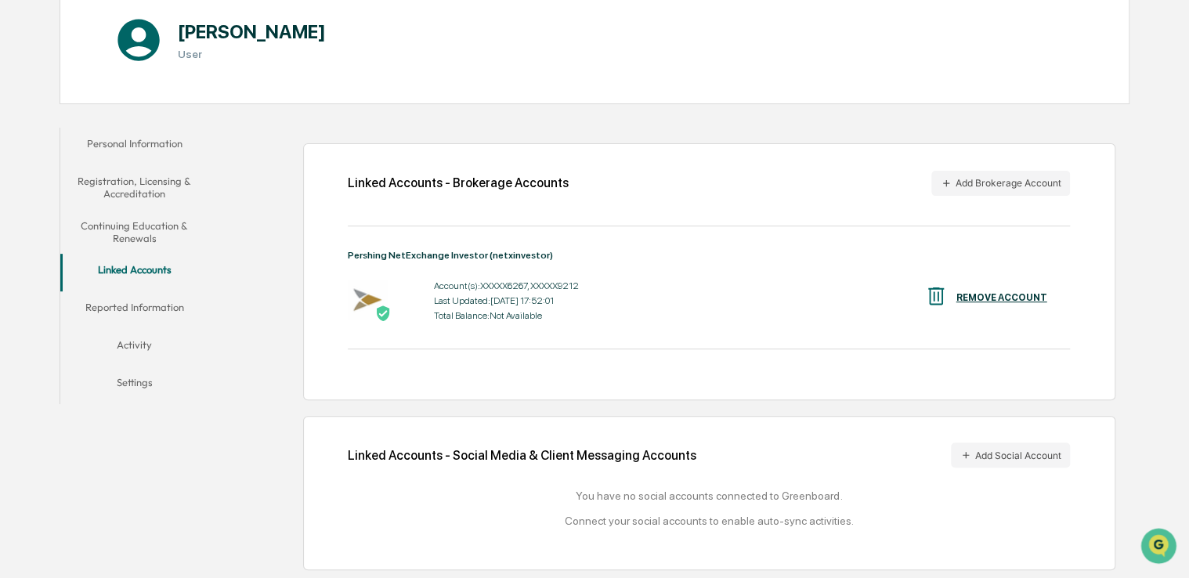
click at [881, 224] on div "Linked Accounts - Brokerage Accounts Add Brokerage Account Pershing NetExchange…" at bounding box center [709, 271] width 812 height 256
click at [952, 173] on button "Add Brokerage Account" at bounding box center [1000, 183] width 139 height 25
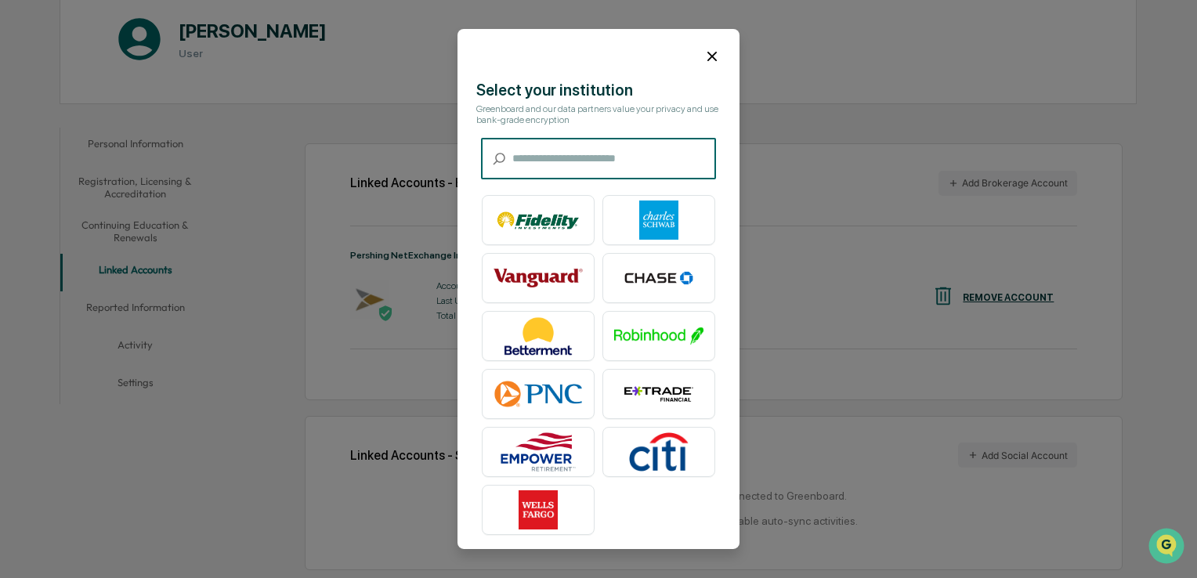
click at [703, 52] on icon at bounding box center [711, 56] width 17 height 17
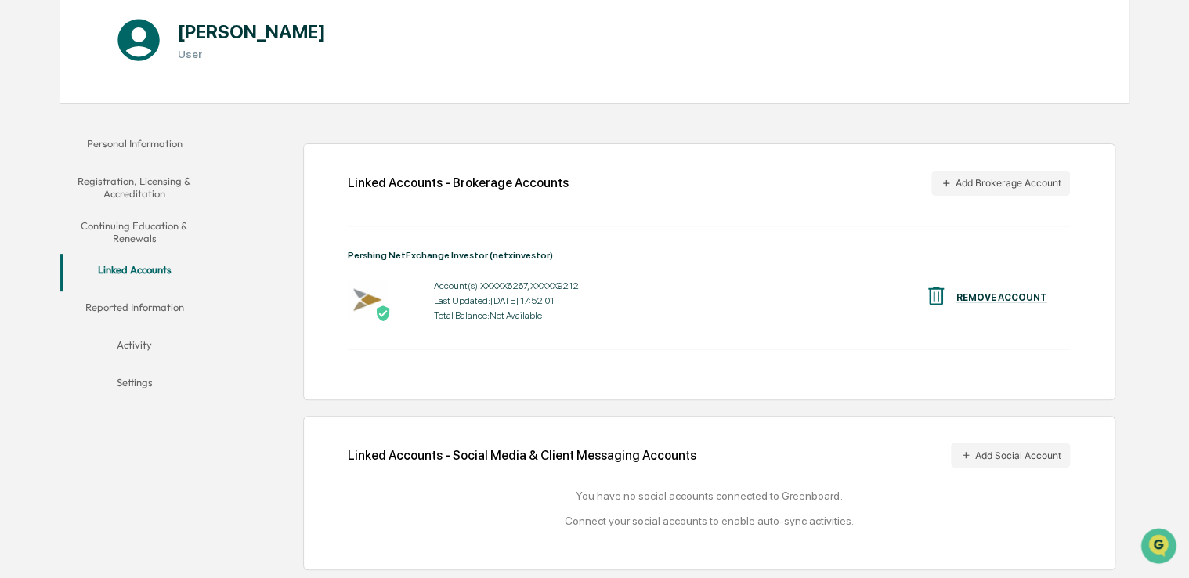
click at [138, 302] on button "Reported Information" at bounding box center [134, 310] width 149 height 38
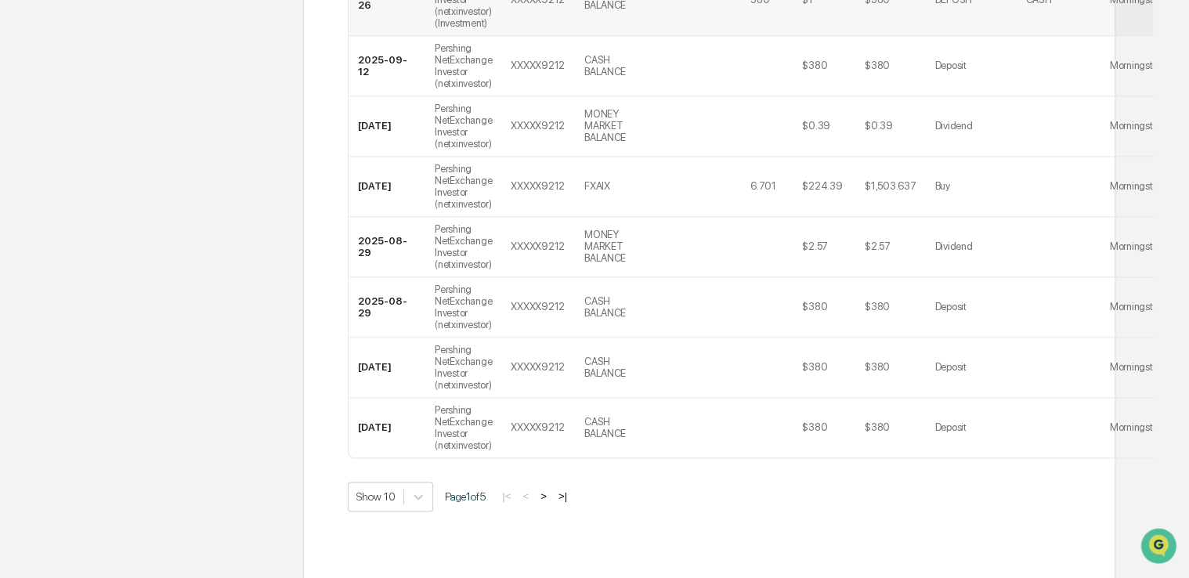
scroll to position [812, 0]
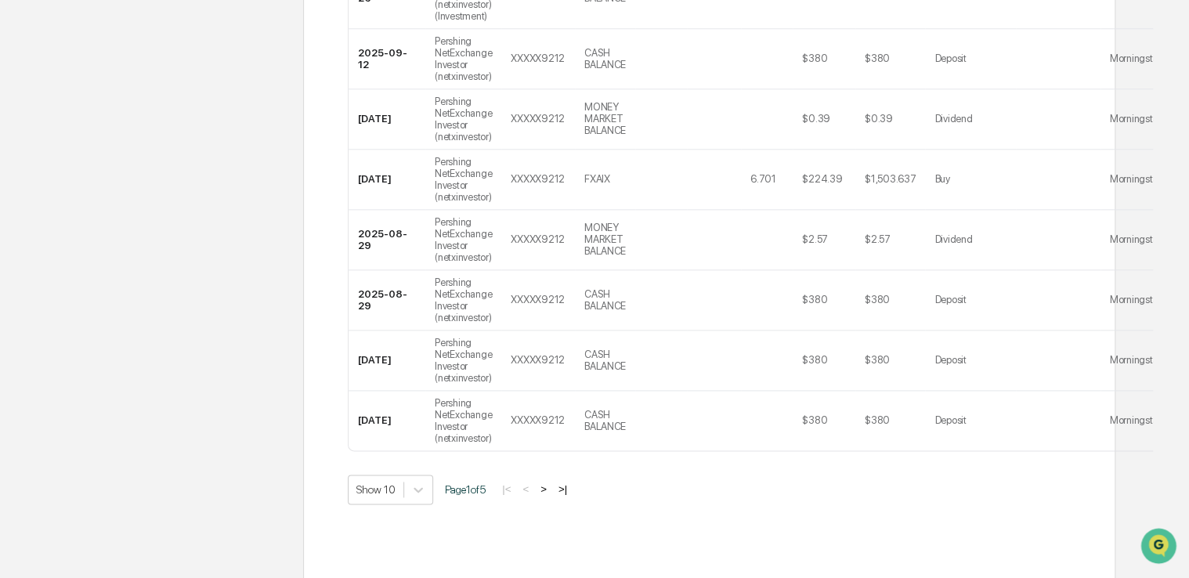
click at [549, 483] on button ">" at bounding box center [544, 489] width 16 height 13
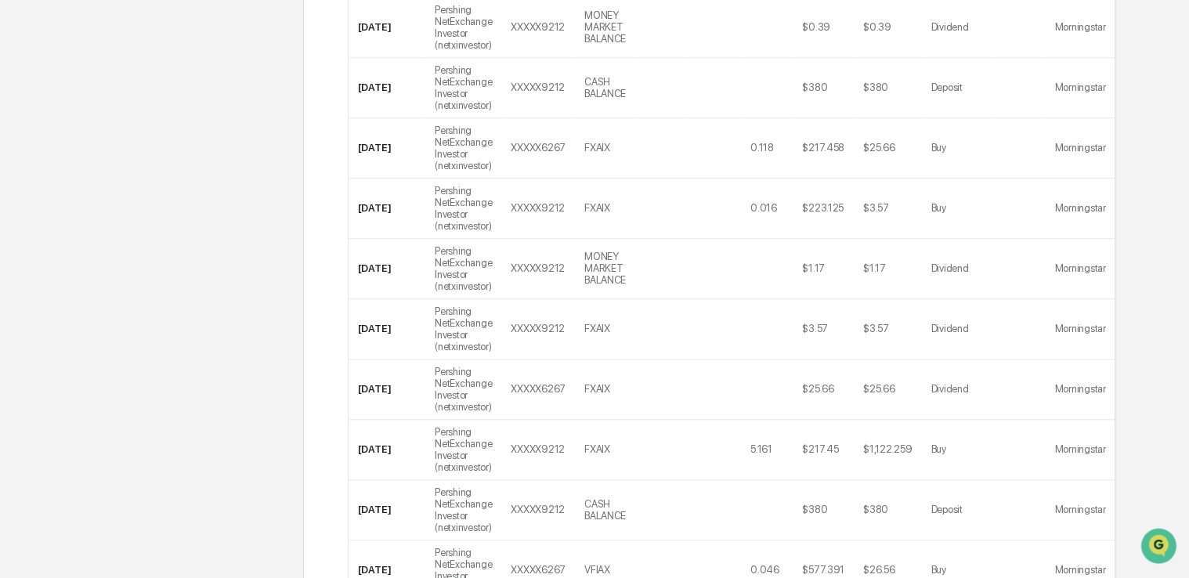
scroll to position [777, 0]
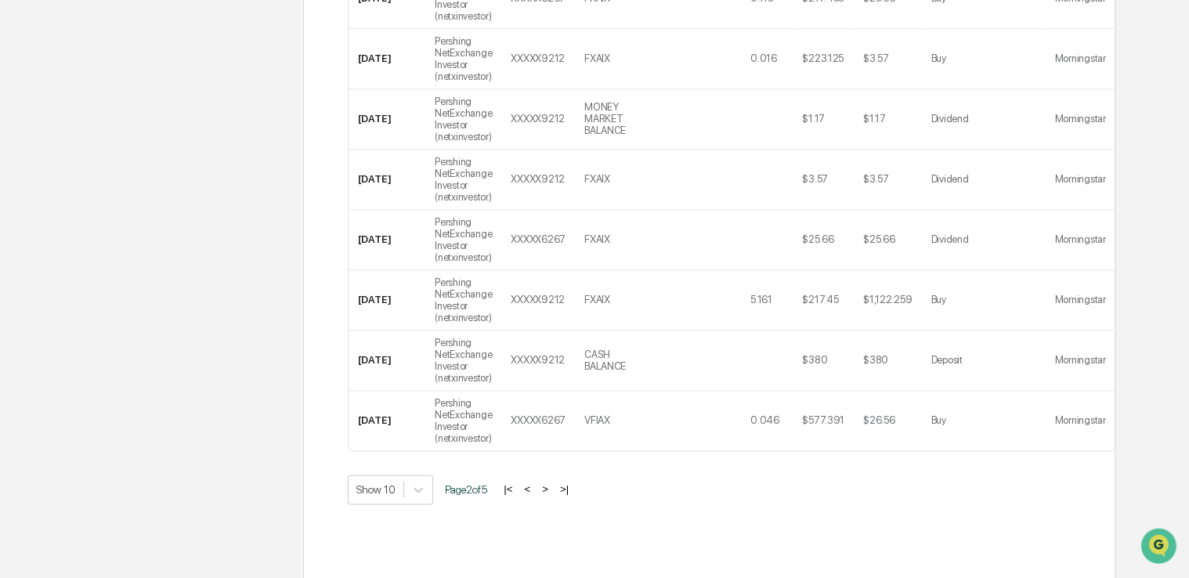
click at [549, 483] on button ">" at bounding box center [545, 489] width 16 height 13
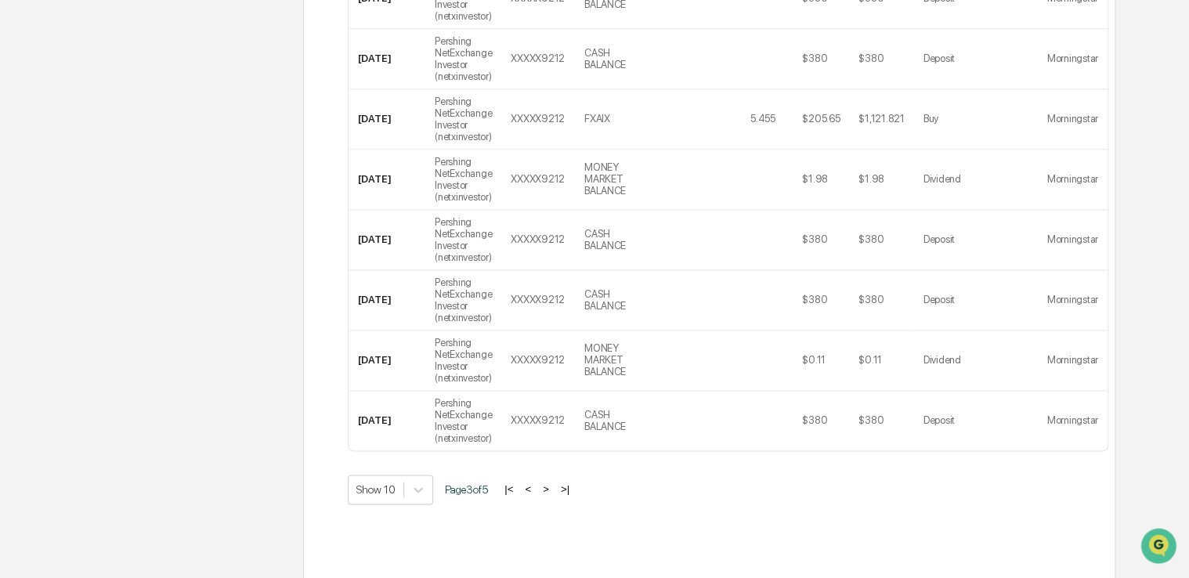
click at [550, 483] on button ">" at bounding box center [546, 489] width 16 height 13
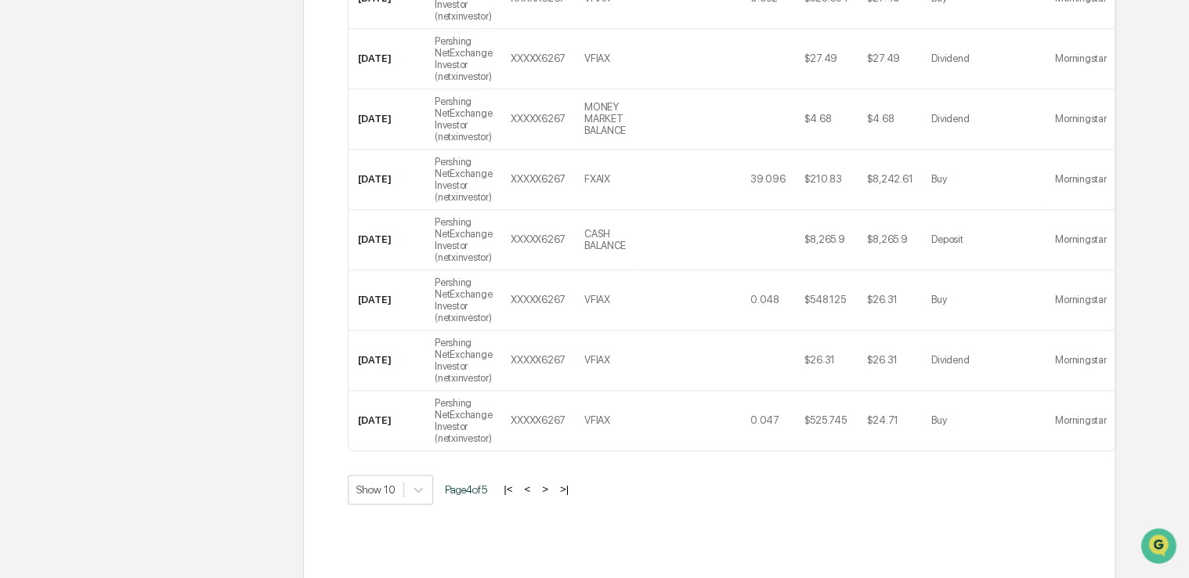
click at [550, 483] on button ">" at bounding box center [545, 489] width 16 height 13
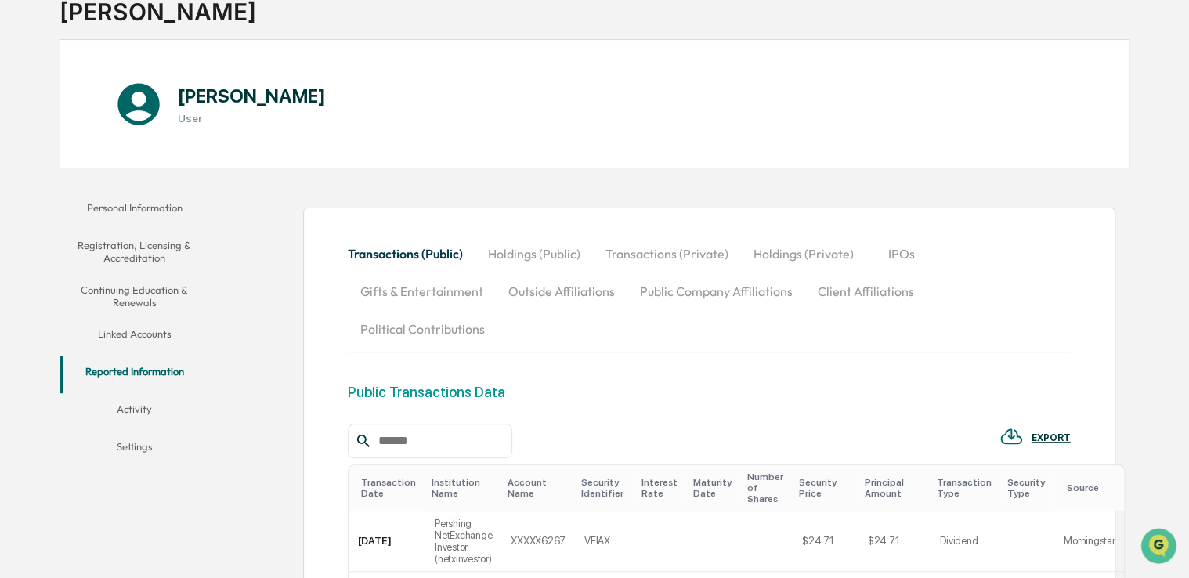
scroll to position [107, 0]
